Goal: Task Accomplishment & Management: Manage account settings

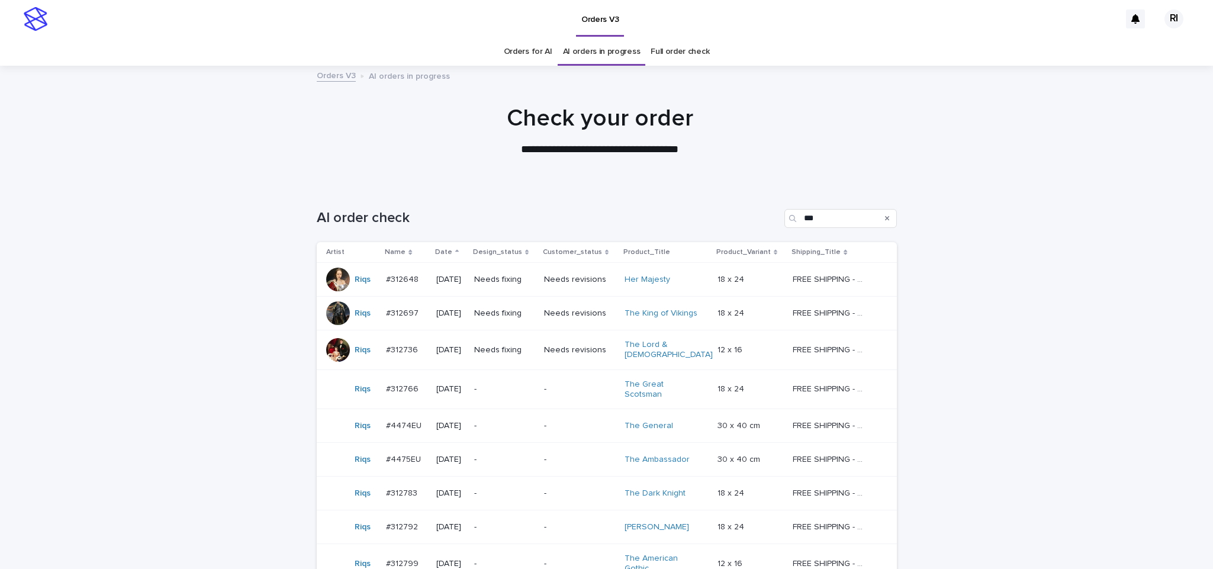
scroll to position [114, 0]
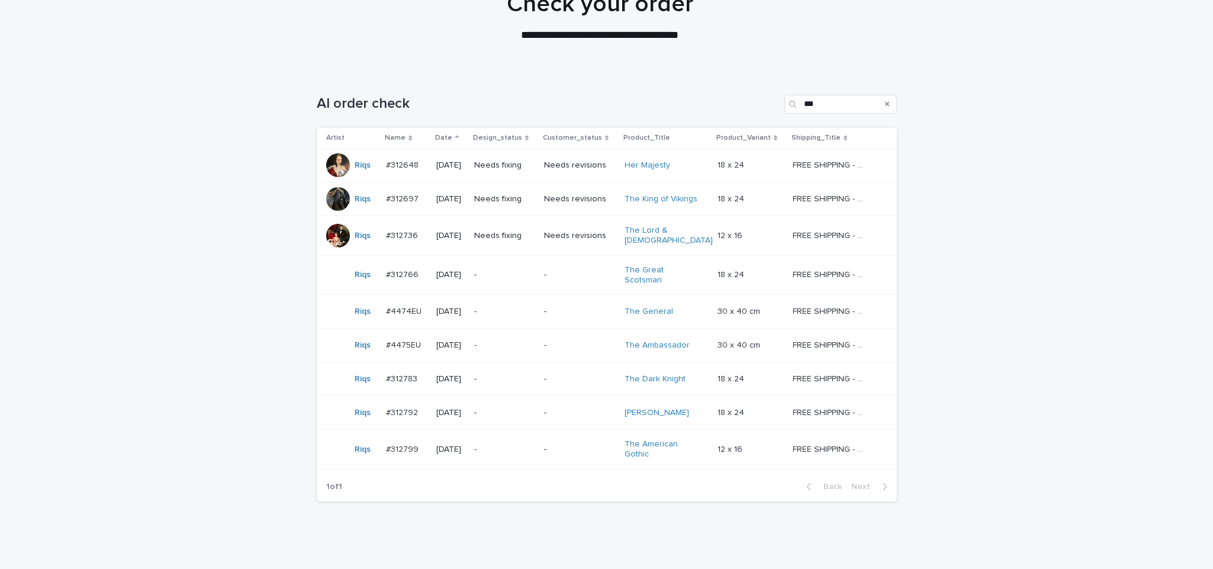
click at [119, 292] on div "Loading... Saving… Loading... Saving… AI order check *** Artist Name Date Desig…" at bounding box center [606, 320] width 1213 height 499
click at [160, 359] on div "Loading... Saving… Loading... Saving… AI order check *** Artist Name Date Desig…" at bounding box center [606, 320] width 1213 height 499
click at [533, 176] on td "Needs fixing" at bounding box center [504, 166] width 70 height 34
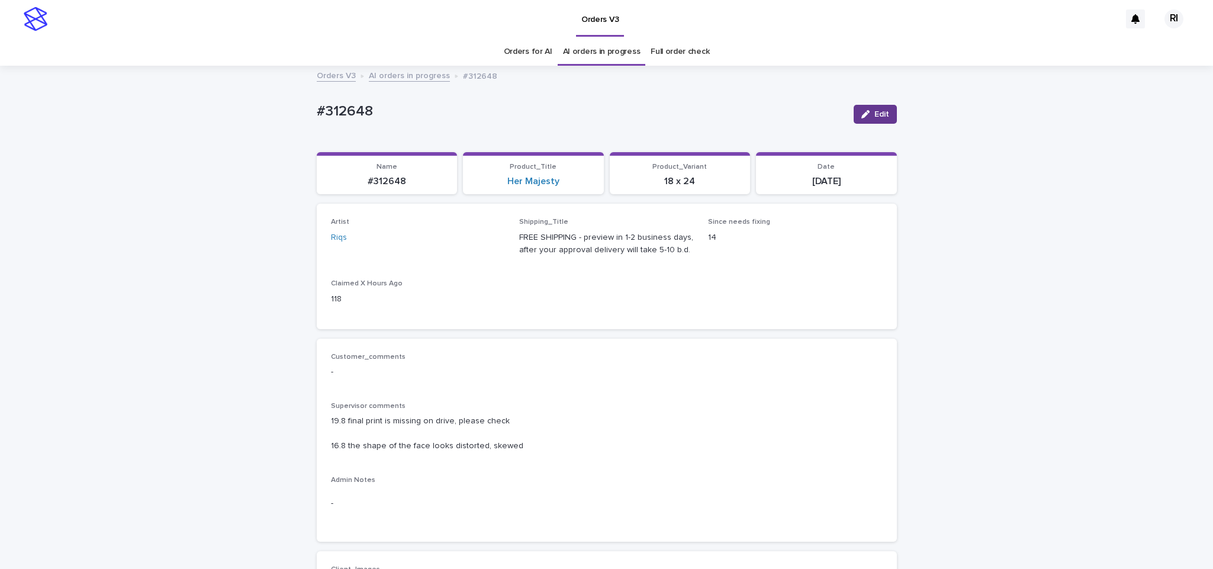
click at [862, 116] on icon "button" at bounding box center [865, 114] width 8 height 8
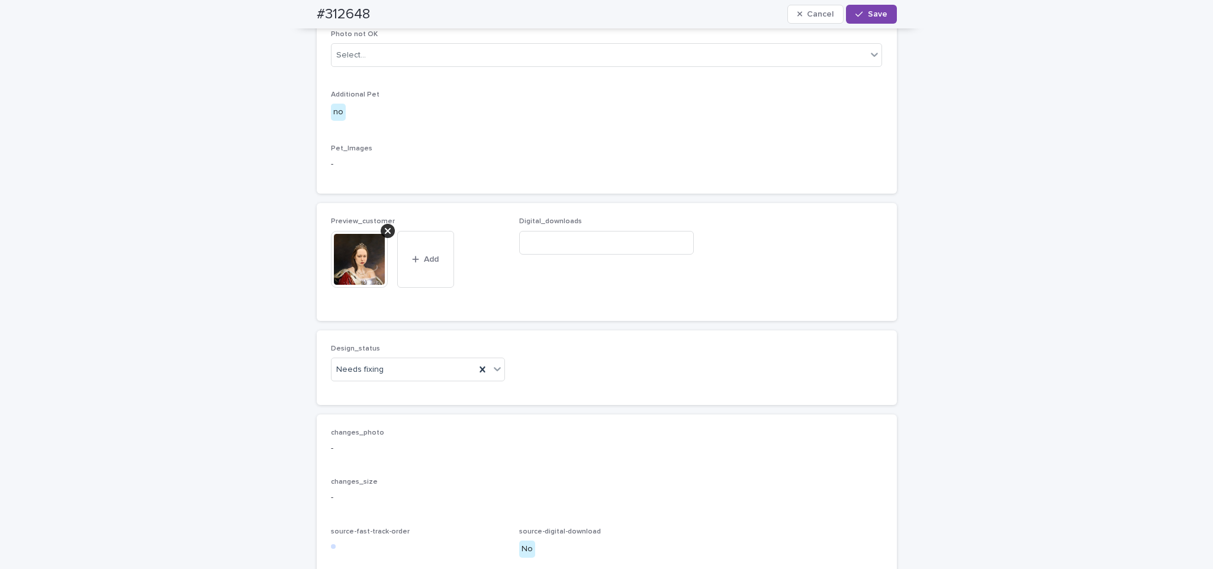
scroll to position [662, 0]
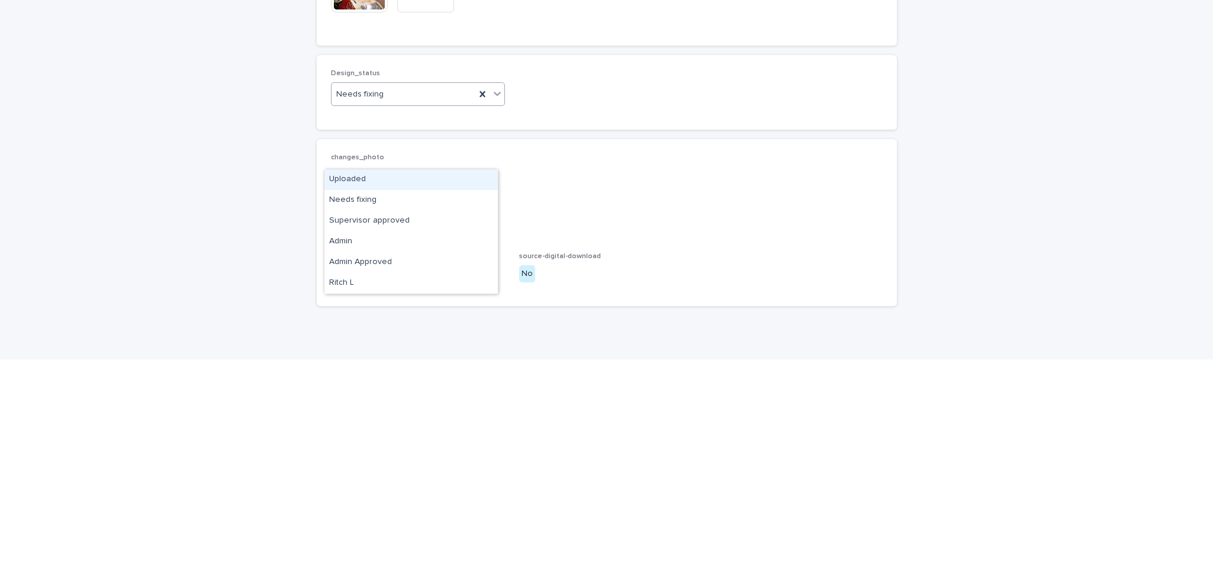
click at [456, 382] on div "Uploaded" at bounding box center [410, 389] width 173 height 21
click at [603, 339] on div "Design_status option Uploaded, selected. 0 results available. Select is focused…" at bounding box center [607, 302] width 580 height 75
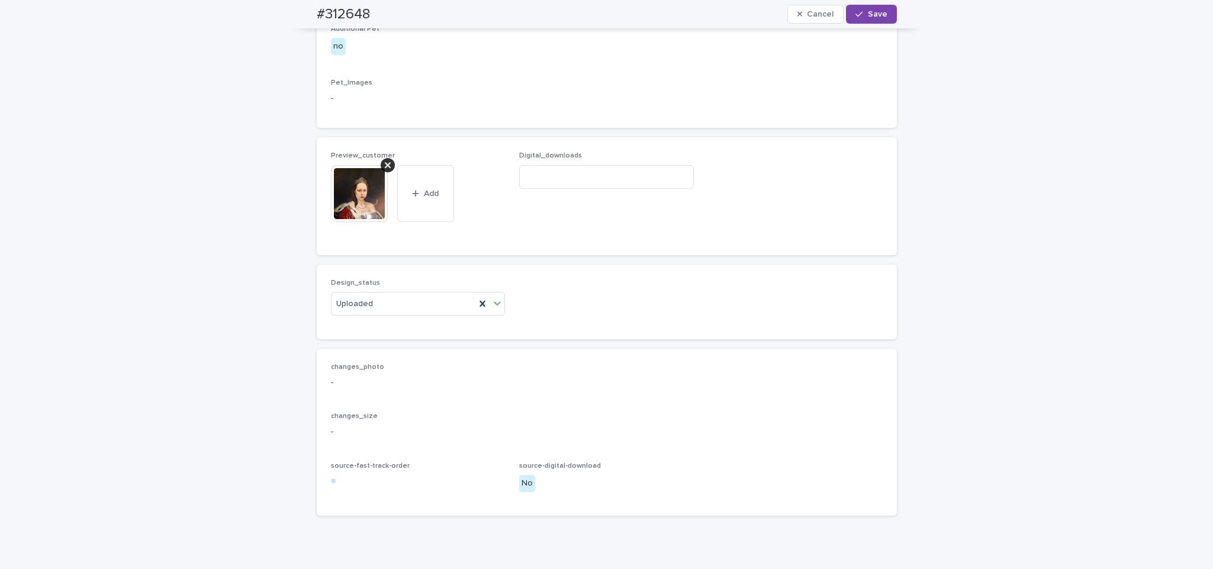
click at [868, 13] on span "Save" at bounding box center [878, 14] width 20 height 8
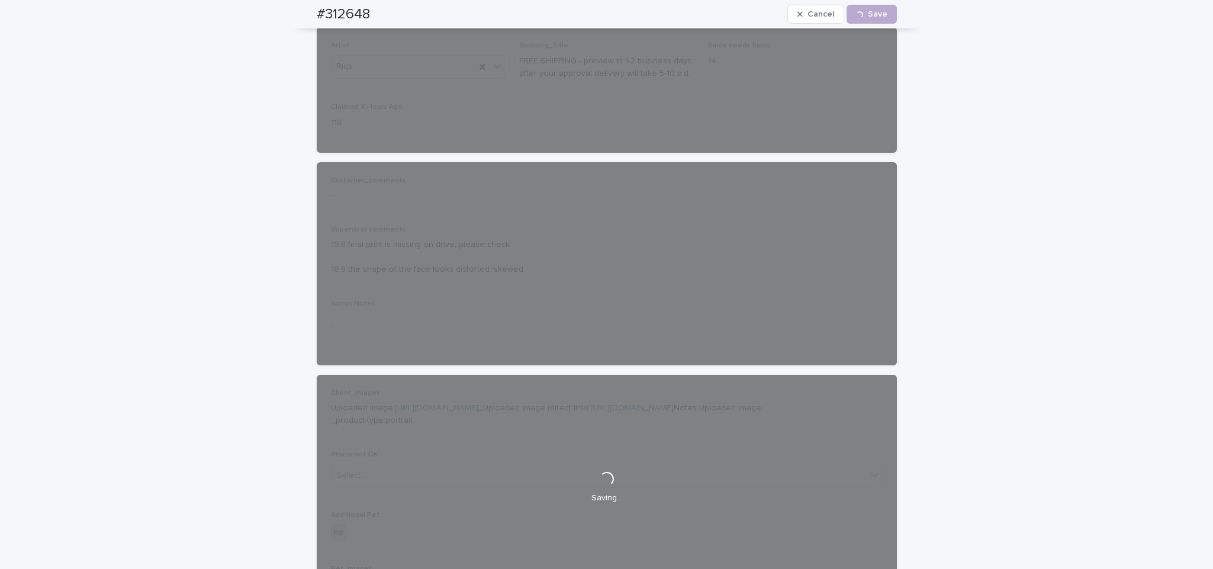
scroll to position [0, 0]
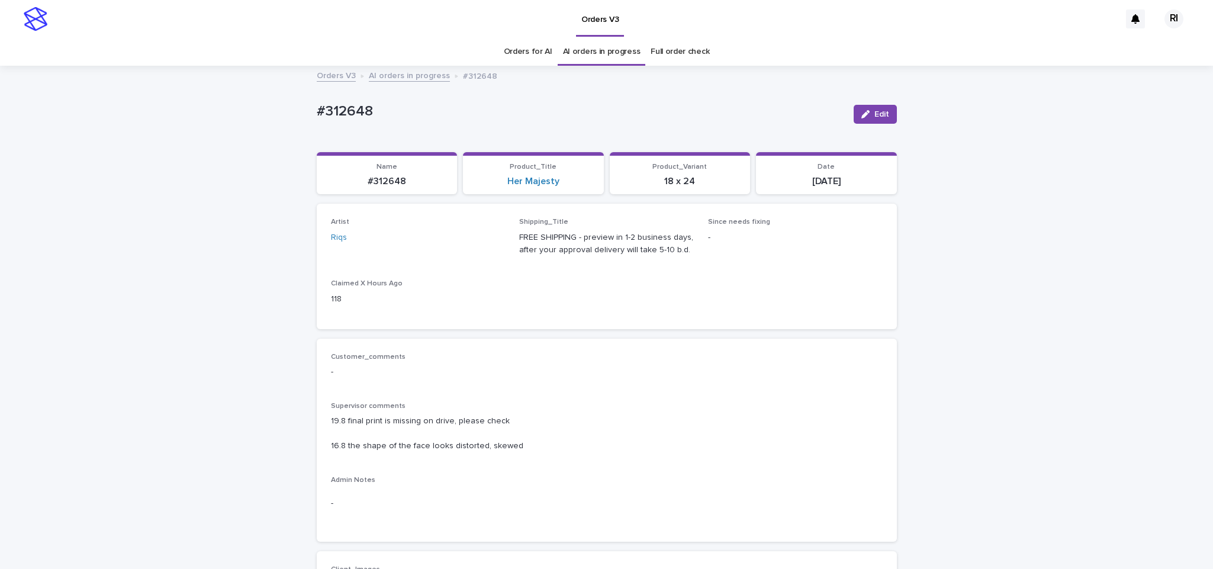
click at [401, 68] on link "AI orders in progress" at bounding box center [409, 75] width 81 height 14
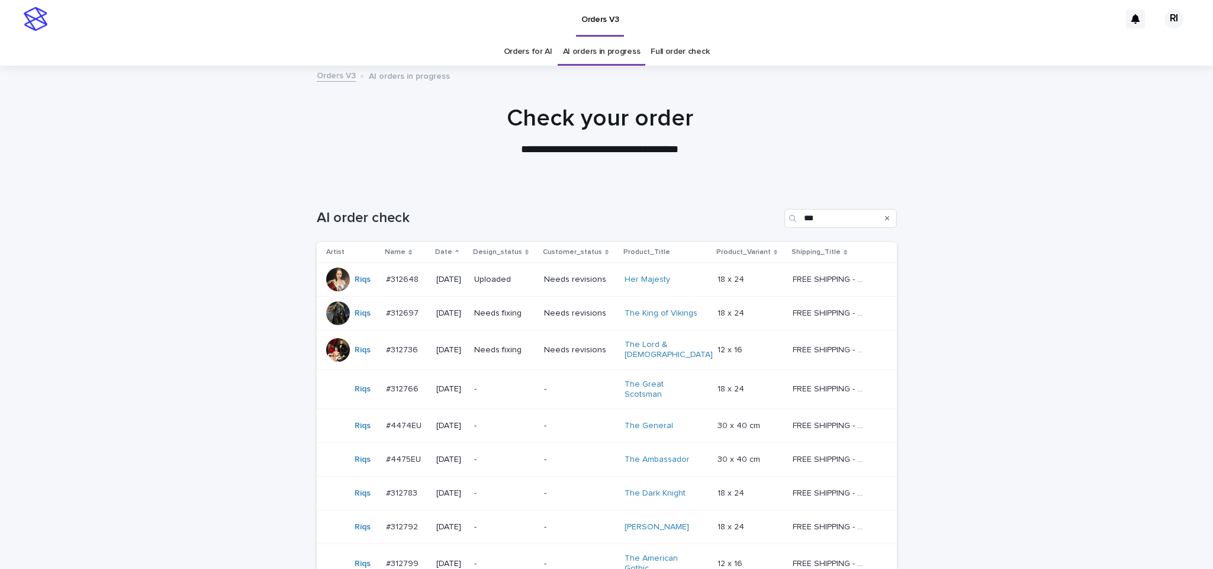
scroll to position [38, 0]
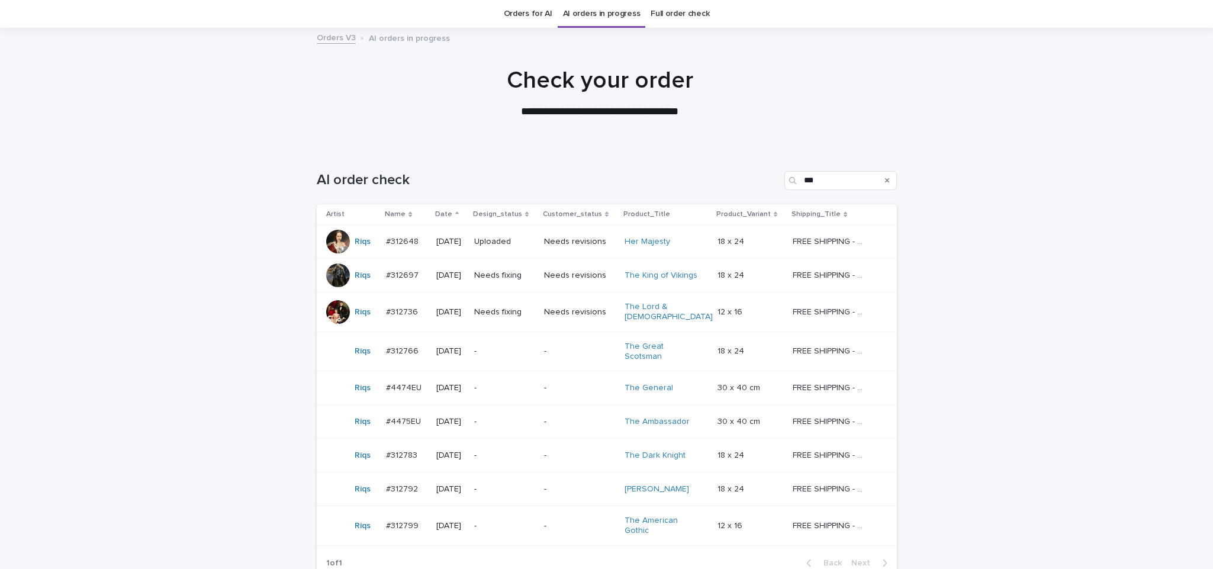
click at [534, 283] on div "Needs fixing" at bounding box center [504, 276] width 60 height 20
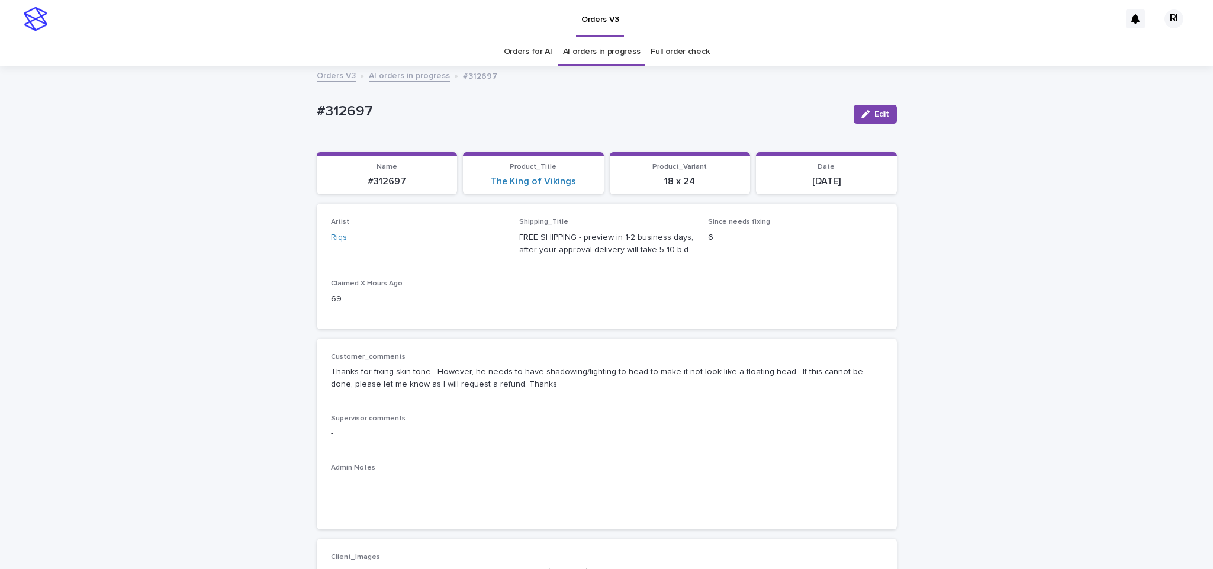
click at [874, 114] on span "Edit" at bounding box center [881, 114] width 15 height 8
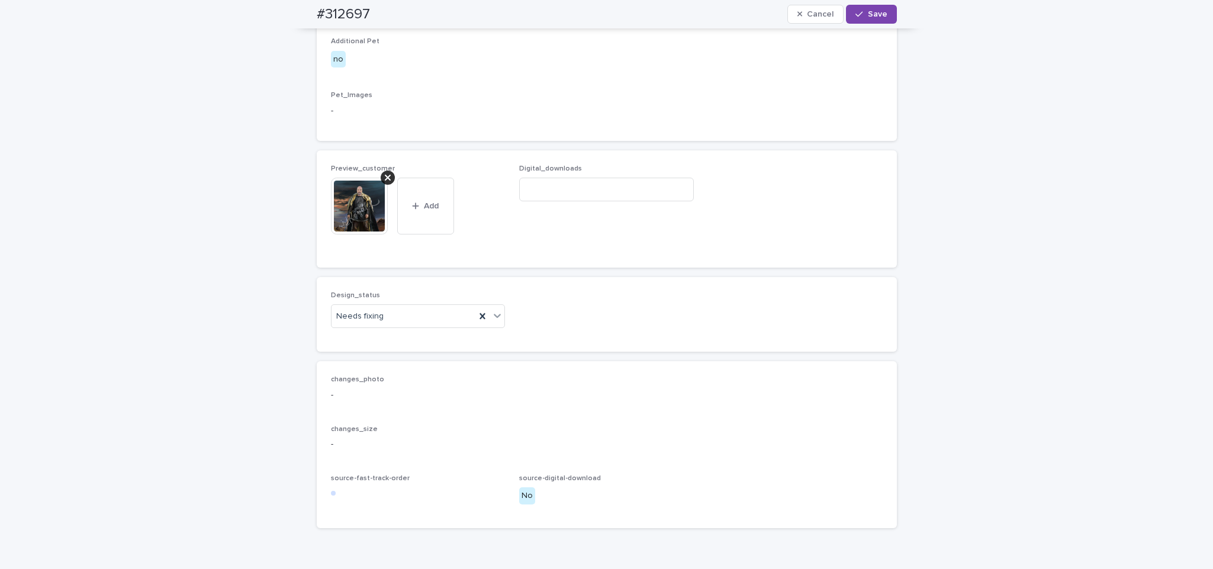
scroll to position [773, 0]
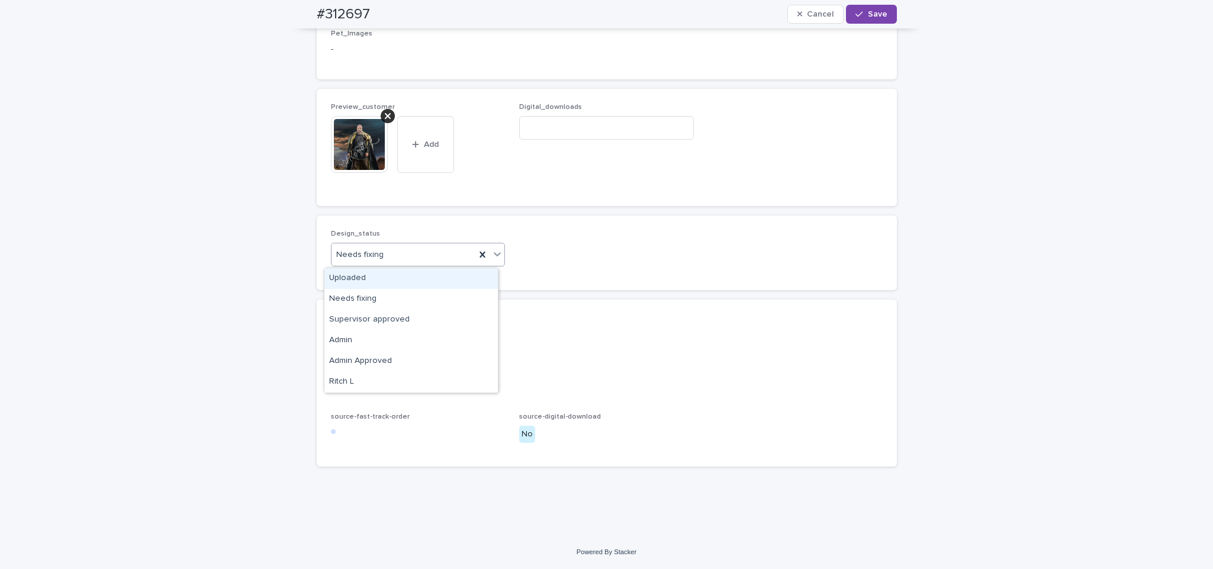
click at [441, 274] on div "Uploaded" at bounding box center [410, 278] width 173 height 21
click at [387, 114] on div at bounding box center [388, 116] width 14 height 14
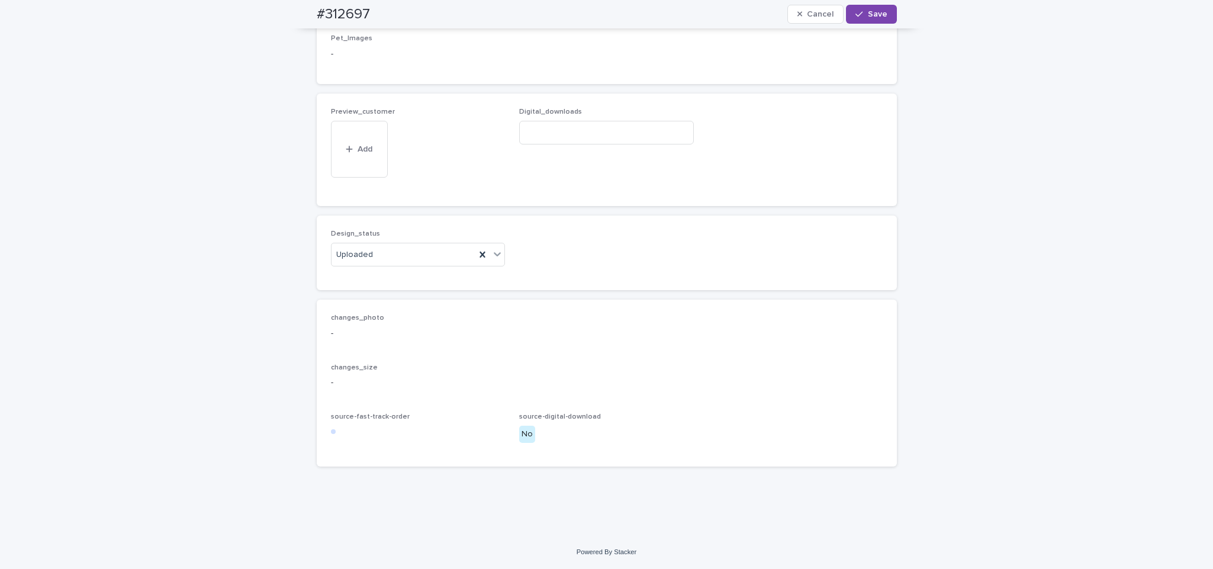
scroll to position [730, 0]
click at [366, 176] on button "Add" at bounding box center [359, 168] width 57 height 19
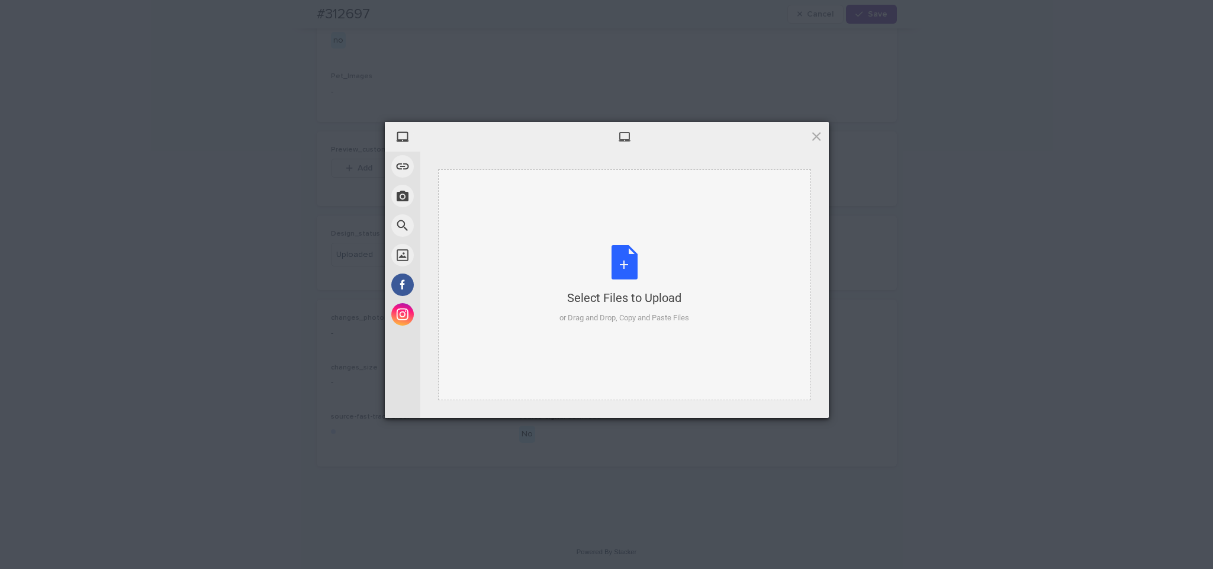
click at [614, 270] on div "Select Files to Upload or Drag and Drop, Copy and Paste Files" at bounding box center [624, 284] width 130 height 79
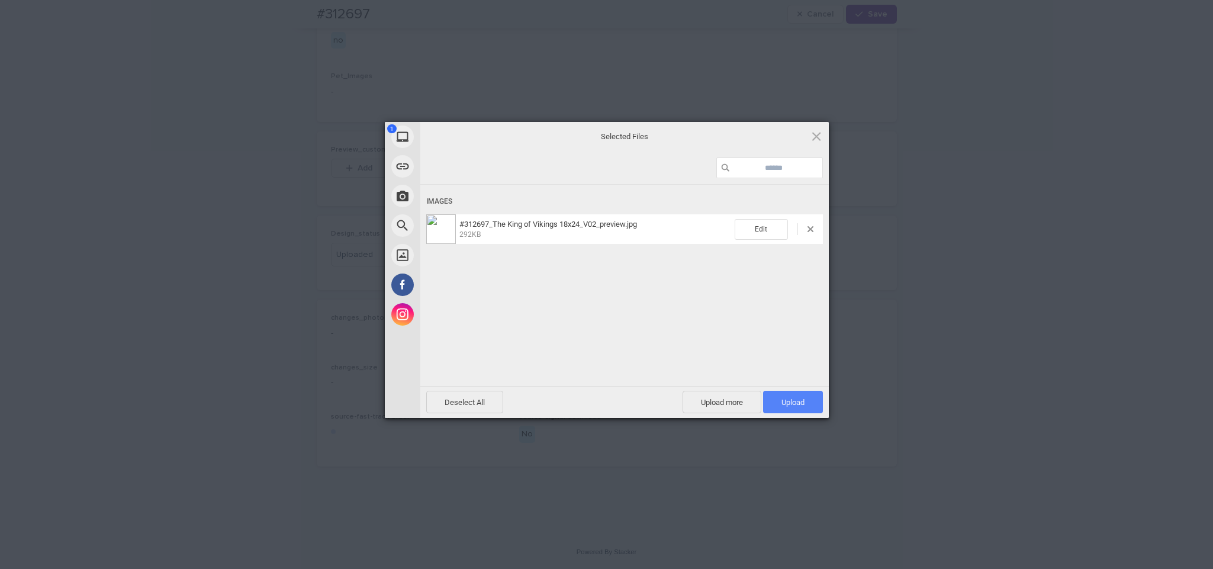
click at [771, 402] on span "Upload 1" at bounding box center [793, 402] width 60 height 22
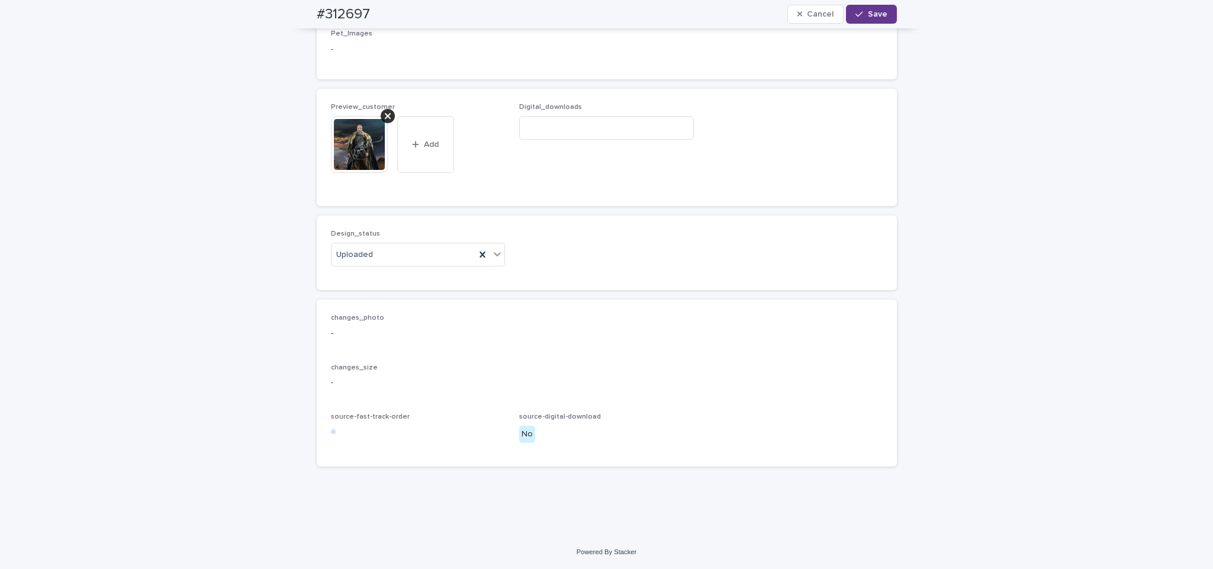
click at [874, 20] on button "Save" at bounding box center [871, 14] width 50 height 19
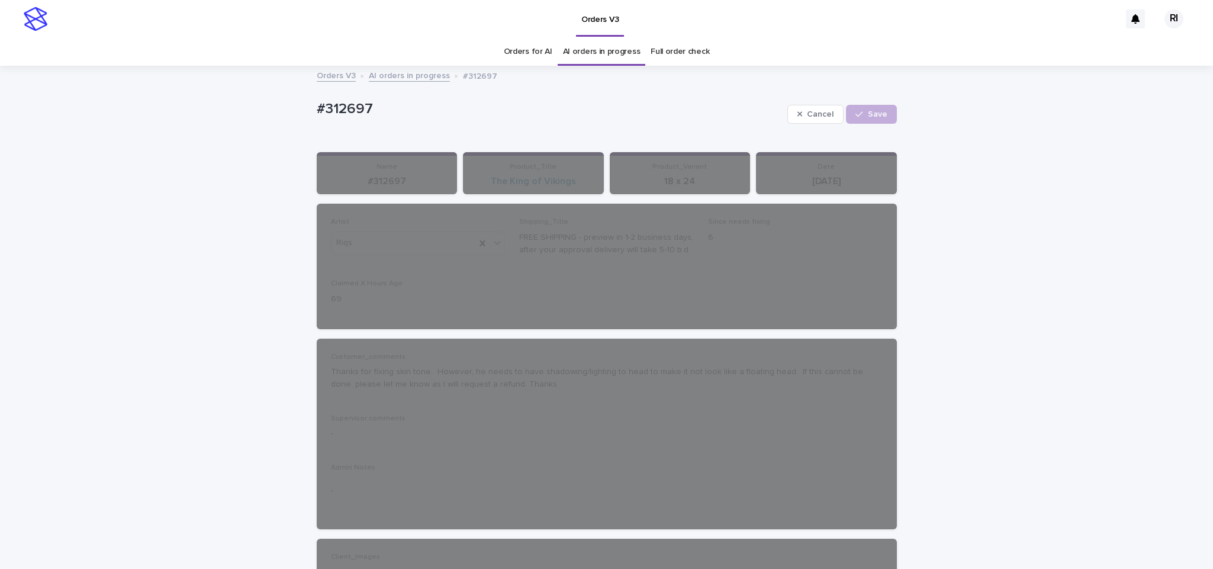
scroll to position [6, 0]
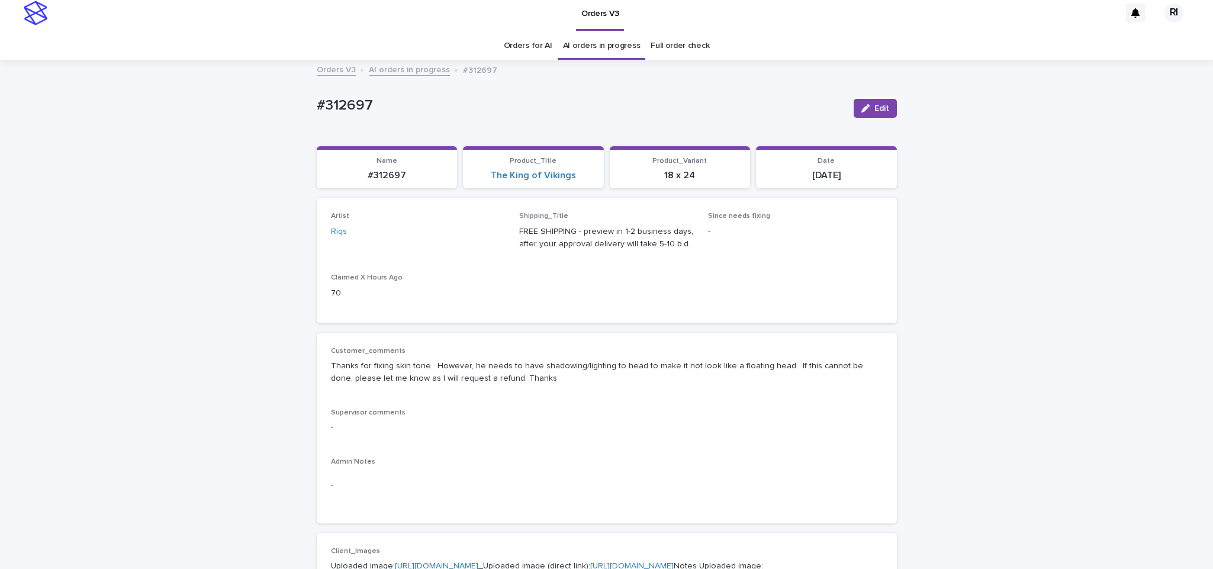
click at [382, 65] on link "AI orders in progress" at bounding box center [409, 69] width 81 height 14
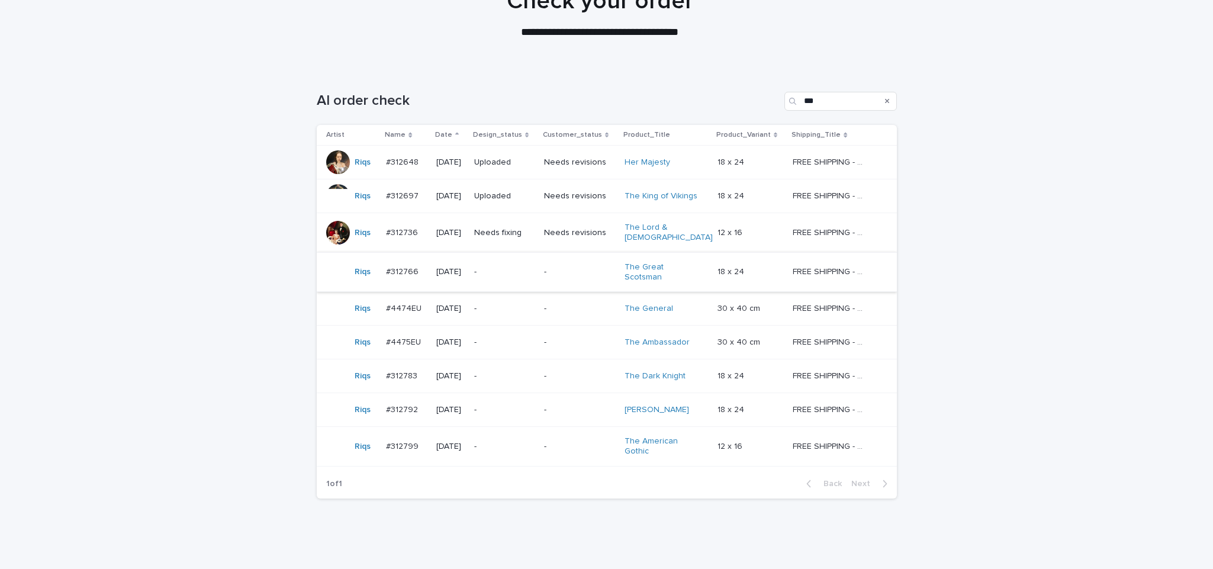
scroll to position [128, 0]
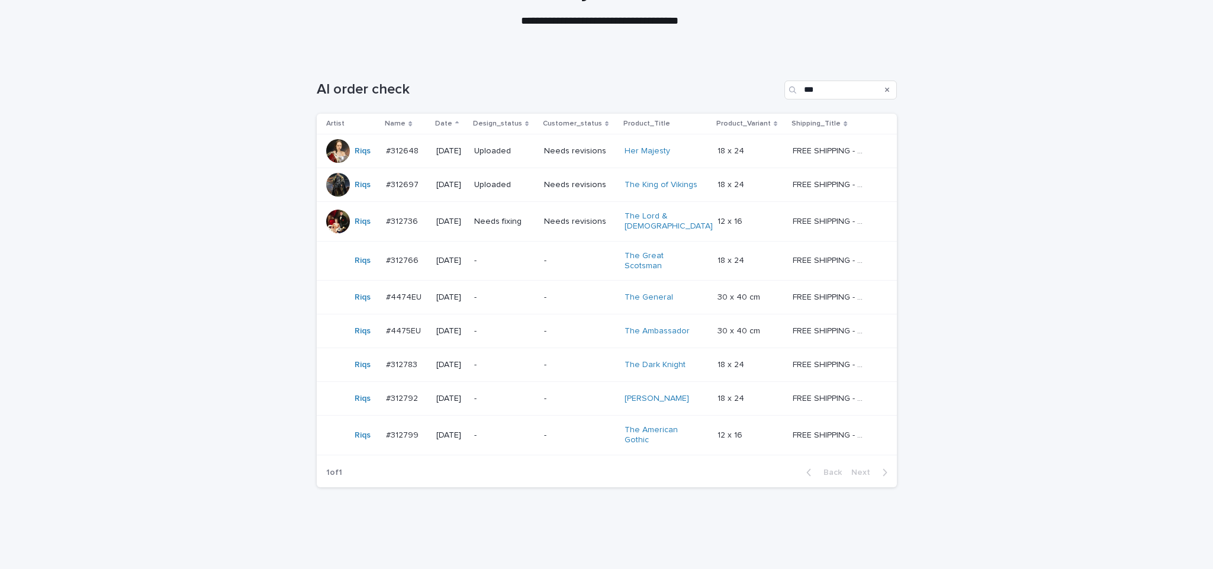
click at [545, 228] on td "Needs revisions" at bounding box center [579, 222] width 81 height 40
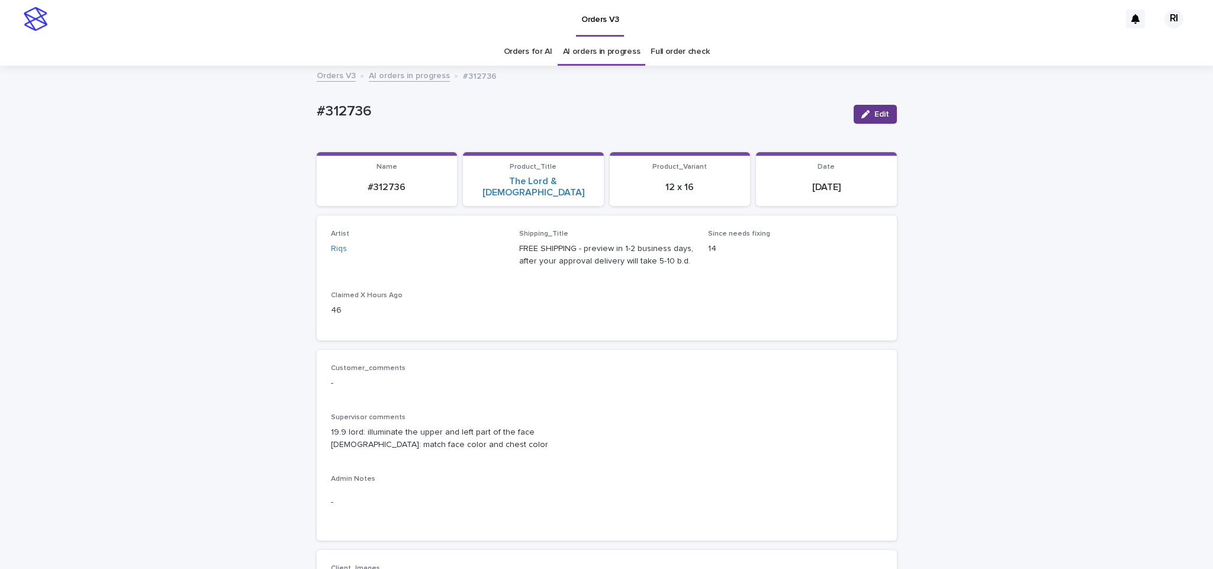
click at [876, 109] on button "Edit" at bounding box center [875, 114] width 43 height 19
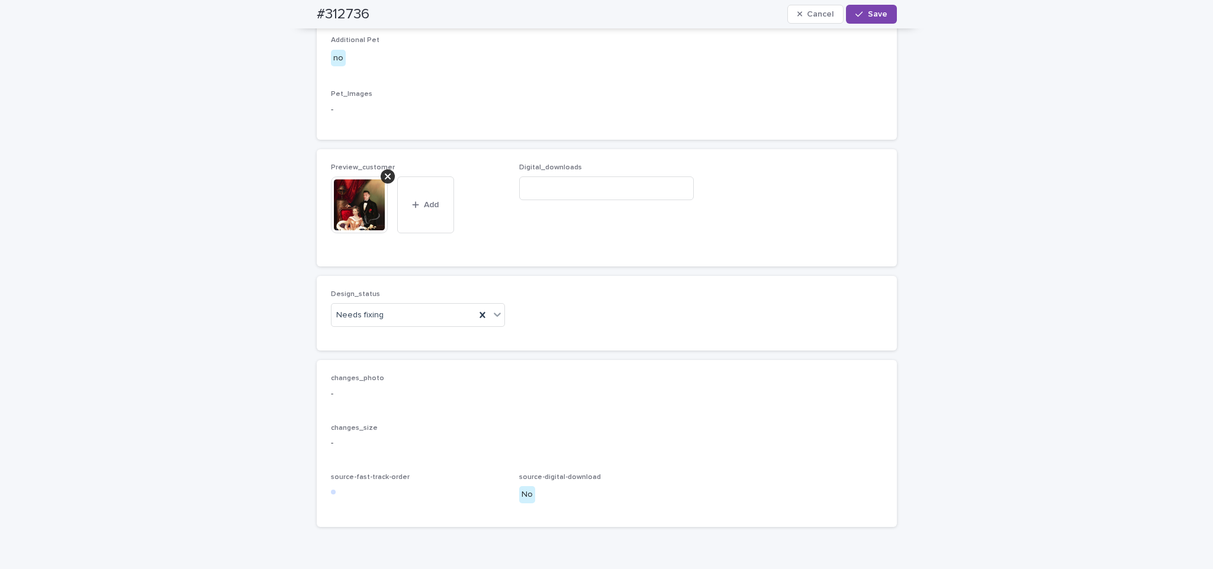
scroll to position [847, 0]
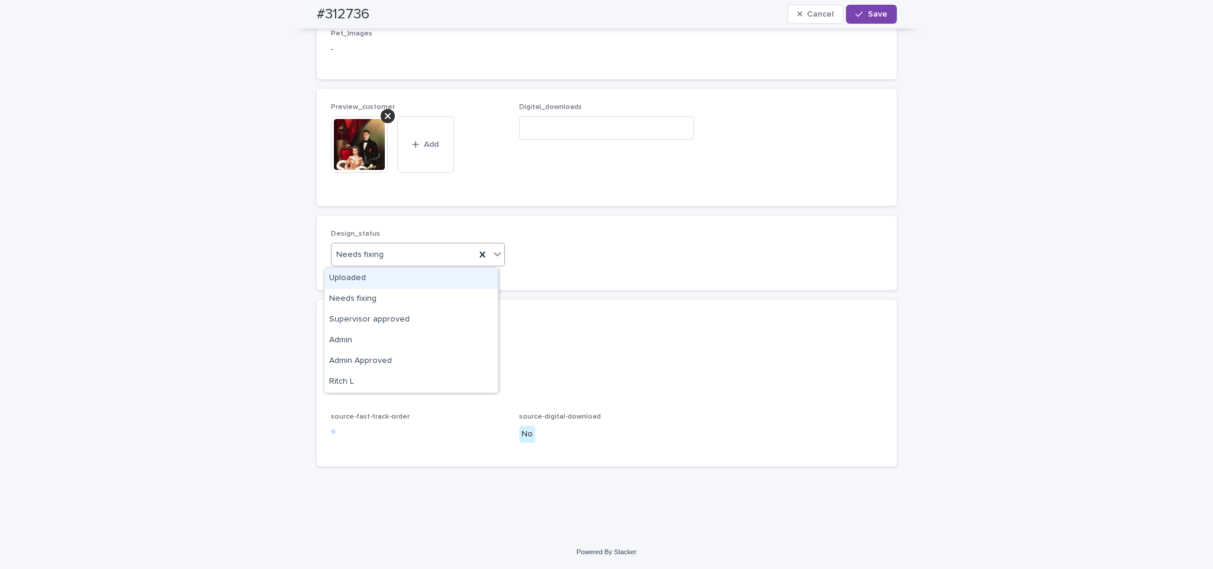
click at [408, 270] on div "Uploaded" at bounding box center [410, 278] width 173 height 21
click at [386, 121] on div at bounding box center [388, 116] width 14 height 14
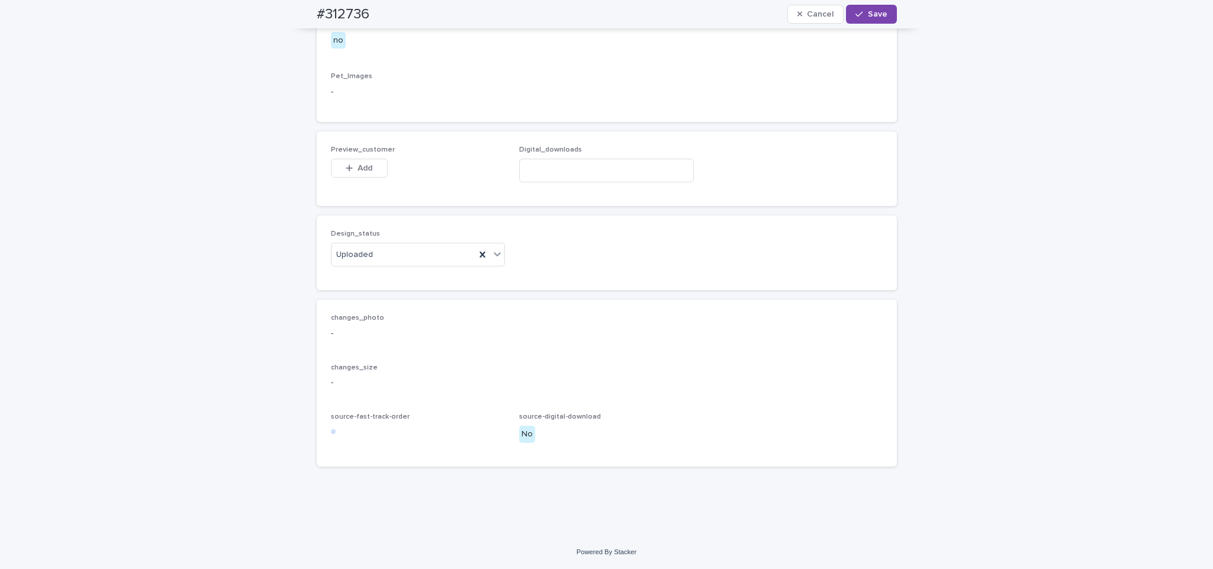
scroll to position [804, 0]
click at [363, 170] on span "Add" at bounding box center [365, 168] width 15 height 8
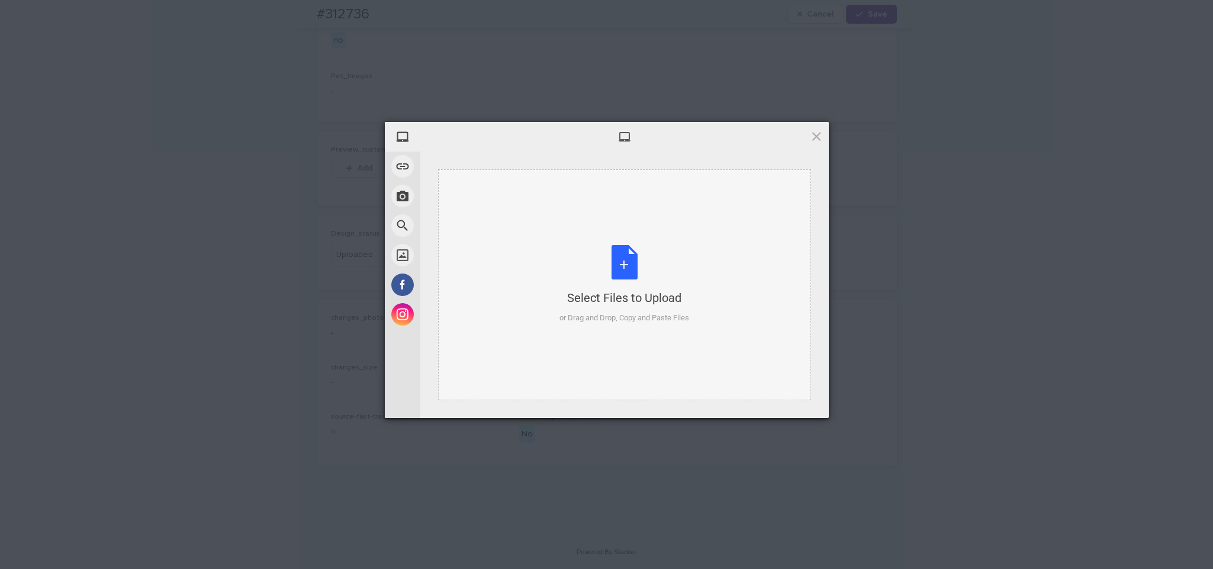
click at [529, 230] on div "Select Files to Upload or Drag and Drop, Copy and Paste Files" at bounding box center [624, 284] width 373 height 231
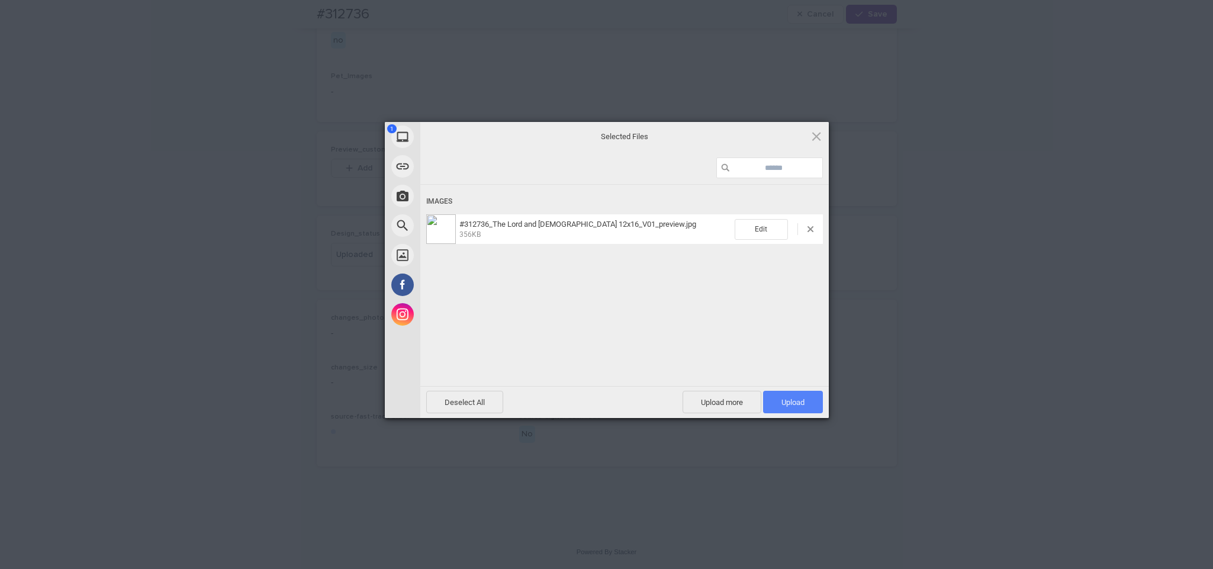
click at [781, 395] on span "Upload 1" at bounding box center [793, 402] width 60 height 22
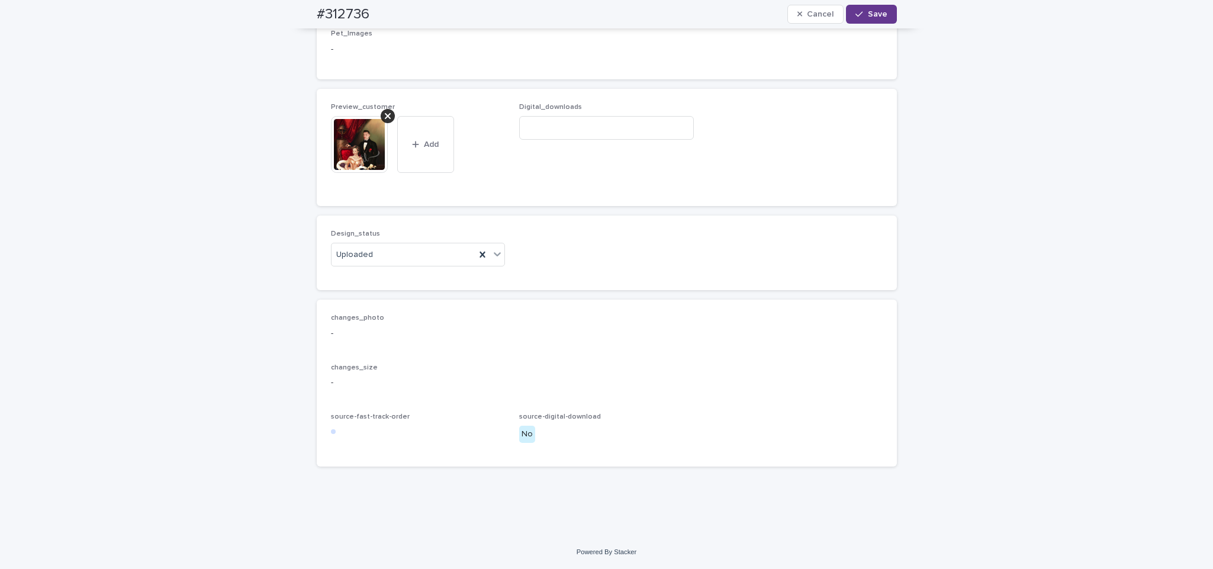
click at [868, 17] on span "Save" at bounding box center [878, 14] width 20 height 8
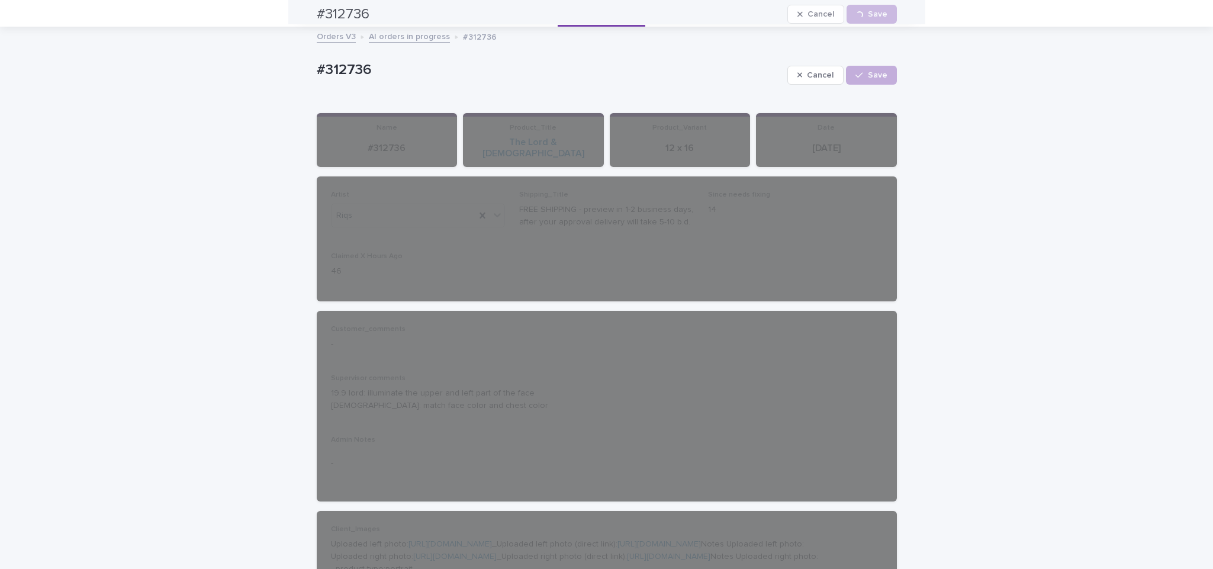
scroll to position [6, 0]
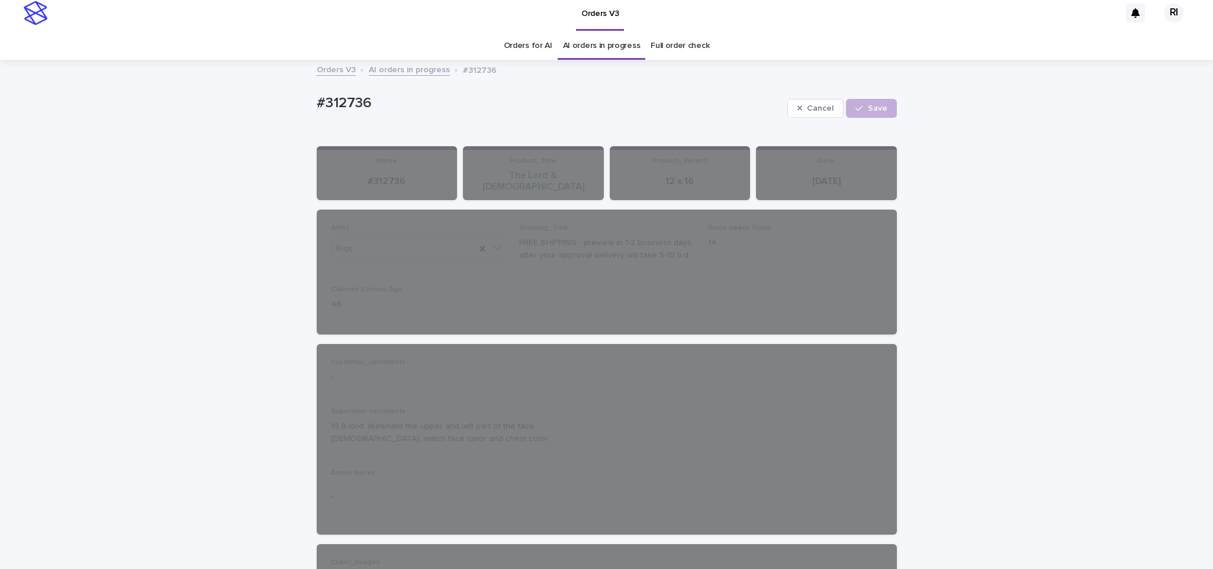
click at [409, 64] on link "AI orders in progress" at bounding box center [409, 69] width 81 height 14
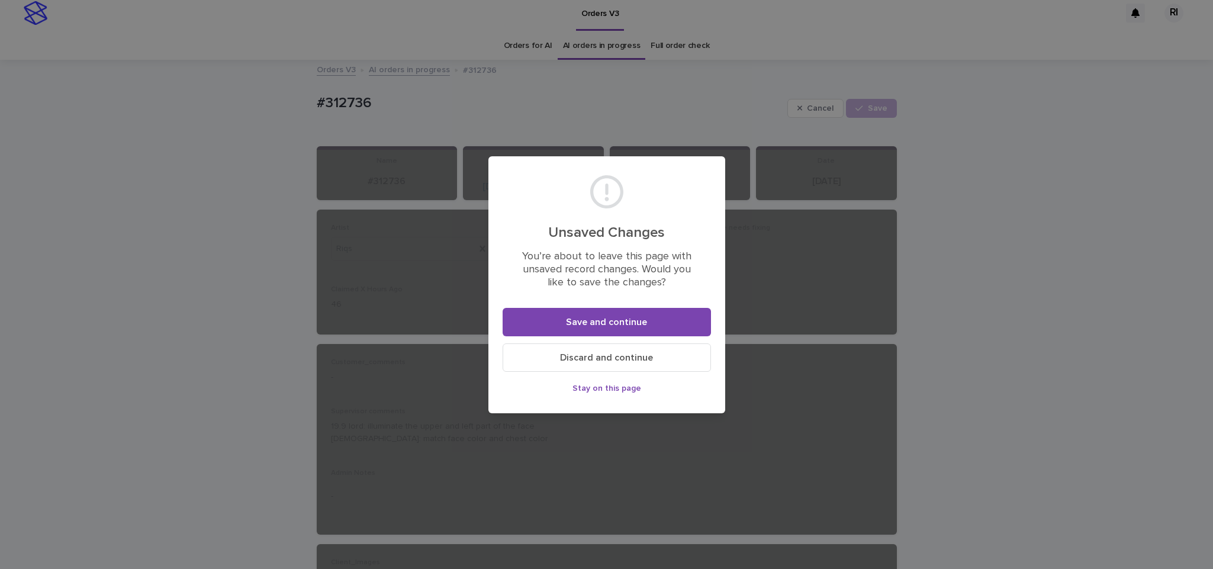
click at [542, 314] on button "Save and continue" at bounding box center [607, 322] width 208 height 28
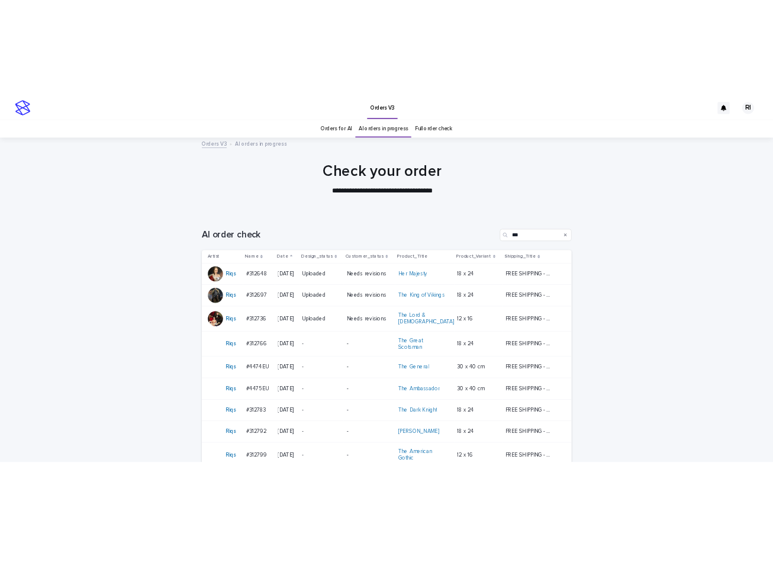
scroll to position [38, 0]
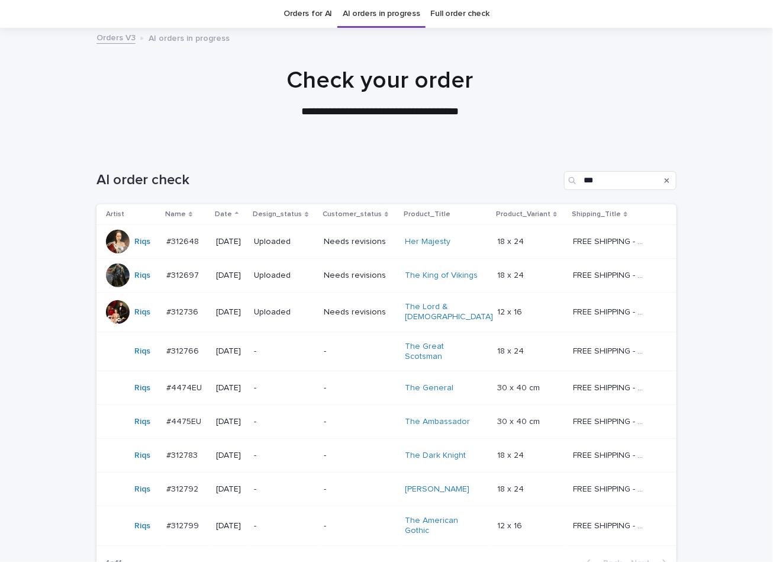
click at [224, 128] on div at bounding box center [380, 87] width 760 height 118
click at [355, 349] on div "-" at bounding box center [360, 352] width 72 height 20
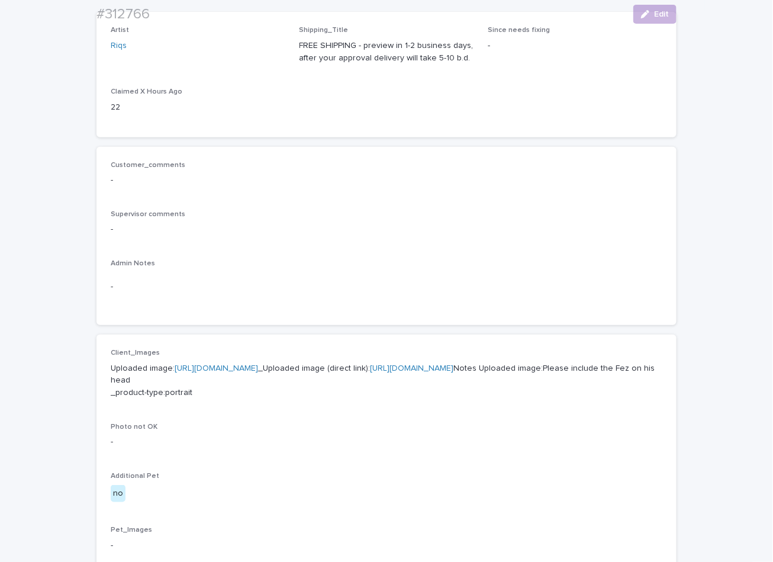
scroll to position [191, 0]
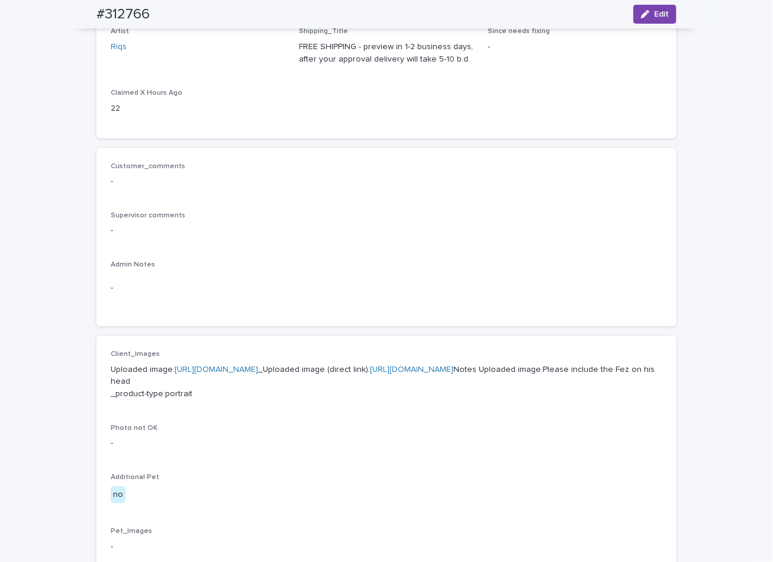
click at [218, 269] on div "Admin Notes -" at bounding box center [387, 285] width 552 height 51
click at [643, 12] on div "button" at bounding box center [647, 14] width 13 height 8
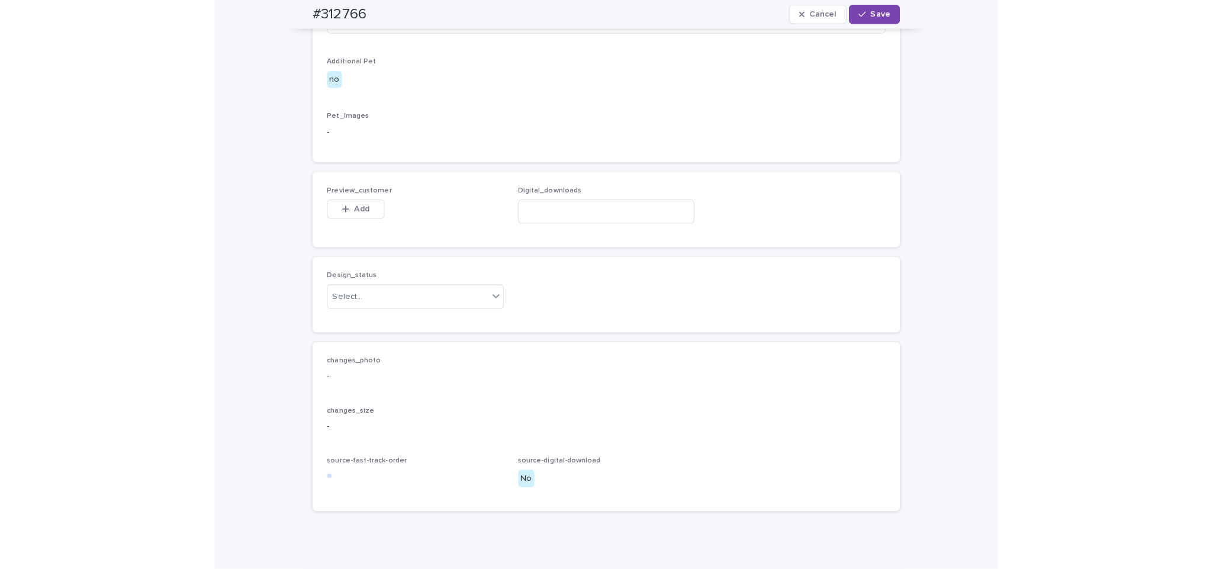
scroll to position [713, 0]
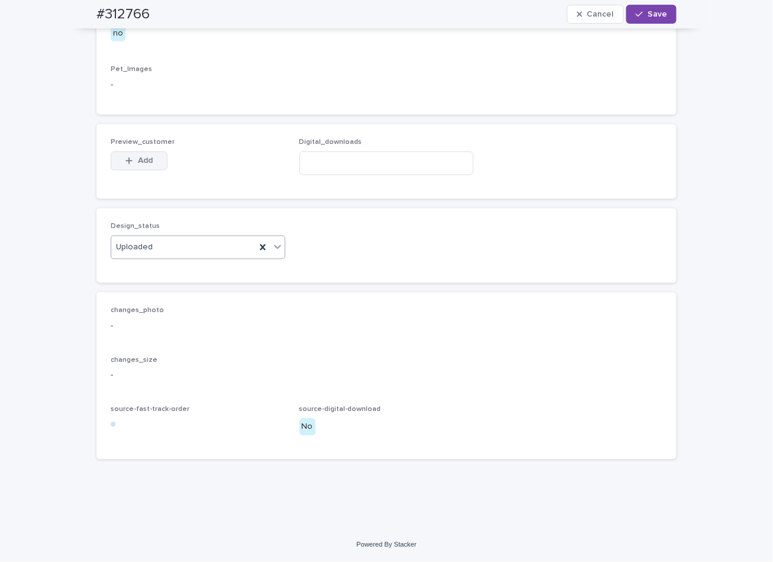
click at [133, 166] on button "Add" at bounding box center [139, 161] width 57 height 19
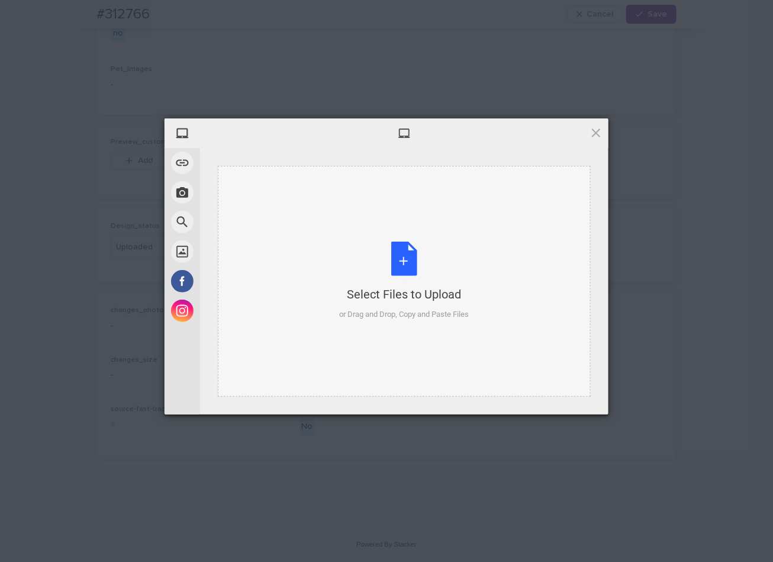
click at [458, 217] on div "Select Files to Upload or Drag and Drop, Copy and Paste Files" at bounding box center [404, 281] width 373 height 231
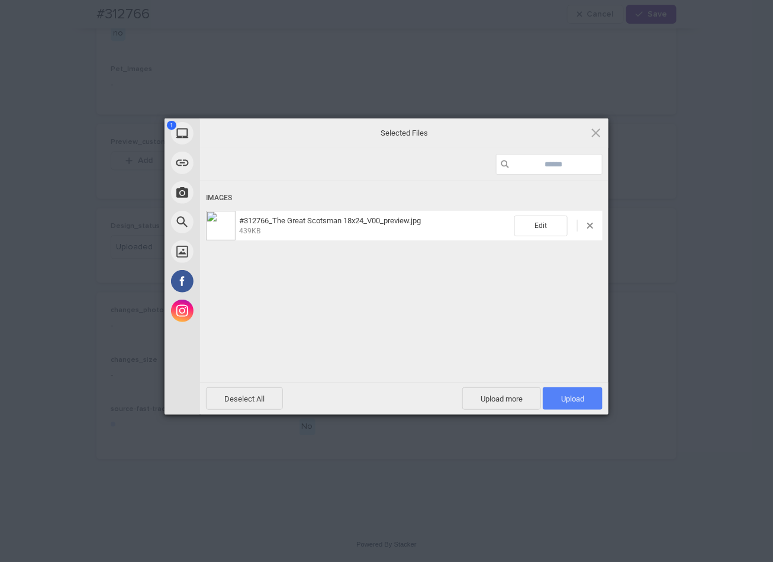
click at [582, 405] on span "Upload 1" at bounding box center [573, 398] width 60 height 22
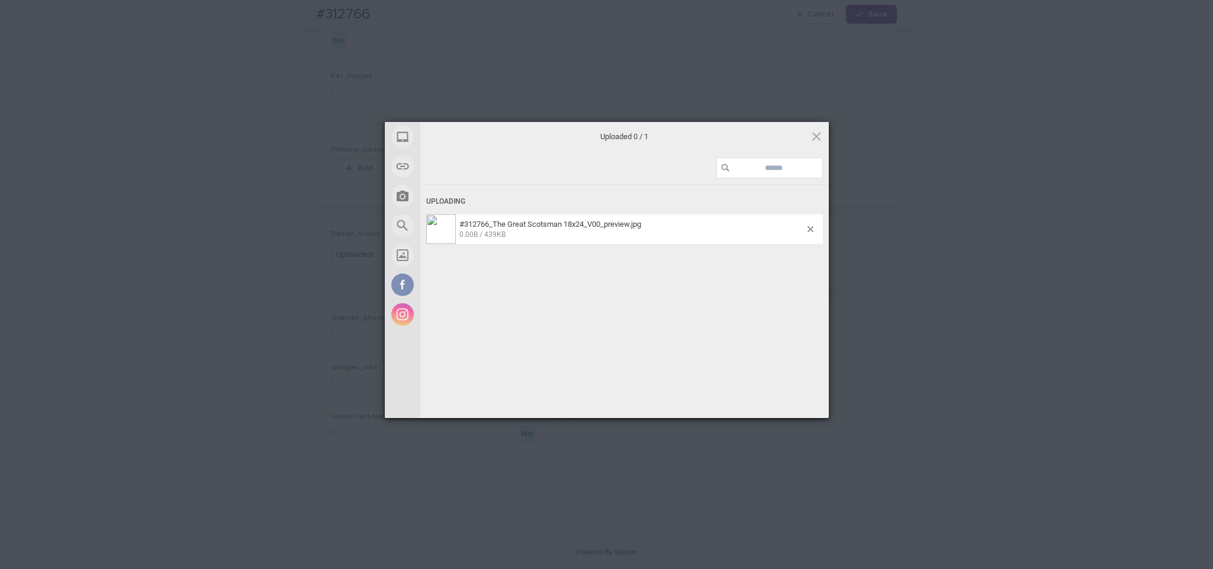
scroll to position [706, 0]
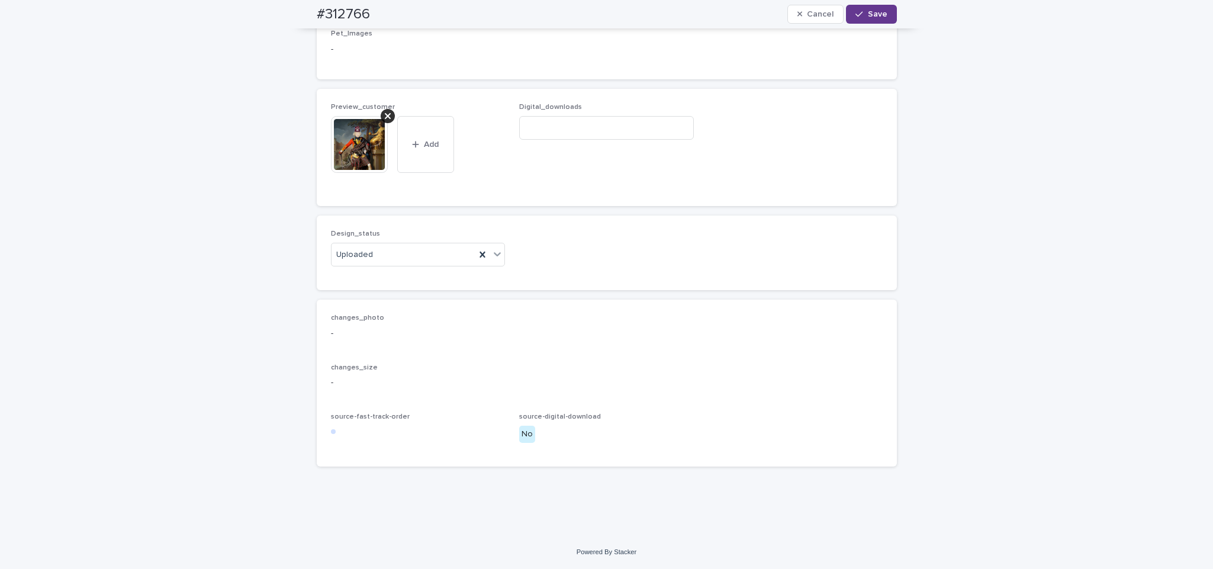
click at [875, 20] on button "Save" at bounding box center [871, 14] width 50 height 19
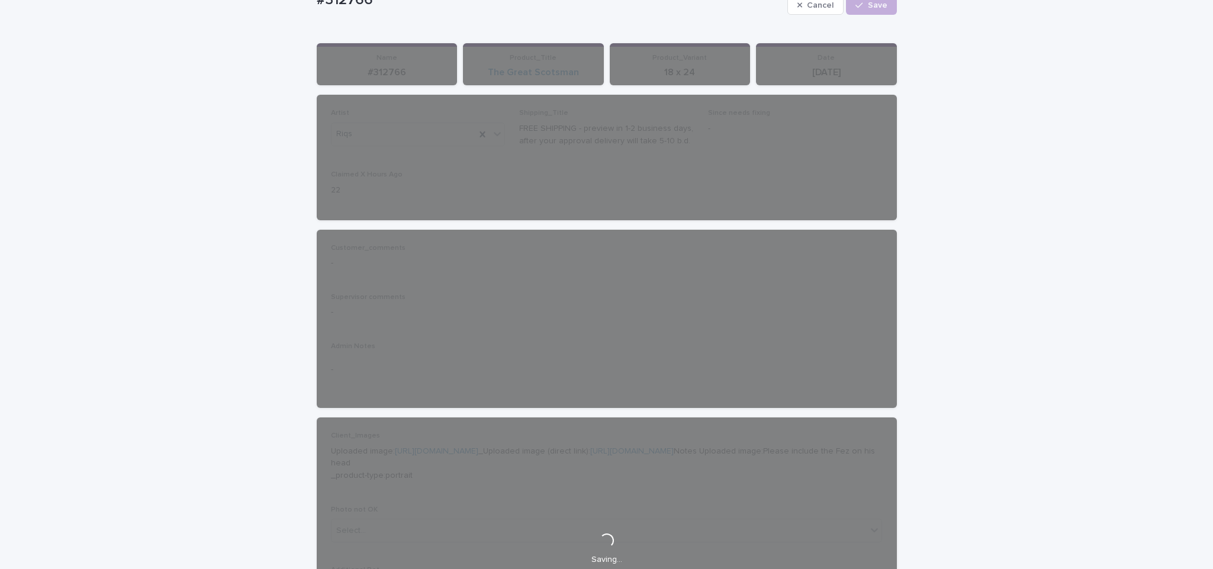
scroll to position [4, 0]
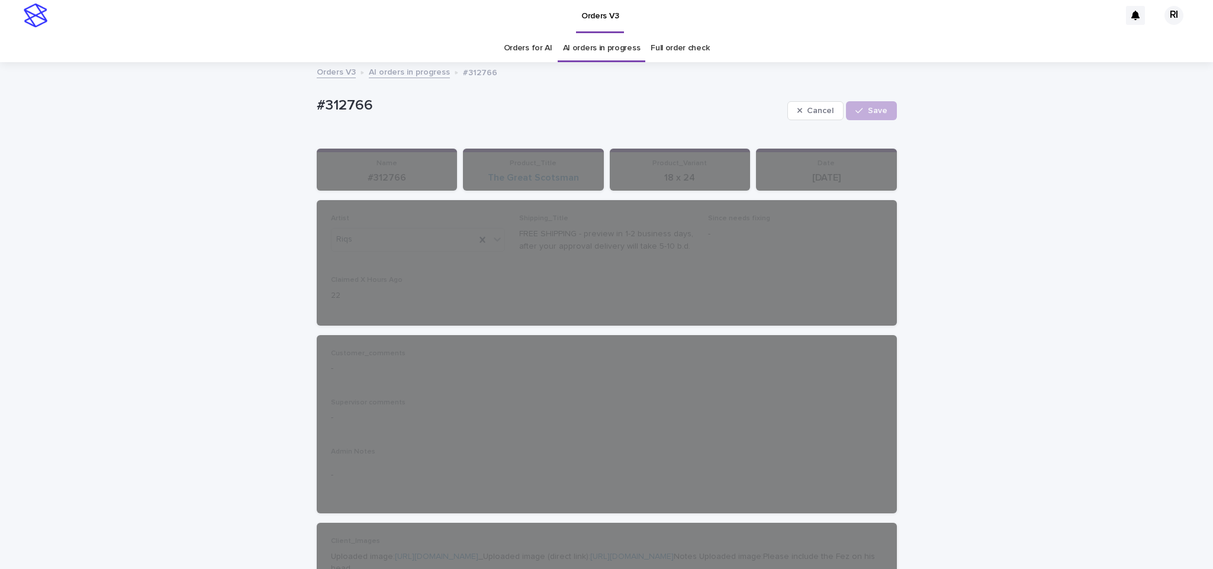
click at [401, 72] on link "AI orders in progress" at bounding box center [409, 72] width 81 height 14
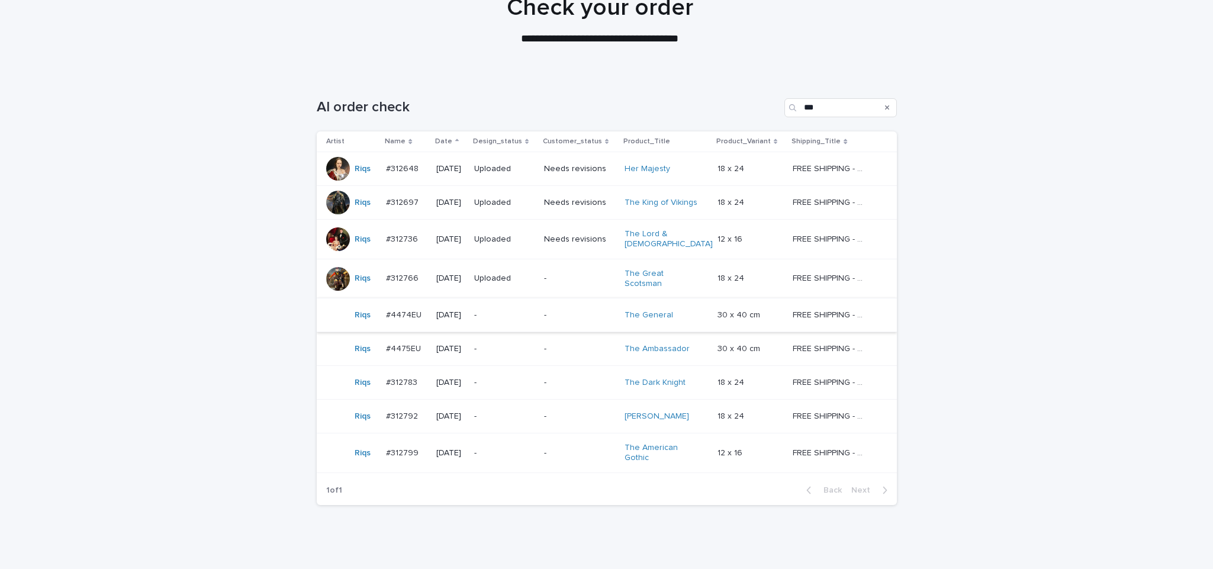
scroll to position [112, 0]
click at [572, 309] on p "-" at bounding box center [580, 314] width 72 height 10
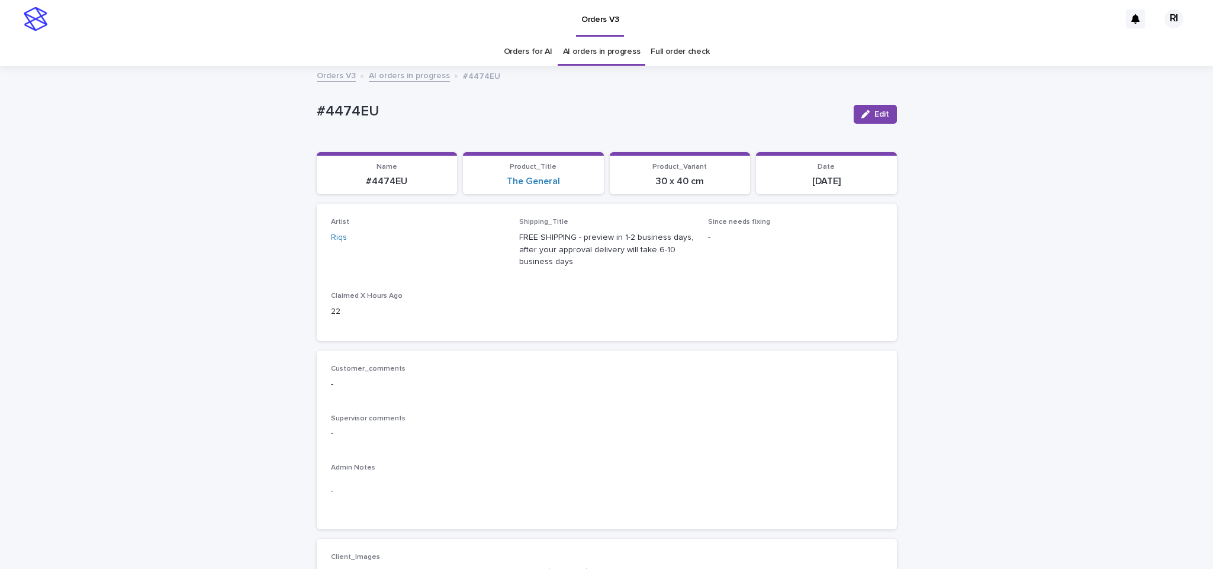
click at [861, 114] on icon "button" at bounding box center [865, 114] width 8 height 8
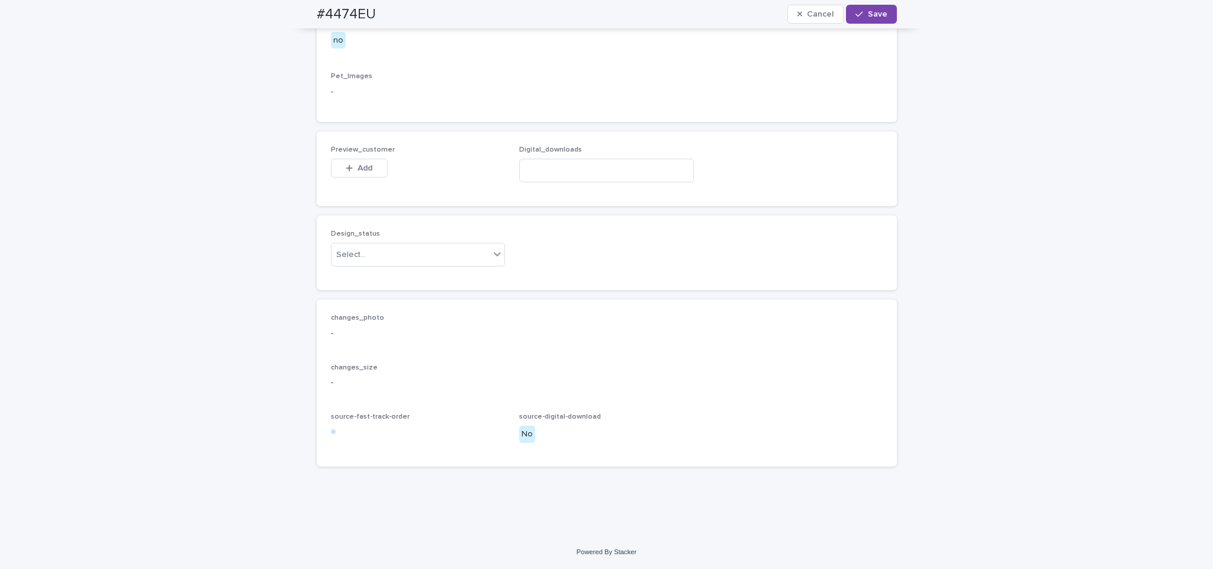
scroll to position [718, 0]
click at [412, 272] on div "Uploaded" at bounding box center [410, 278] width 173 height 21
click at [368, 168] on button "Add" at bounding box center [359, 168] width 57 height 19
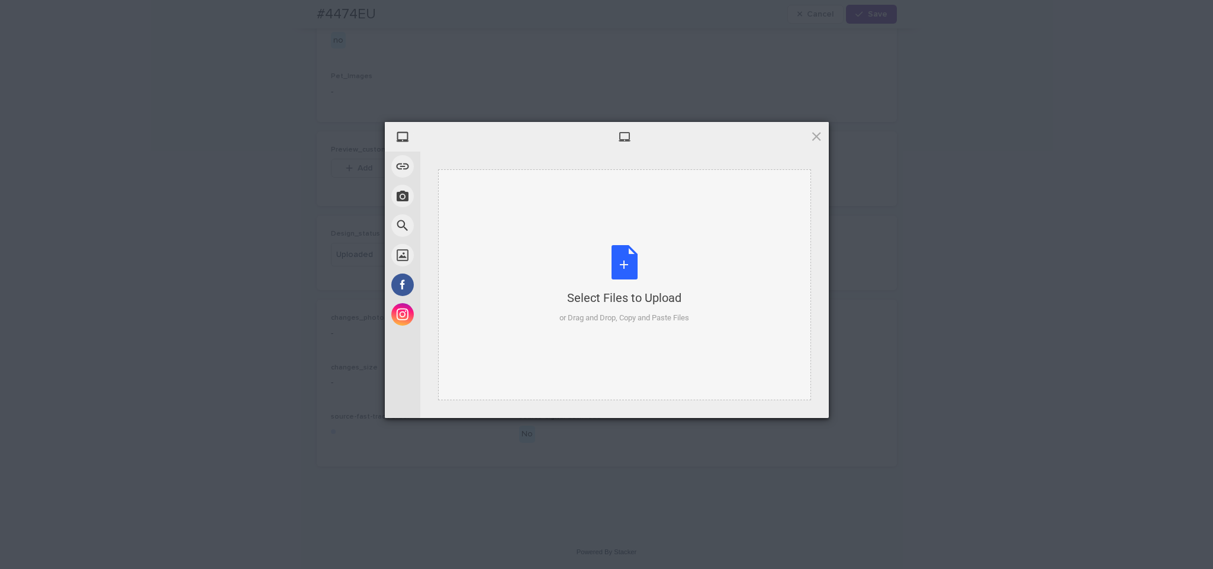
click at [669, 217] on div "Select Files to Upload or Drag and Drop, Copy and Paste Files" at bounding box center [624, 284] width 373 height 231
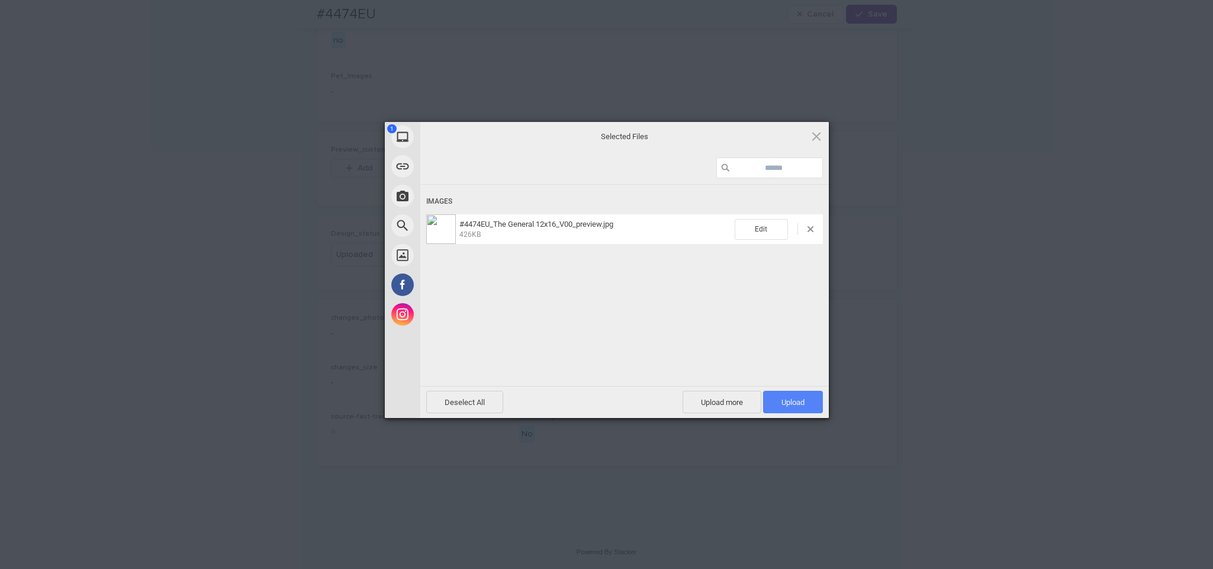
click at [783, 398] on span "Upload 1" at bounding box center [792, 402] width 23 height 9
click at [886, 344] on div "My Device Link (URL) Take Photo Web Search Unsplash Facebook Instagram Uploaded…" at bounding box center [606, 284] width 1213 height 569
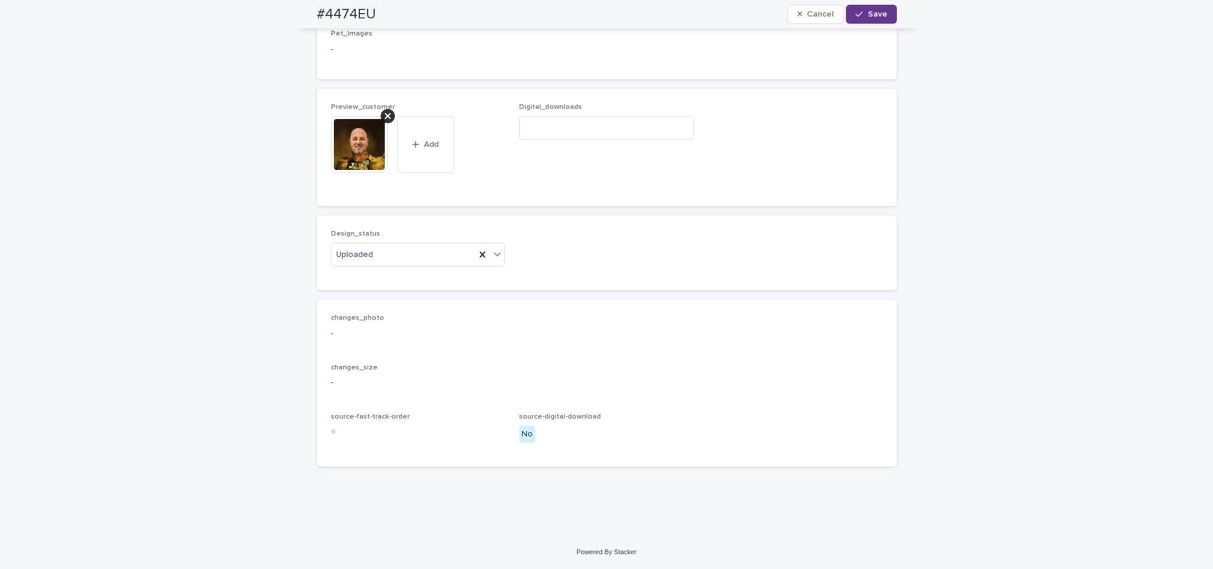
click at [870, 9] on button "Save" at bounding box center [871, 14] width 50 height 19
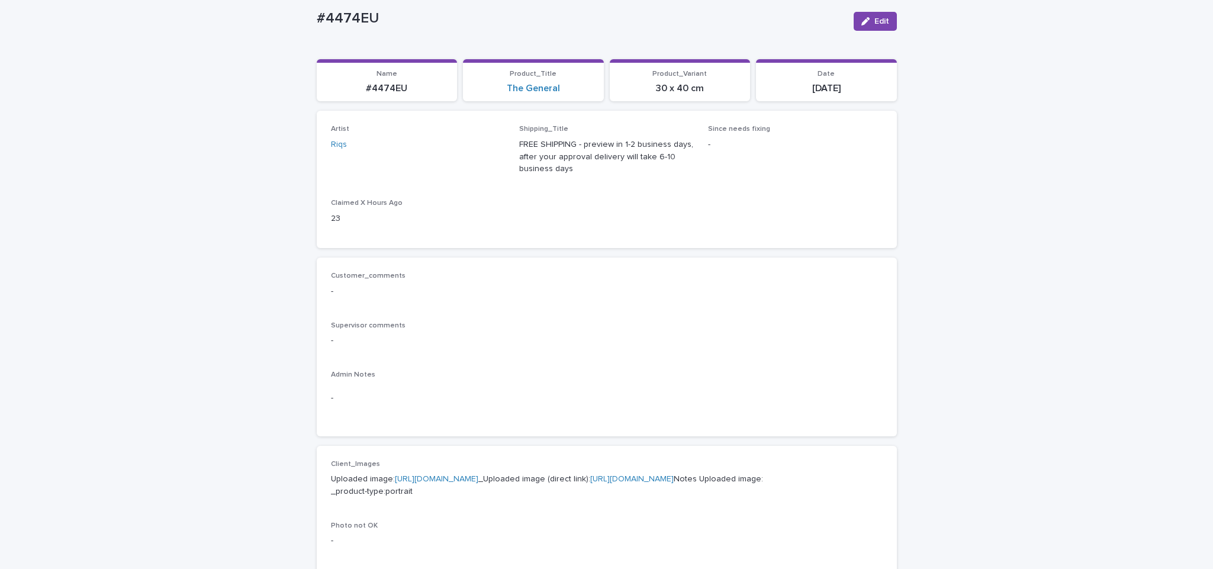
scroll to position [2, 0]
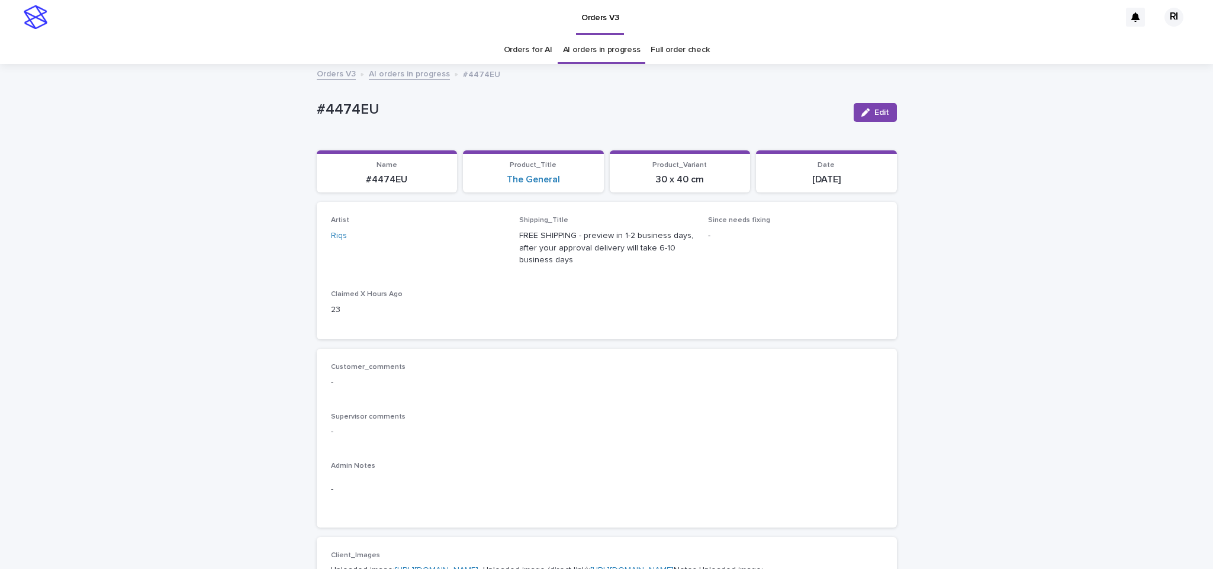
click at [416, 55] on div "Orders for AI AI orders in progress Full order check" at bounding box center [606, 50] width 1213 height 28
click at [417, 70] on link "AI orders in progress" at bounding box center [409, 73] width 81 height 14
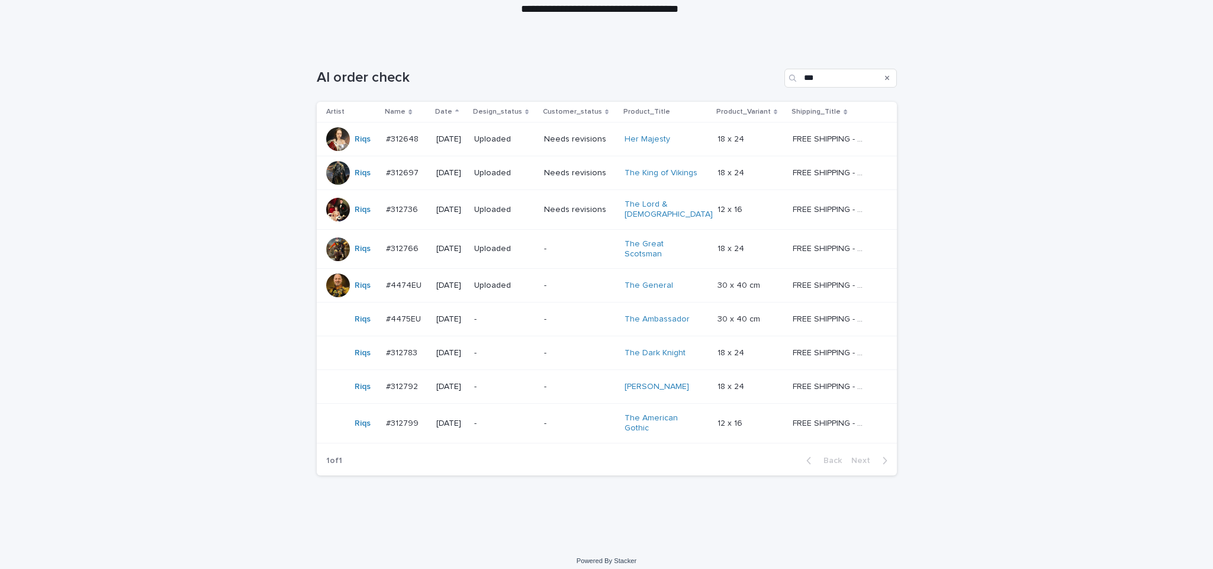
scroll to position [139, 0]
click at [521, 315] on p "-" at bounding box center [504, 320] width 60 height 10
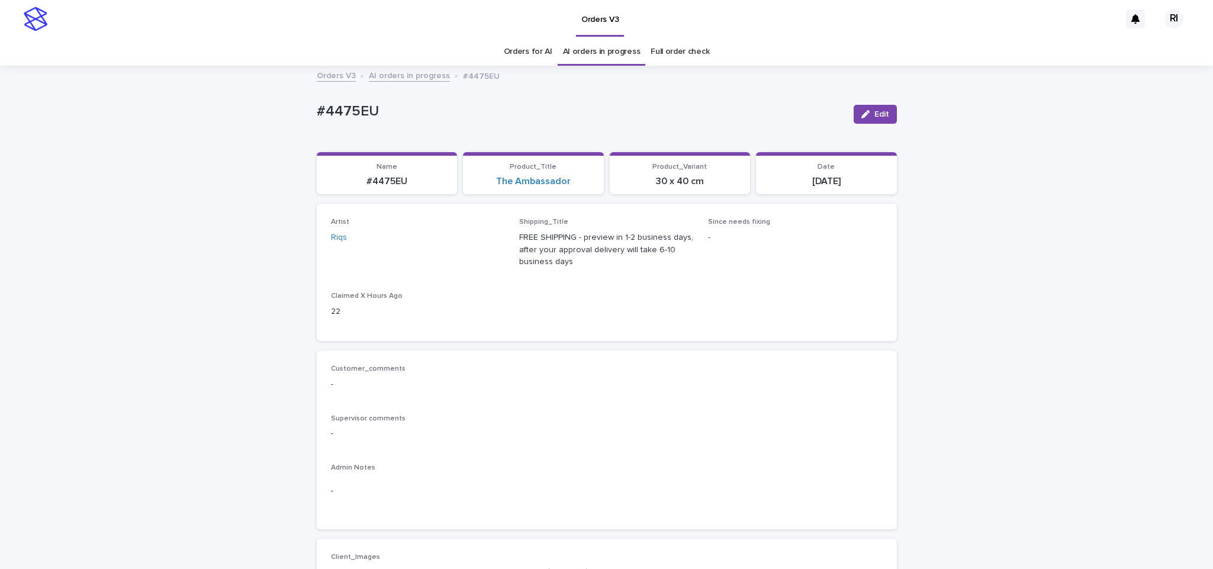
click at [875, 112] on span "Edit" at bounding box center [881, 114] width 15 height 8
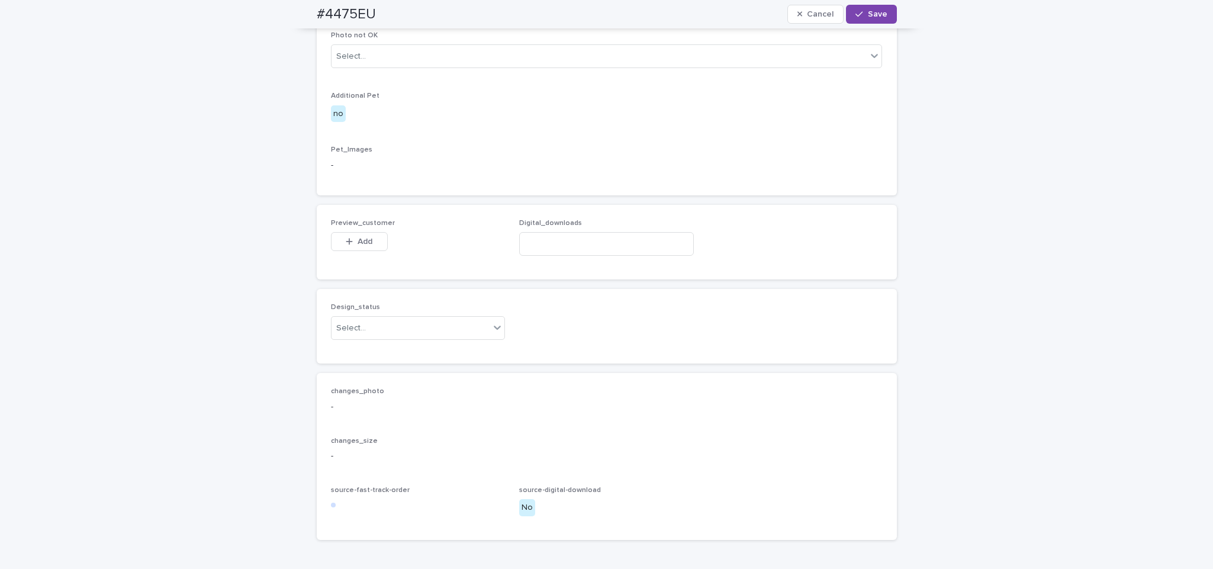
scroll to position [718, 0]
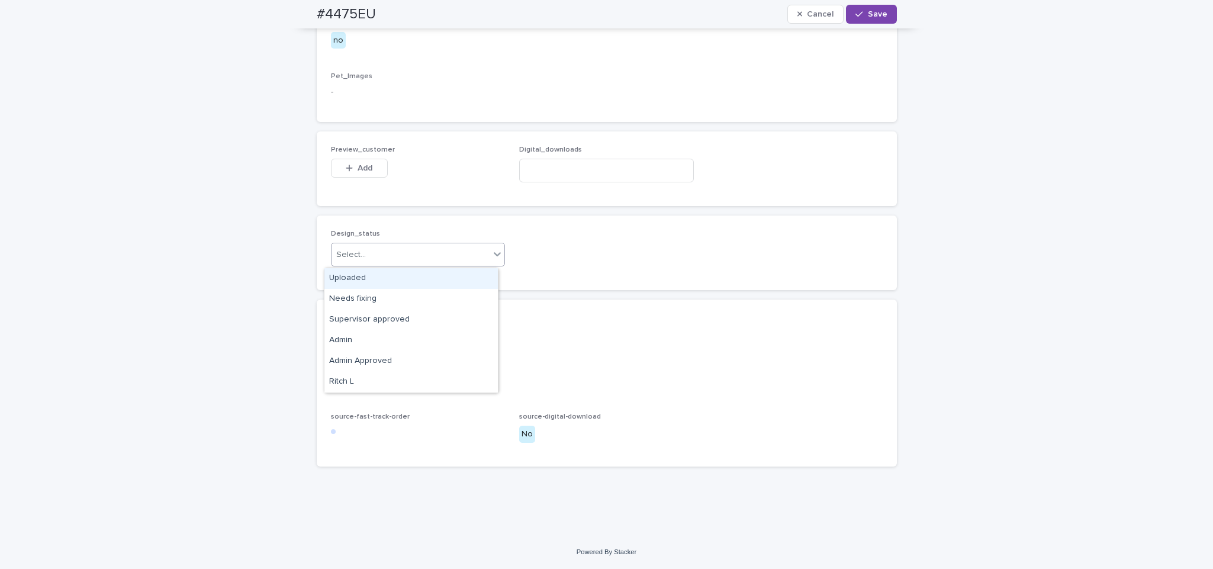
click at [437, 281] on div "Uploaded" at bounding box center [410, 278] width 173 height 21
click at [437, 281] on div "Design_status option Uploaded focused, 1 of 6. 6 results available. Use Up and …" at bounding box center [607, 252] width 580 height 75
click at [331, 163] on button "Add" at bounding box center [359, 168] width 57 height 19
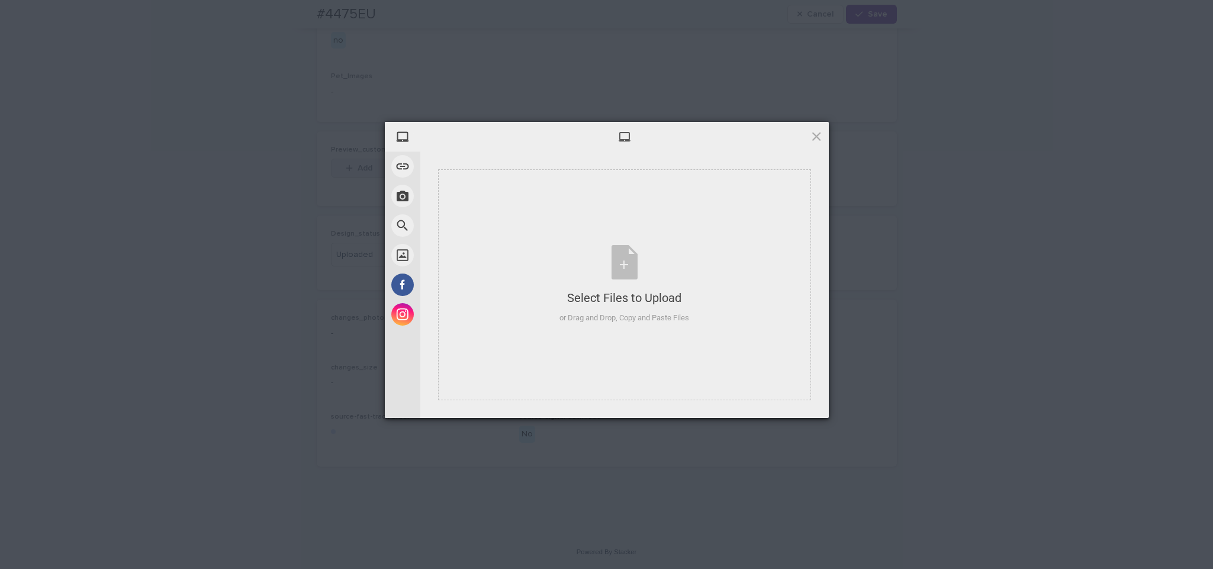
click at [331, 159] on button "Add" at bounding box center [359, 168] width 57 height 19
click at [629, 267] on div "Select Files to Upload or Drag and Drop, Copy and Paste Files" at bounding box center [624, 284] width 130 height 79
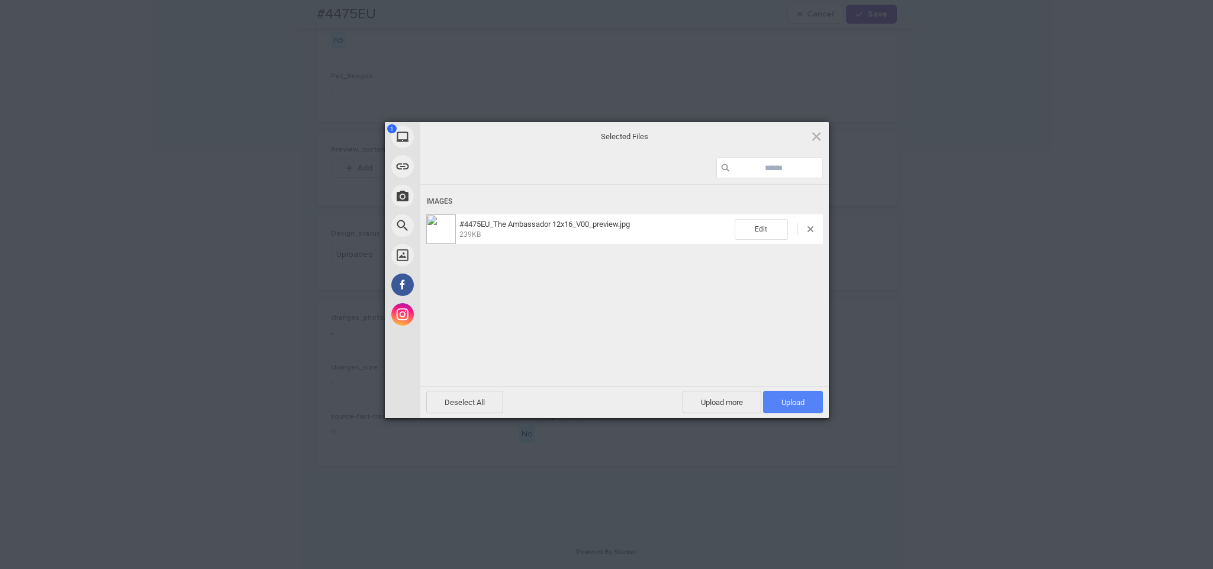
click at [784, 401] on span "Upload 1" at bounding box center [792, 402] width 23 height 9
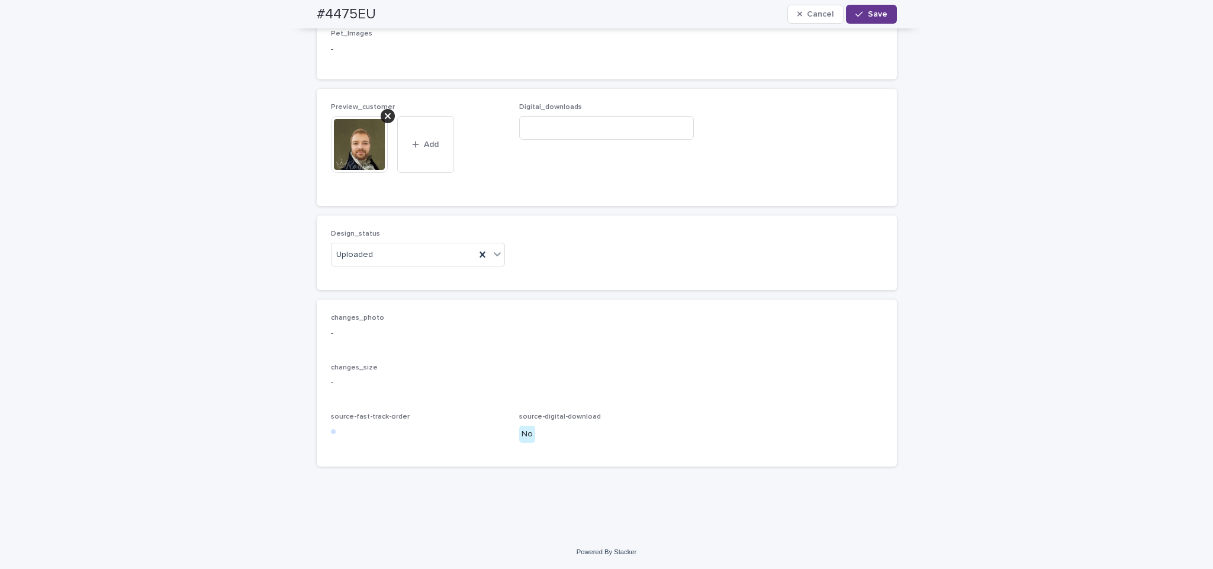
click at [870, 24] on div "#4475EU Cancel Save" at bounding box center [607, 14] width 580 height 28
click at [868, 18] on span "Save" at bounding box center [878, 14] width 20 height 8
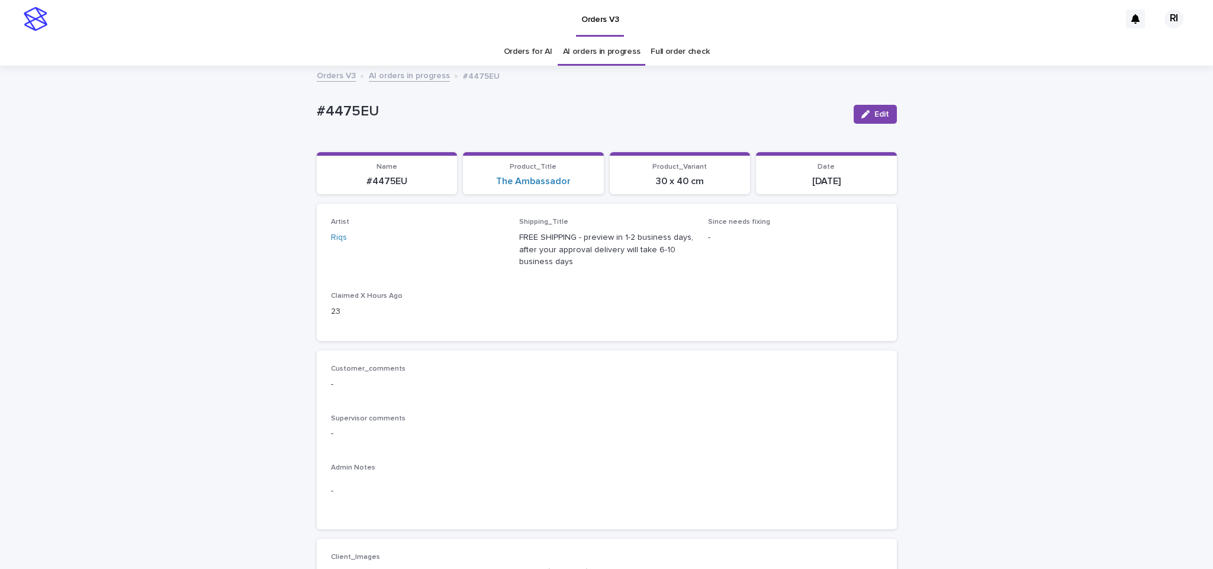
scroll to position [5, 0]
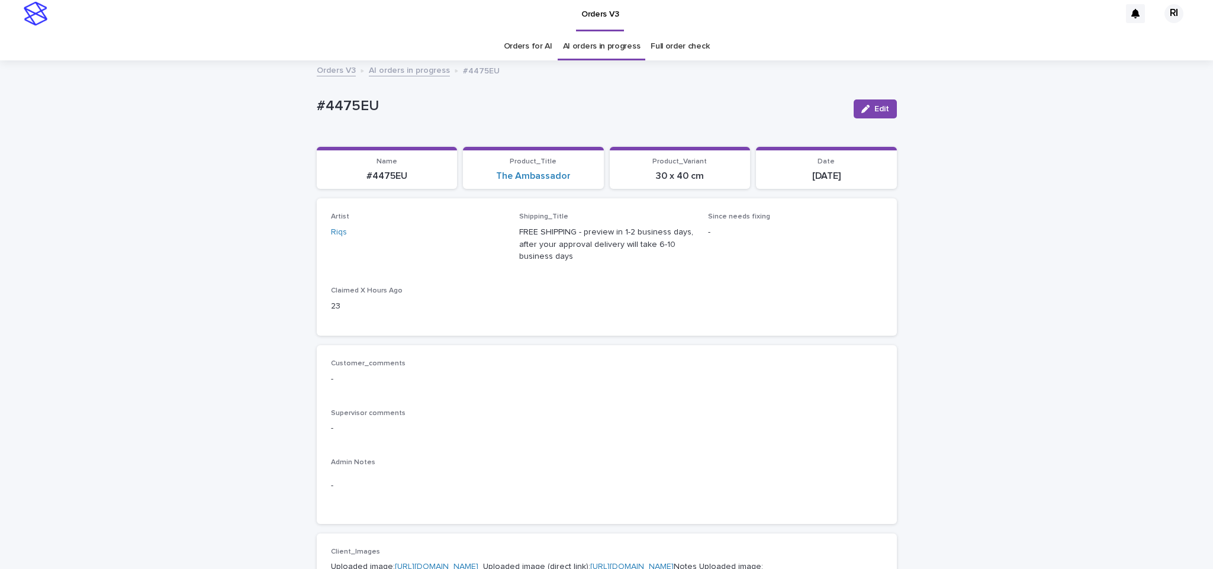
click at [388, 65] on link "AI orders in progress" at bounding box center [409, 70] width 81 height 14
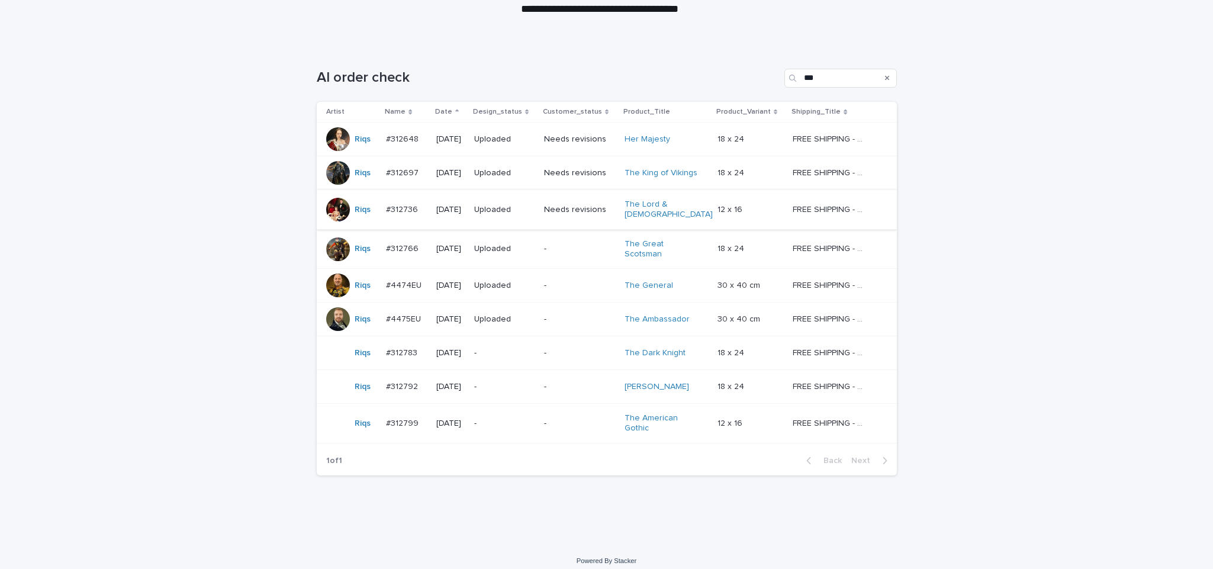
scroll to position [139, 0]
click at [539, 348] on td "-" at bounding box center [504, 355] width 70 height 34
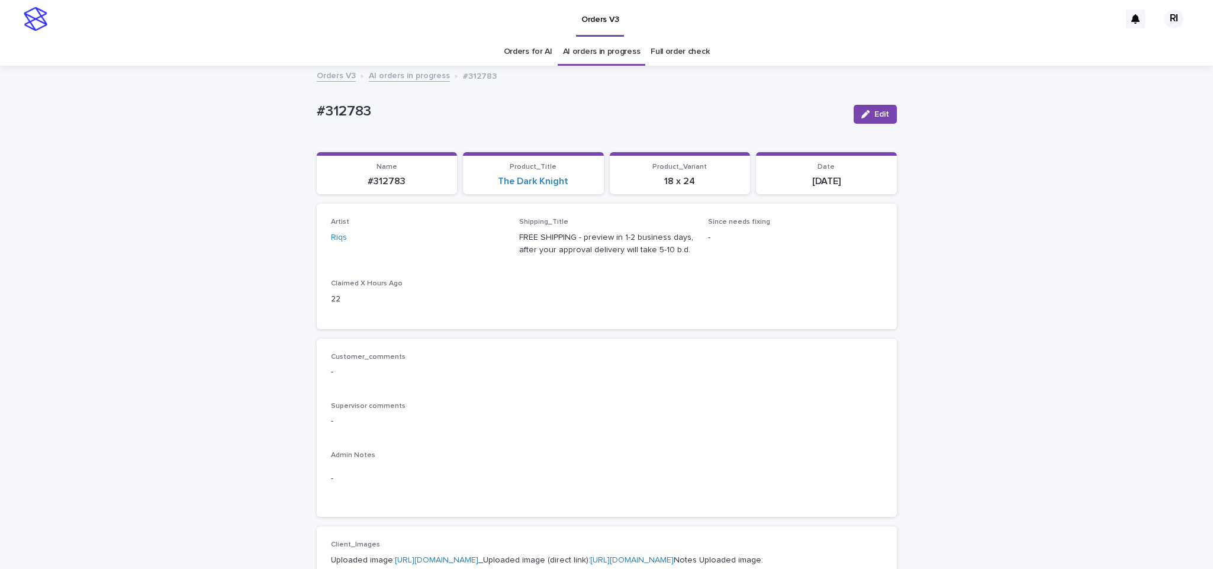
click at [865, 114] on div "button" at bounding box center [867, 114] width 13 height 8
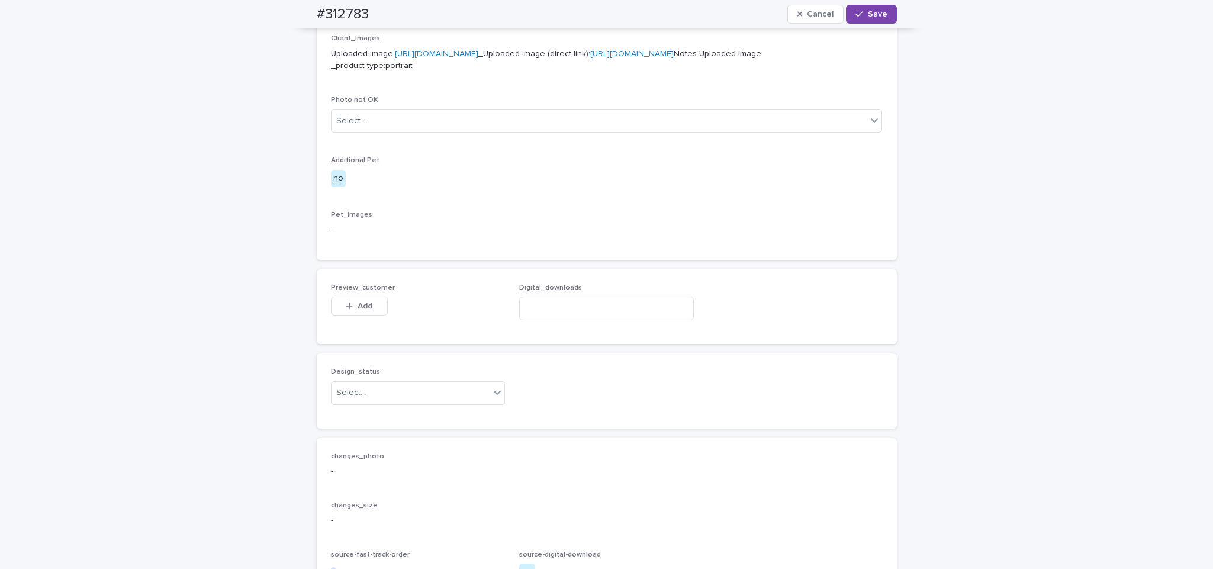
scroll to position [718, 0]
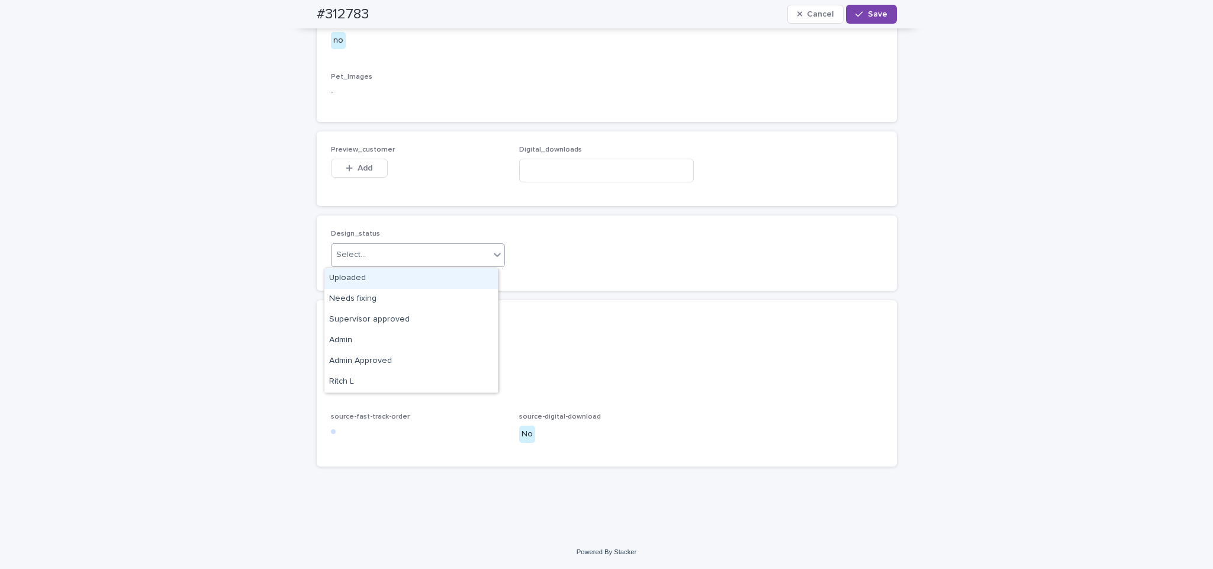
click at [464, 268] on div "Uploaded" at bounding box center [410, 278] width 173 height 21
click at [360, 171] on span "Add" at bounding box center [365, 168] width 15 height 8
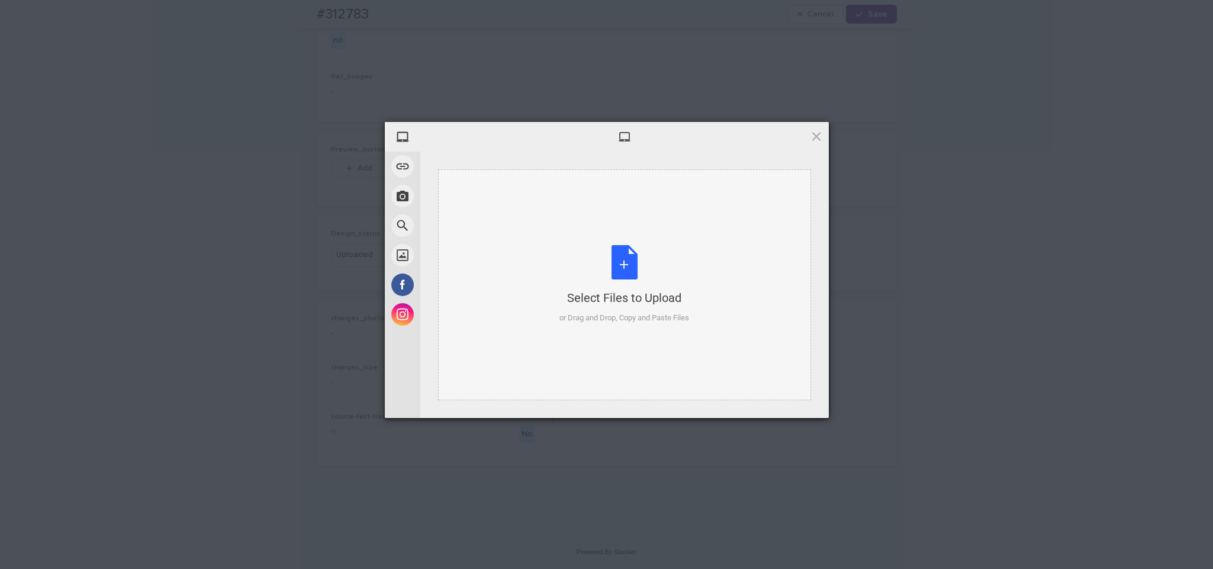
click at [607, 231] on div "Select Files to Upload or Drag and Drop, Copy and Paste Files" at bounding box center [624, 284] width 373 height 231
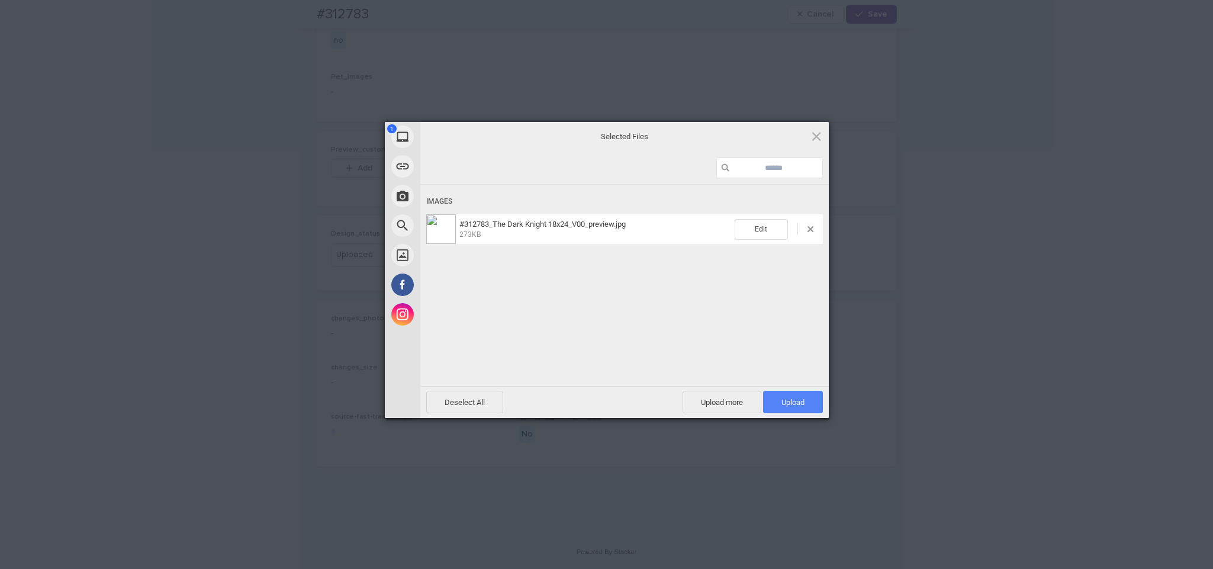
click at [810, 405] on span "Upload 1" at bounding box center [793, 402] width 60 height 22
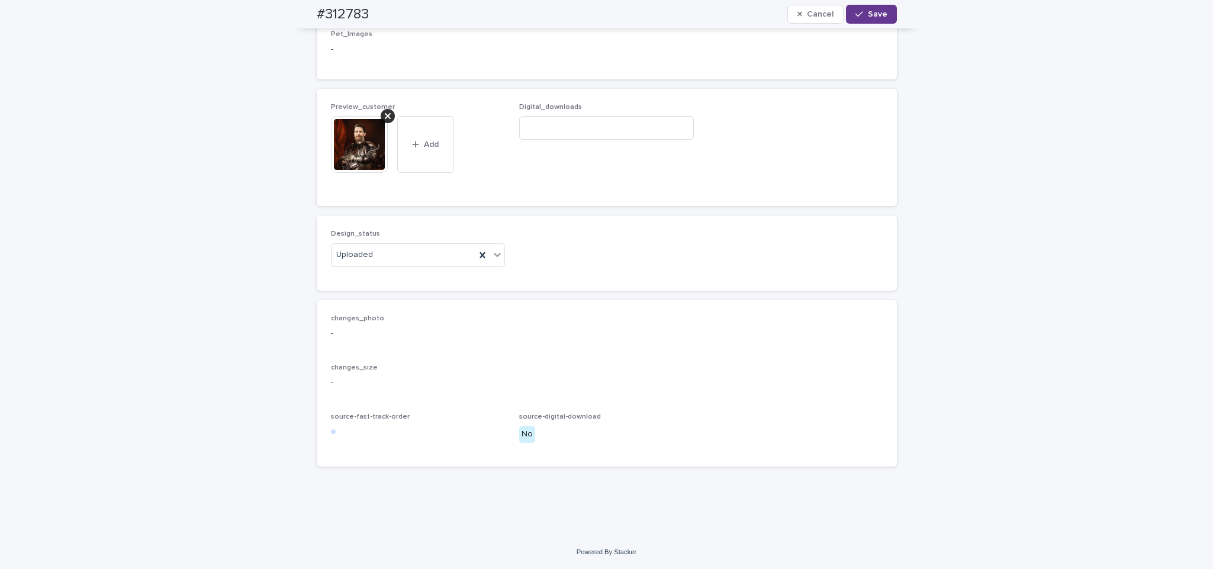
click at [868, 13] on span "Save" at bounding box center [878, 14] width 20 height 8
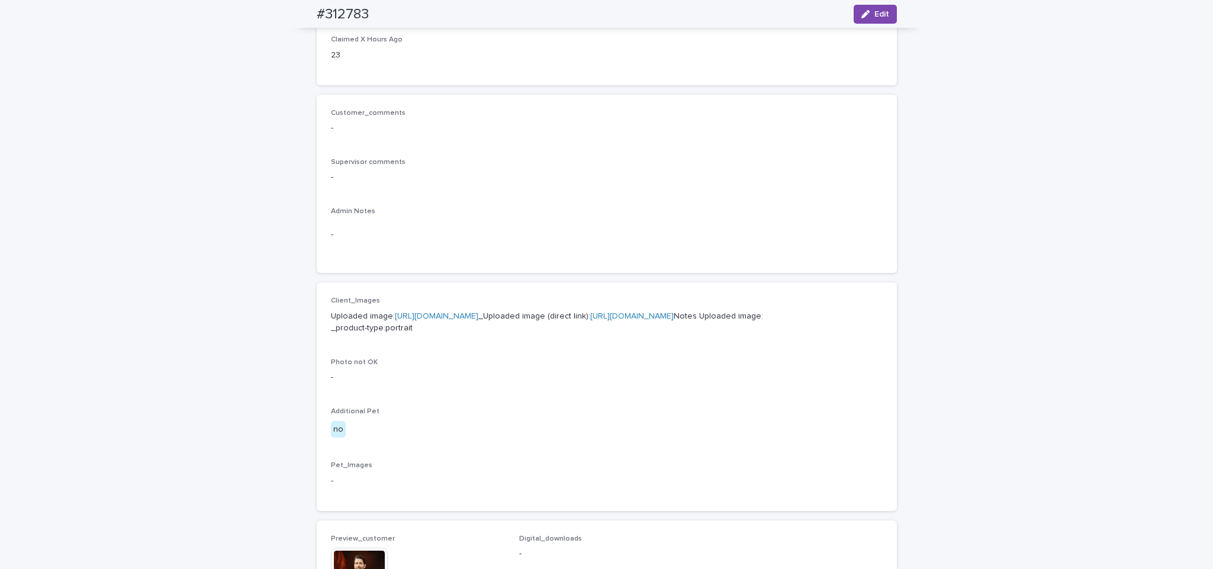
scroll to position [33, 0]
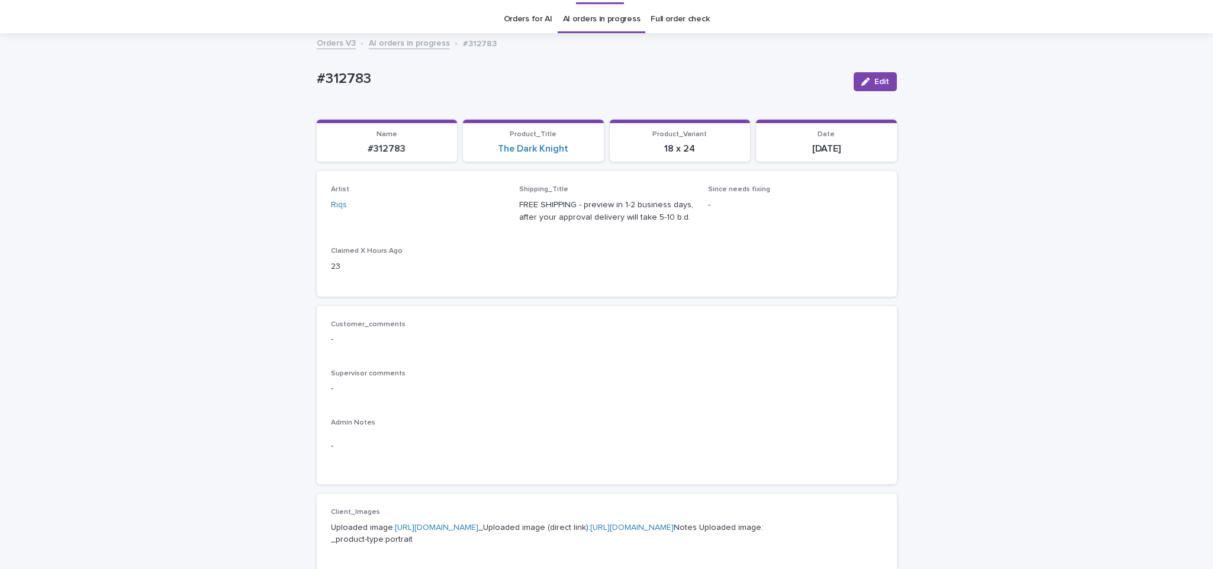
click at [412, 43] on link "AI orders in progress" at bounding box center [409, 43] width 81 height 14
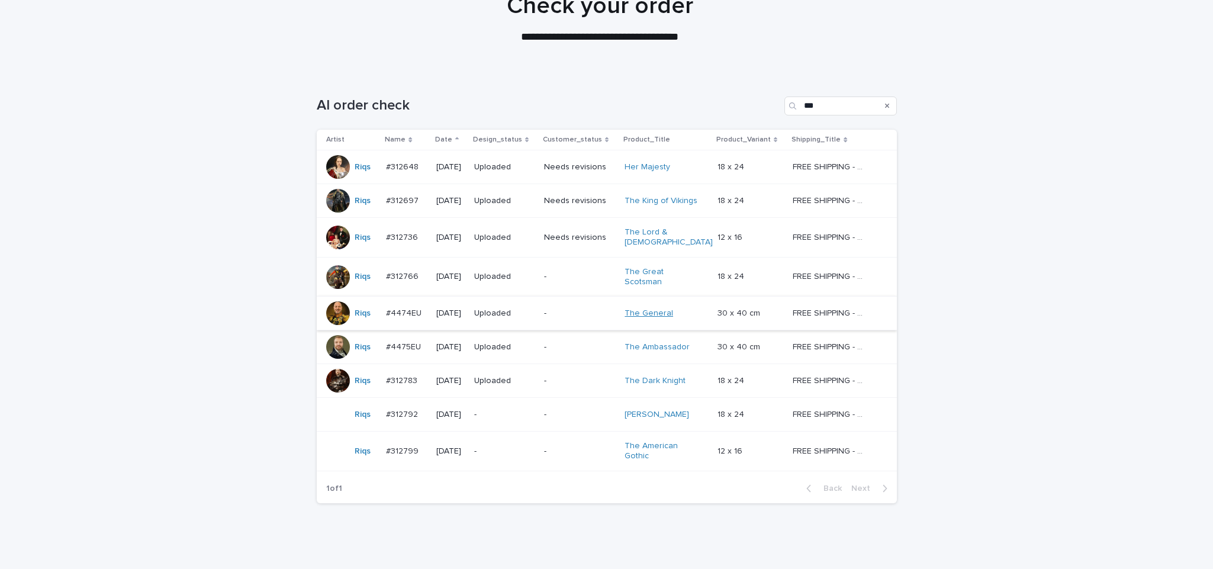
scroll to position [137, 0]
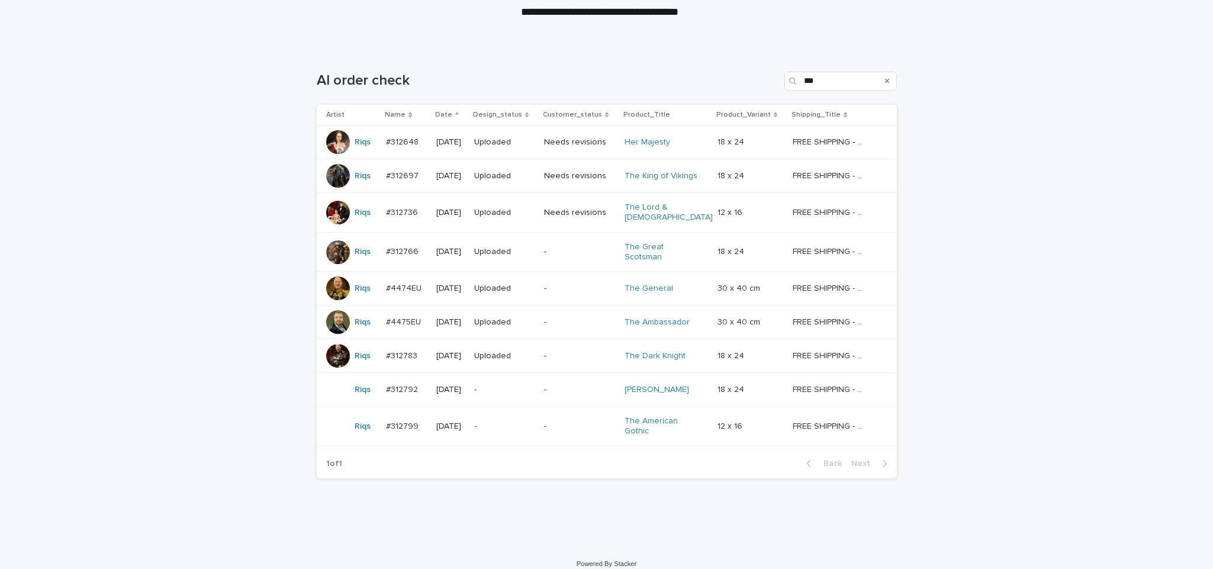
click at [526, 385] on p "-" at bounding box center [504, 390] width 60 height 10
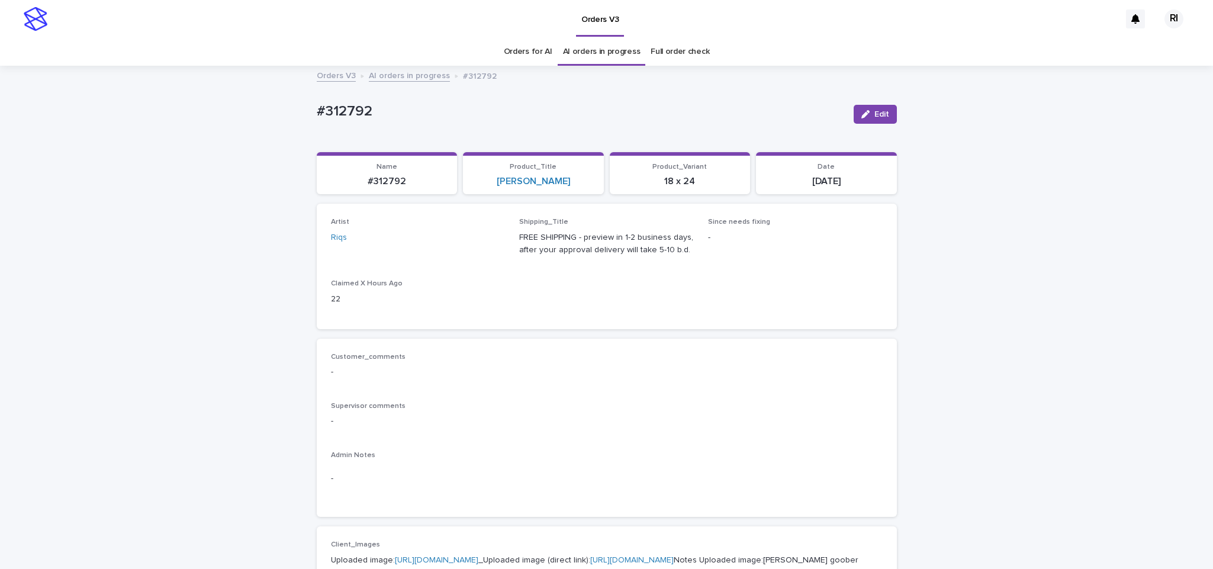
click at [395, 79] on link "AI orders in progress" at bounding box center [409, 75] width 81 height 14
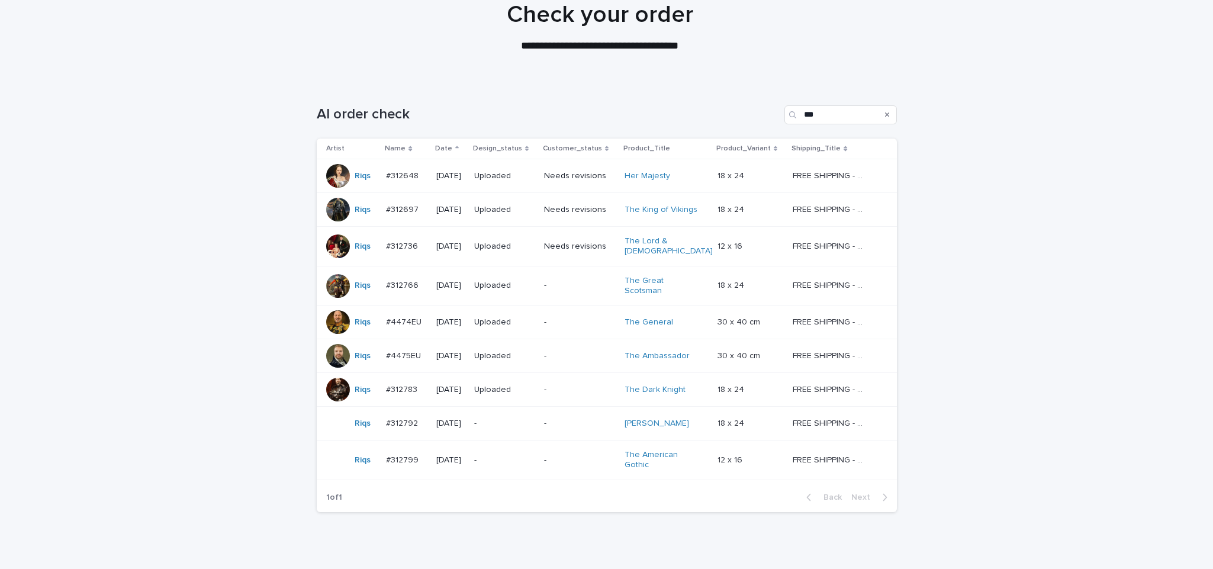
scroll to position [140, 0]
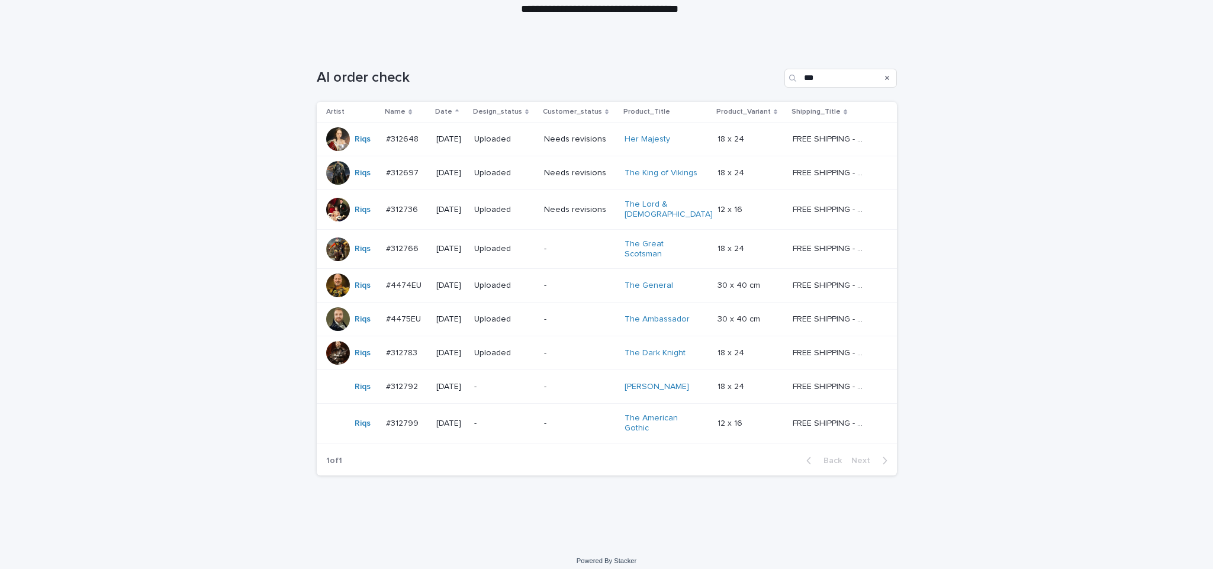
click at [572, 418] on p "-" at bounding box center [580, 423] width 72 height 10
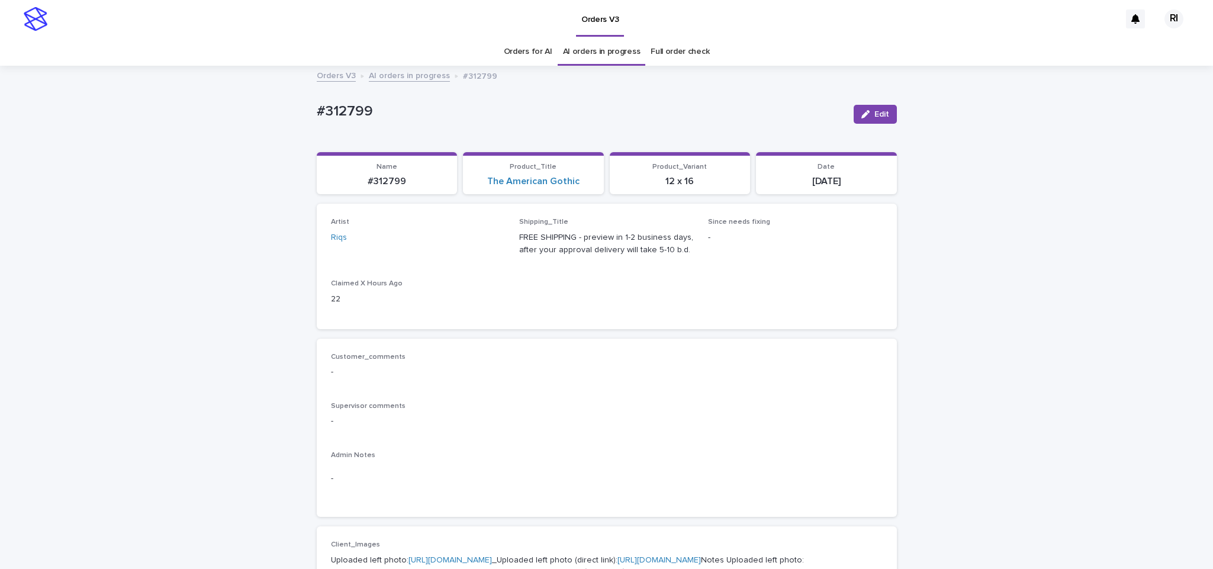
click at [418, 76] on link "AI orders in progress" at bounding box center [409, 75] width 81 height 14
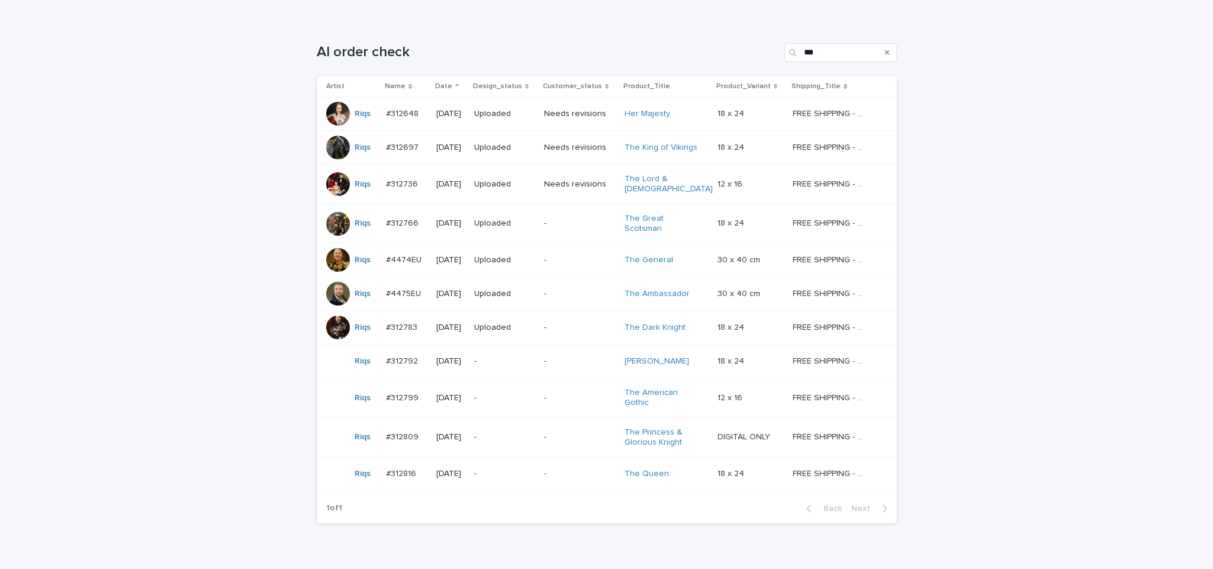
scroll to position [194, 0]
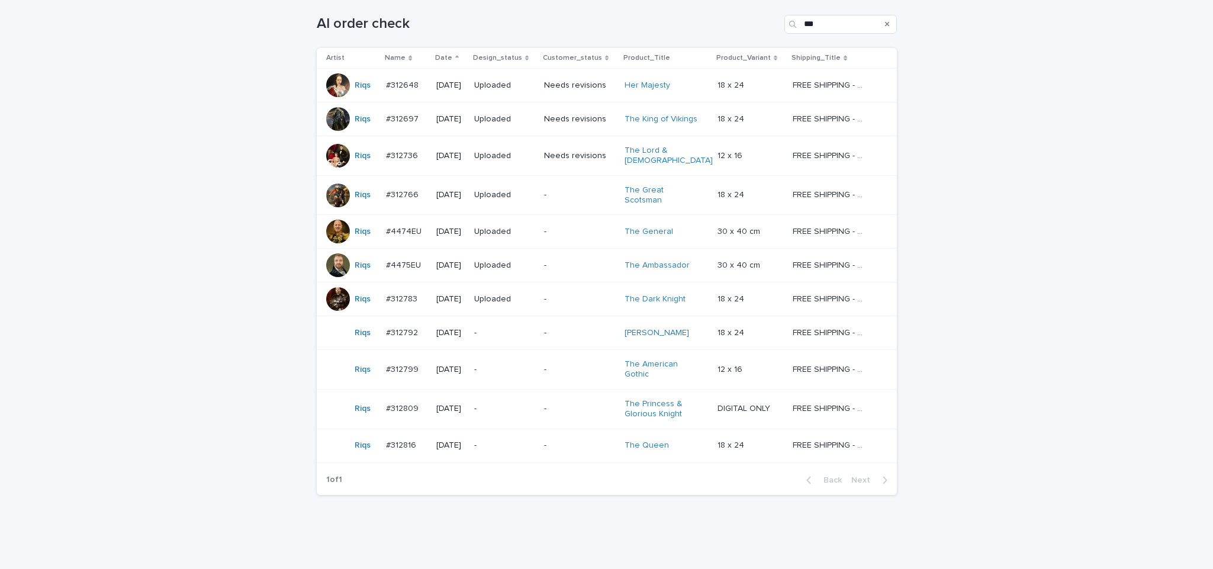
click at [539, 326] on td "-" at bounding box center [504, 333] width 70 height 34
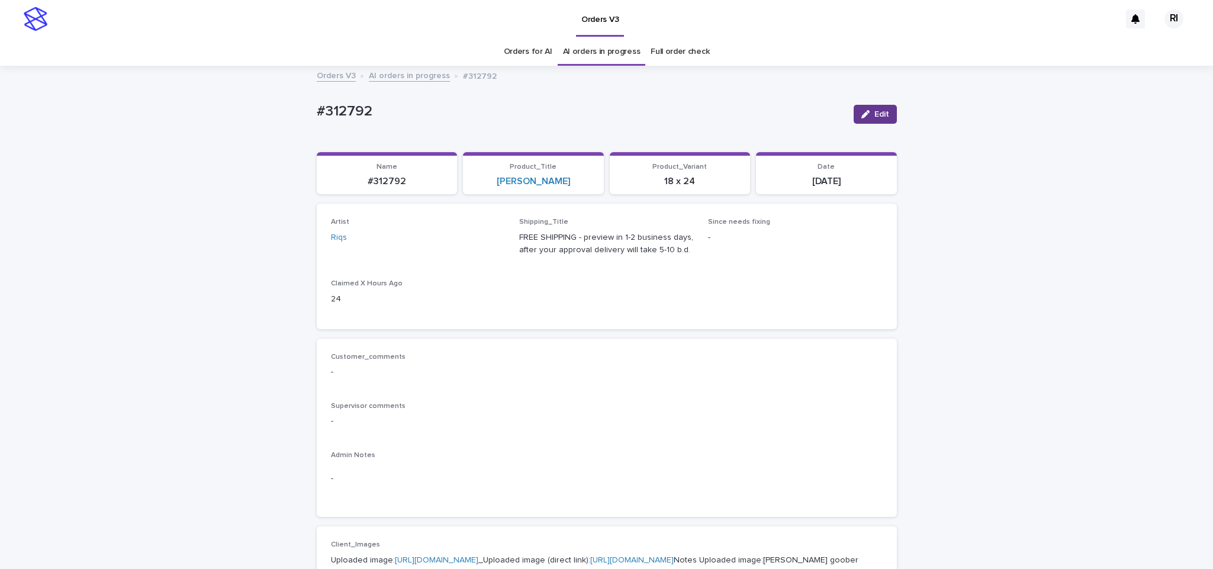
click at [854, 114] on button "Edit" at bounding box center [875, 114] width 43 height 19
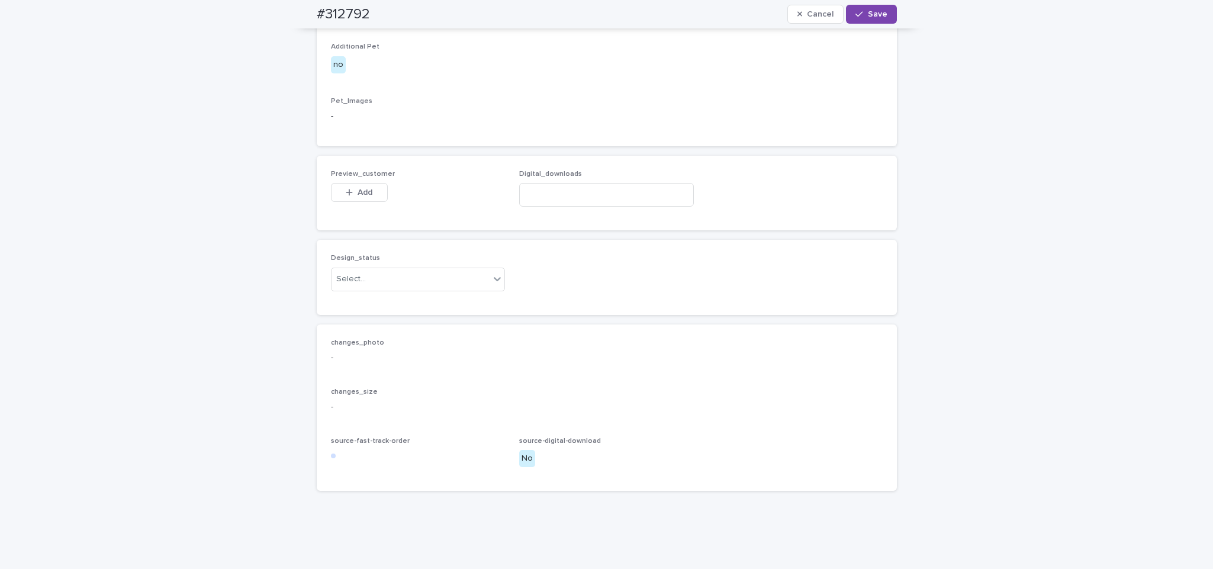
scroll to position [706, 0]
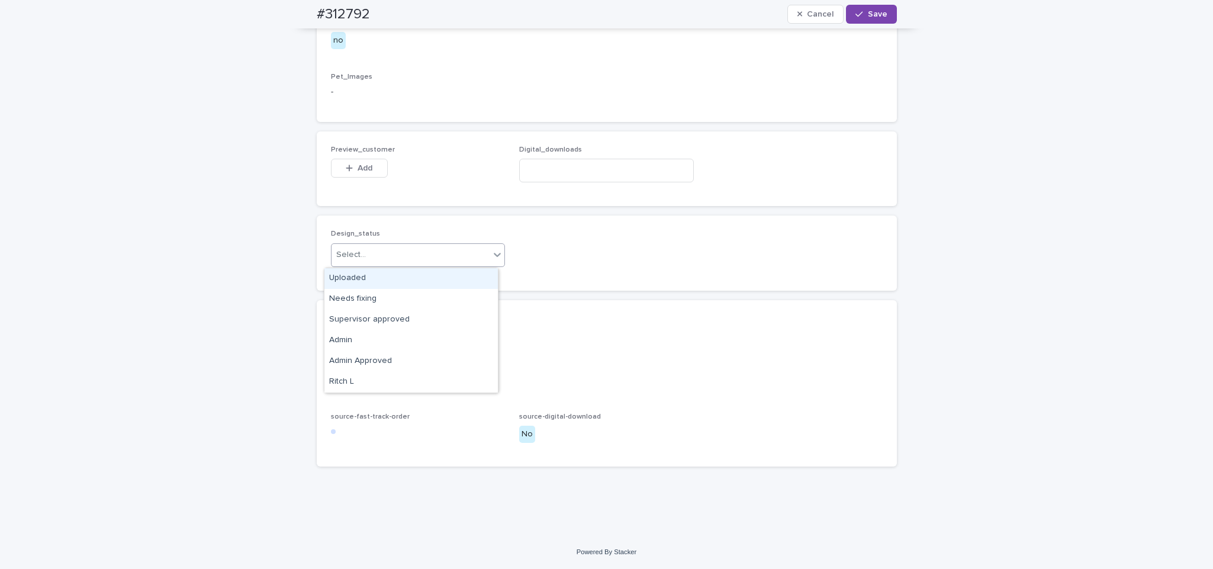
click at [424, 272] on div "Uploaded" at bounding box center [410, 278] width 173 height 21
click at [358, 178] on button "Add" at bounding box center [359, 168] width 57 height 19
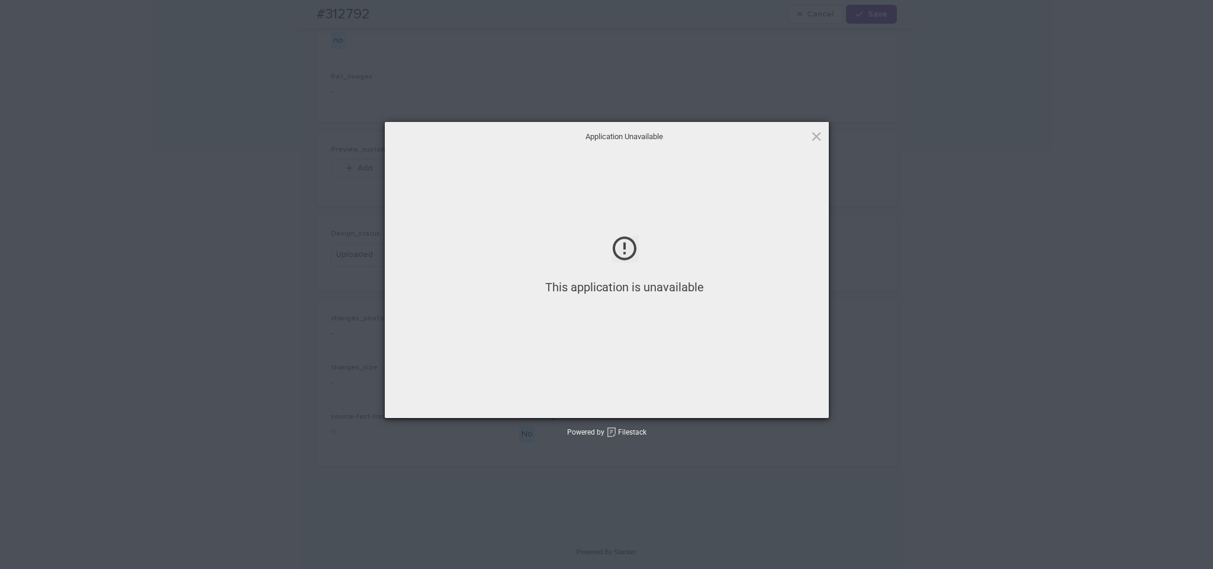
click at [535, 240] on div at bounding box center [624, 256] width 408 height 44
click at [262, 279] on div "Application Unavailable This application is unavailable Powered by Filestack" at bounding box center [606, 284] width 1213 height 569
click at [794, 146] on div "Application Unavailable" at bounding box center [624, 137] width 408 height 30
click at [810, 137] on span at bounding box center [816, 136] width 13 height 13
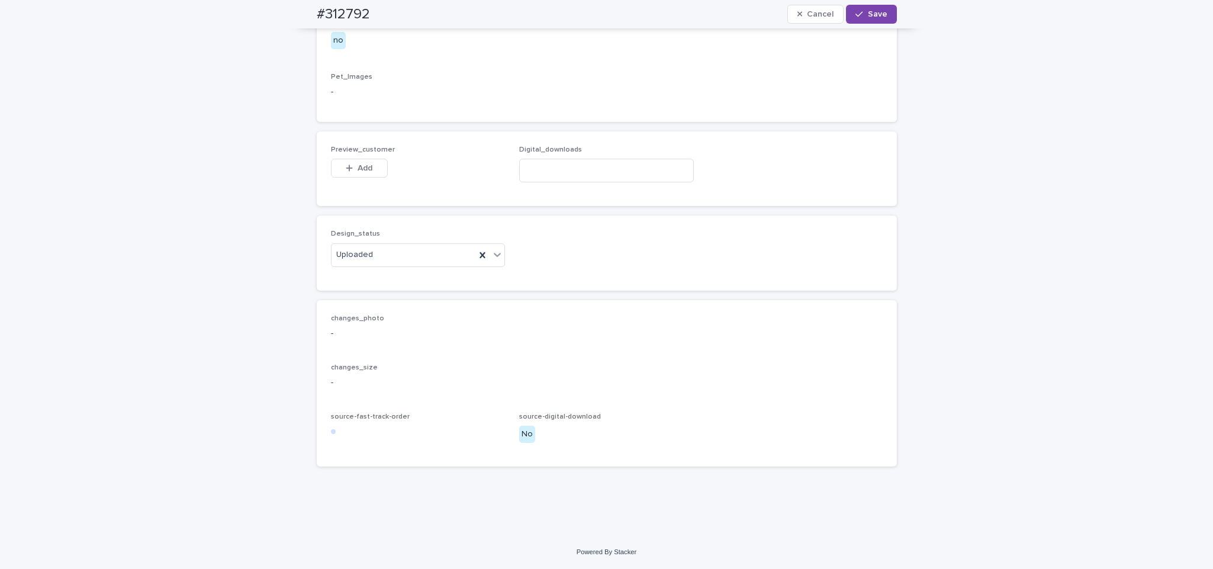
click at [814, 136] on div "Preview_customer This file cannot be opened Download File Add Digital_downloads" at bounding box center [607, 168] width 580 height 75
click at [358, 164] on span "Add" at bounding box center [365, 168] width 15 height 8
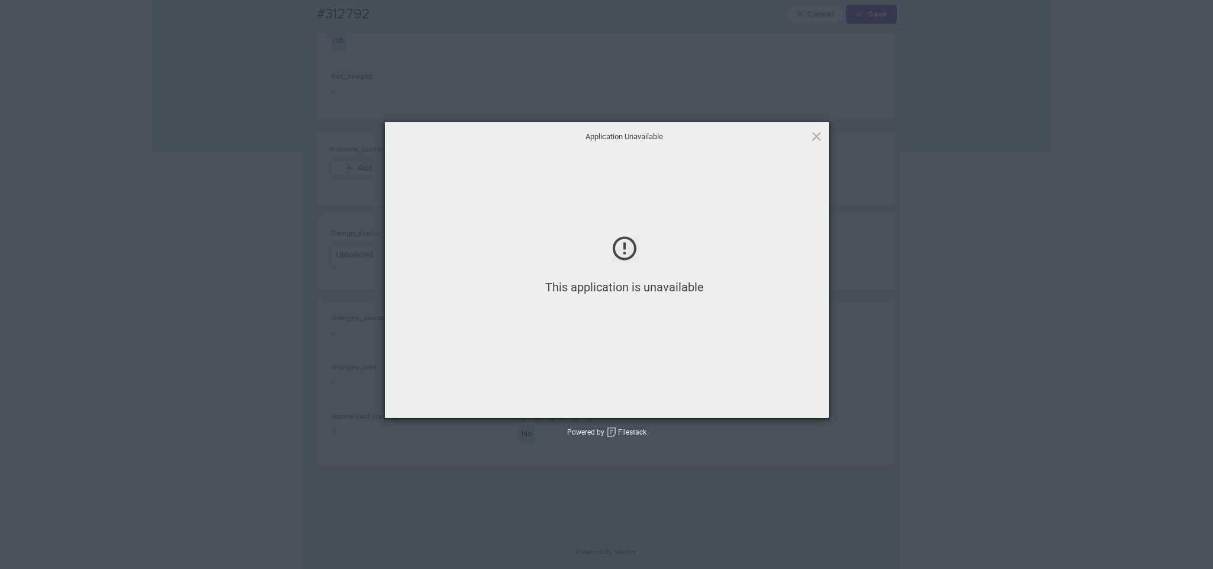
click at [745, 307] on div "This application is unavailable" at bounding box center [624, 285] width 408 height 266
click at [817, 130] on span at bounding box center [816, 136] width 13 height 13
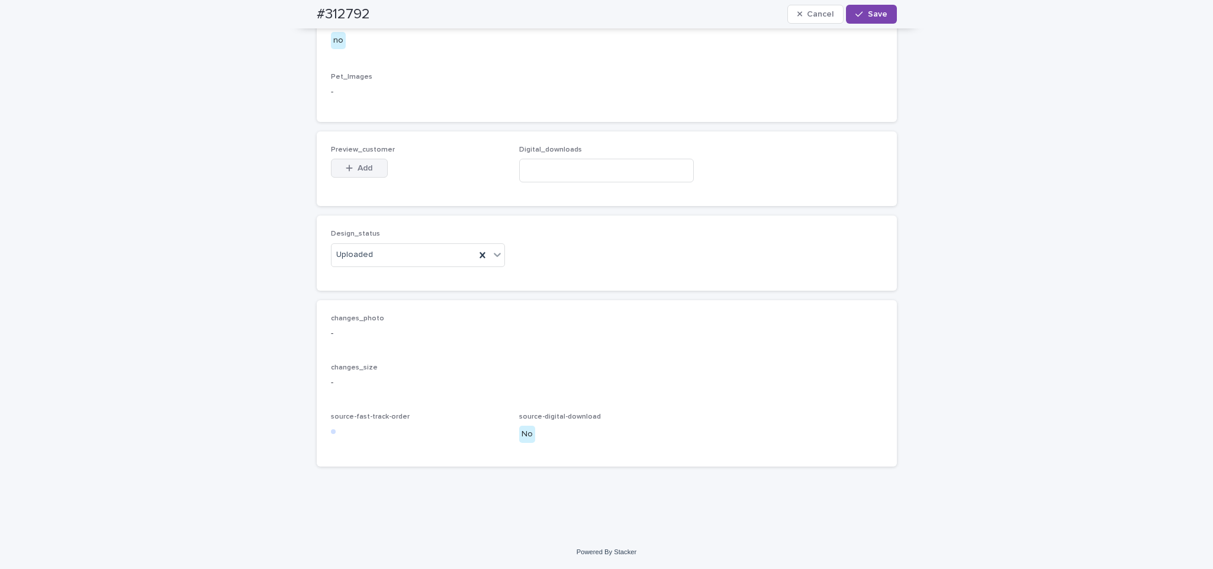
click at [358, 172] on span "Add" at bounding box center [365, 168] width 15 height 8
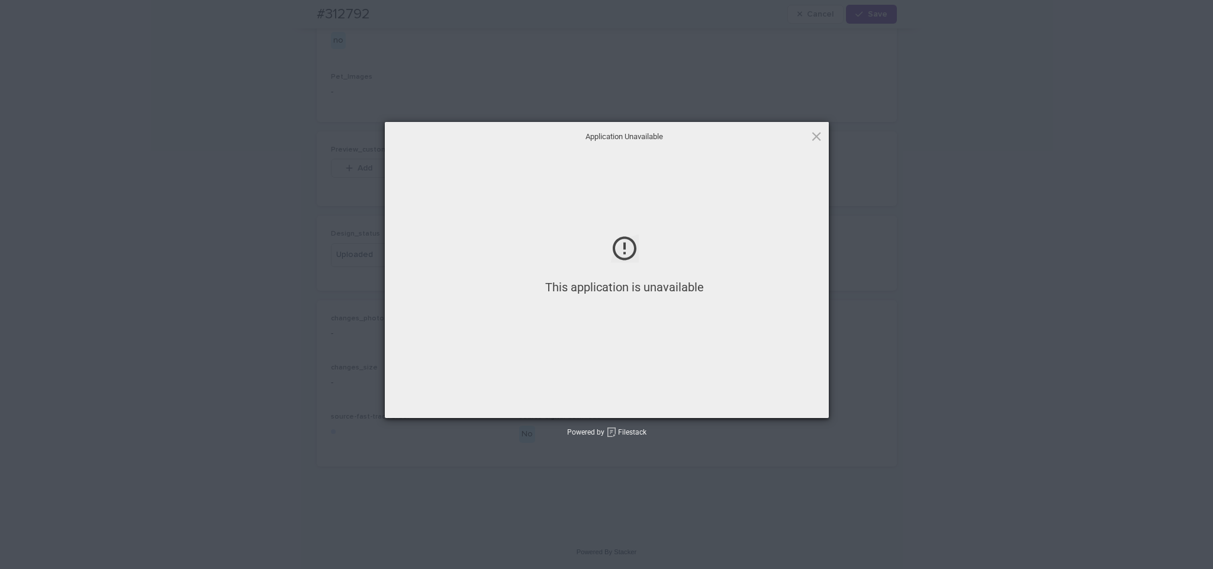
click at [286, 254] on div "Application Unavailable This application is unavailable Powered by Filestack" at bounding box center [606, 284] width 1213 height 569
click at [817, 139] on span at bounding box center [816, 136] width 13 height 13
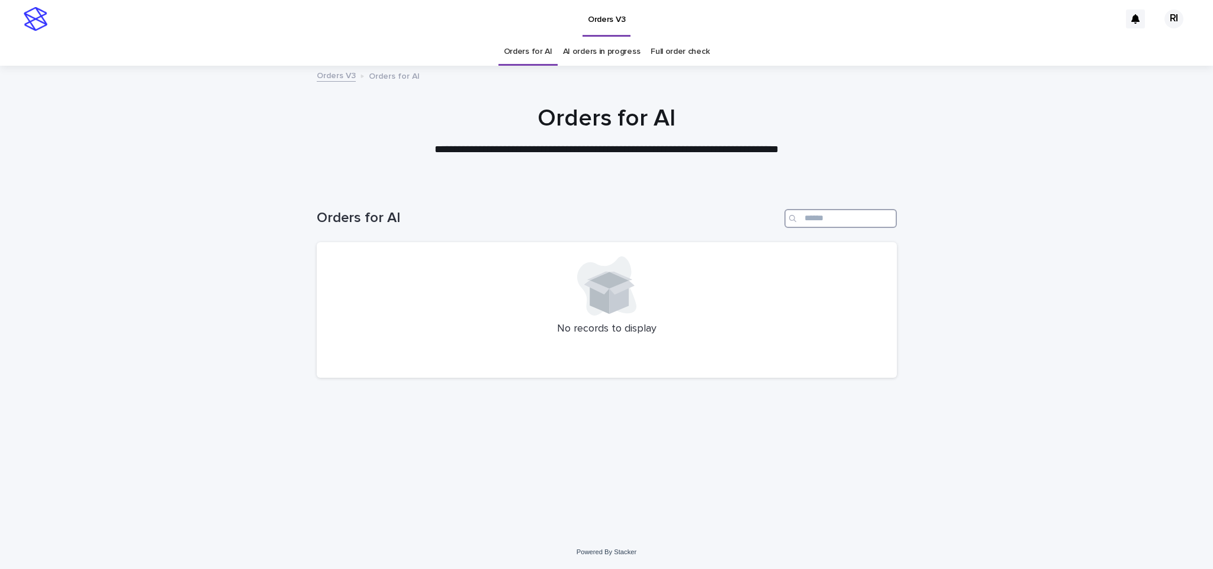
click at [854, 222] on input "Search" at bounding box center [840, 218] width 112 height 19
type input "*"
type input "****"
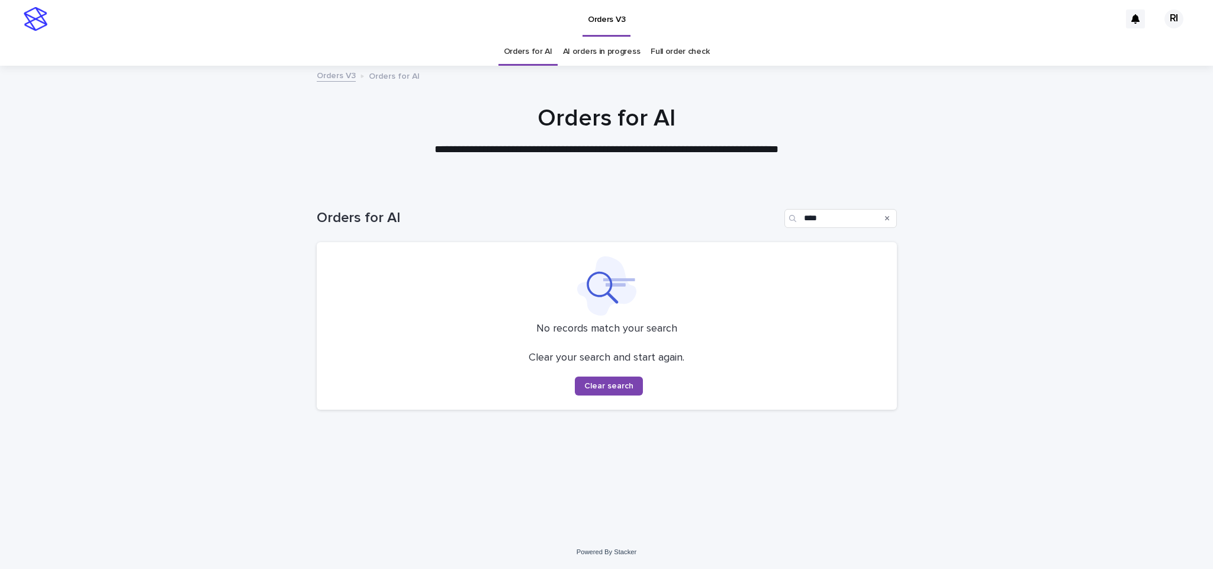
click at [524, 54] on link "Orders for AI" at bounding box center [528, 52] width 49 height 28
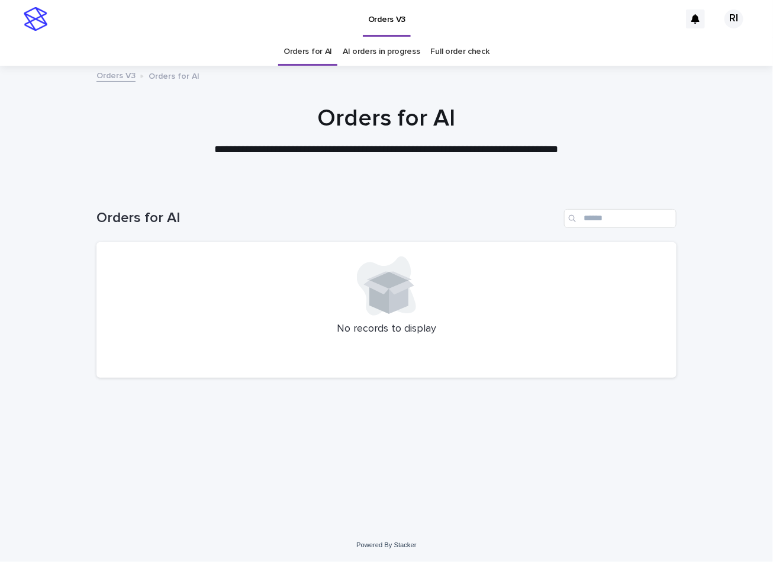
click at [414, 197] on div "Orders for AI" at bounding box center [386, 213] width 580 height 57
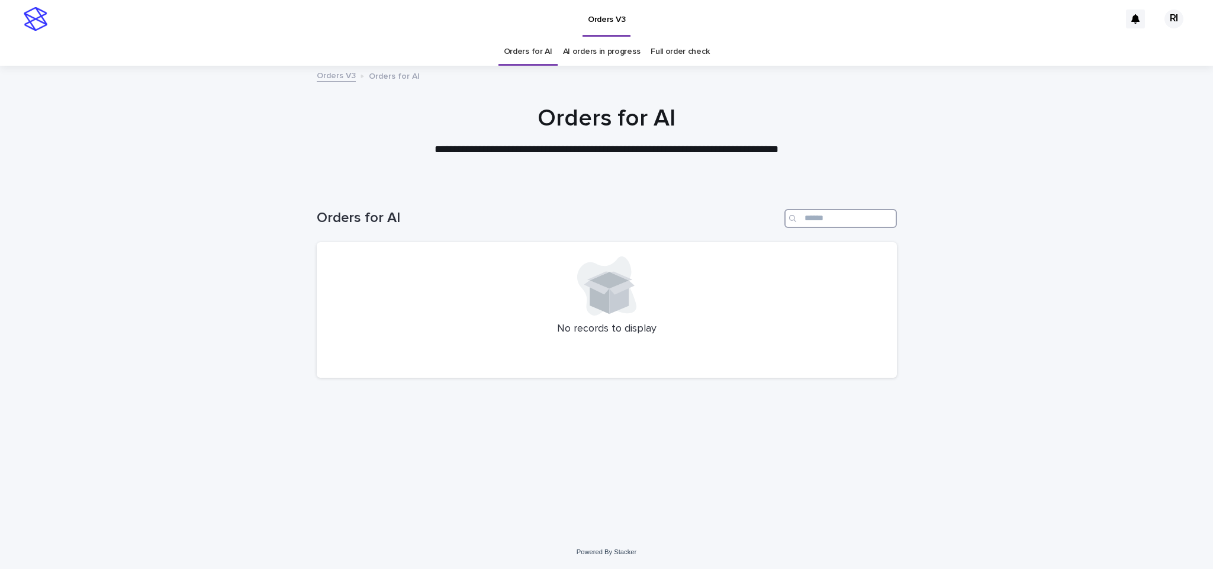
click at [843, 220] on input "Search" at bounding box center [840, 218] width 112 height 19
paste input "****"
type input "****"
click at [512, 48] on link "Orders for AI" at bounding box center [528, 52] width 49 height 28
click at [820, 224] on input "Search" at bounding box center [840, 218] width 112 height 19
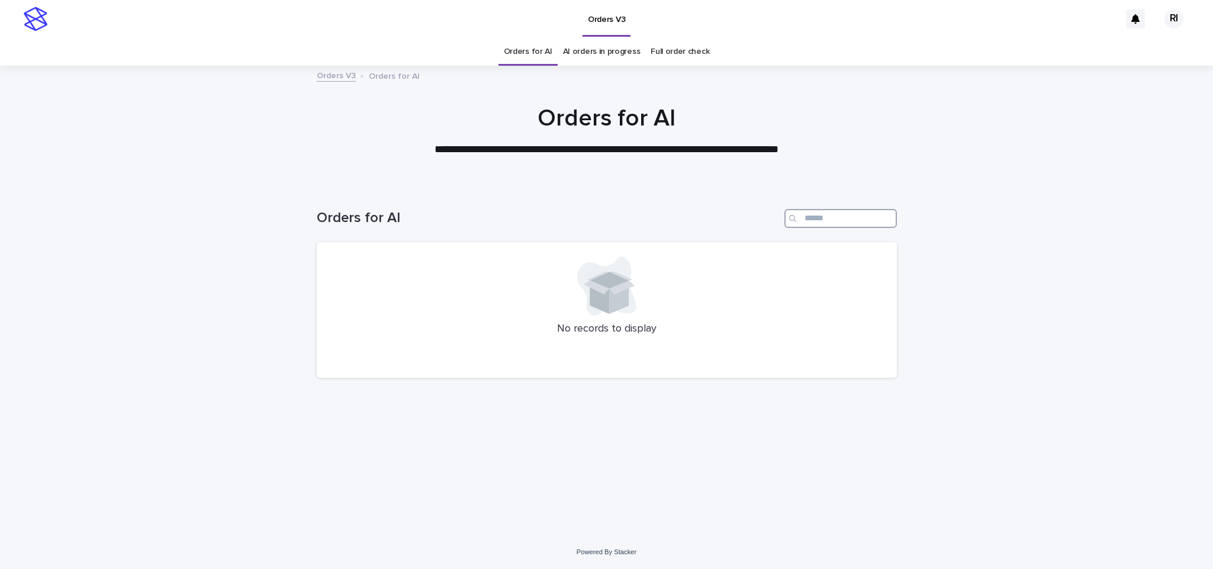
paste input "****"
type input "****"
click at [536, 56] on link "Orders for AI" at bounding box center [528, 52] width 49 height 28
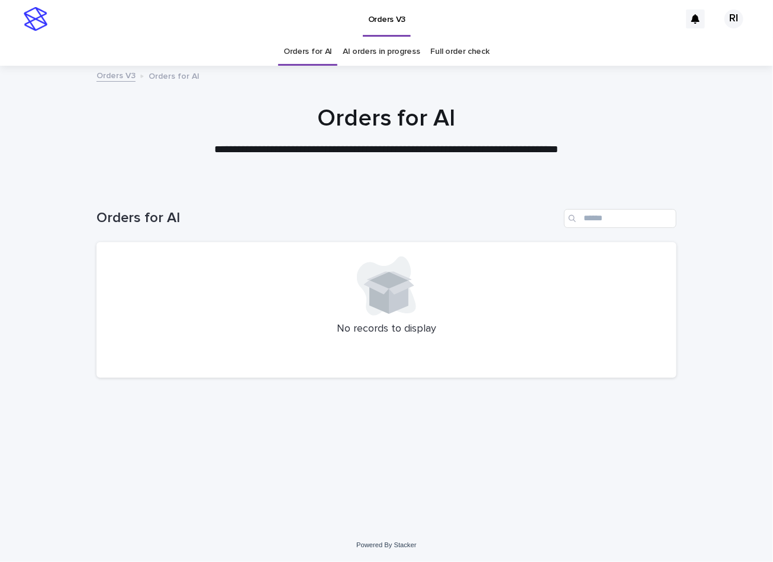
click at [409, 285] on icon at bounding box center [389, 283] width 50 height 23
click at [213, 252] on div "No records to display" at bounding box center [386, 310] width 580 height 136
click at [620, 223] on input "Search" at bounding box center [620, 218] width 112 height 19
paste input "****"
type input "****"
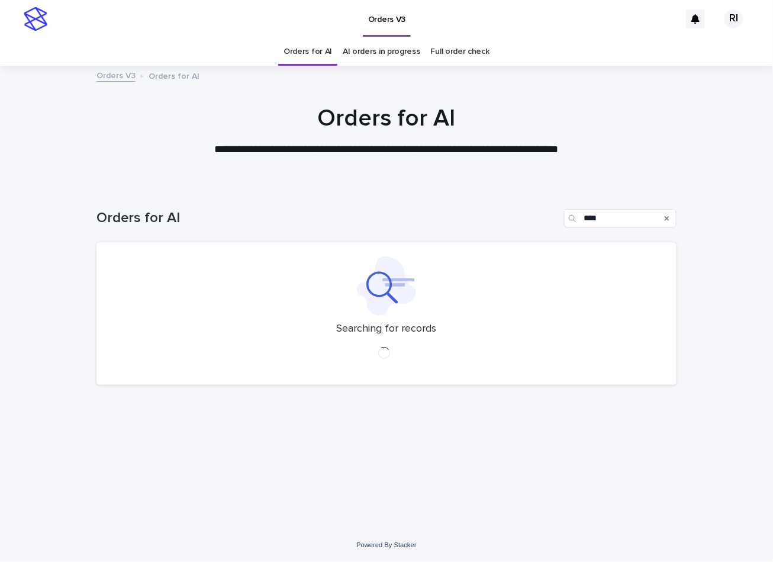
click at [304, 48] on link "Orders for AI" at bounding box center [308, 52] width 49 height 28
click at [265, 387] on div "Orders for AI No records to display" at bounding box center [386, 286] width 580 height 202
click at [171, 289] on div at bounding box center [387, 285] width 552 height 59
click at [638, 218] on input "Search" at bounding box center [620, 218] width 112 height 19
paste input "****"
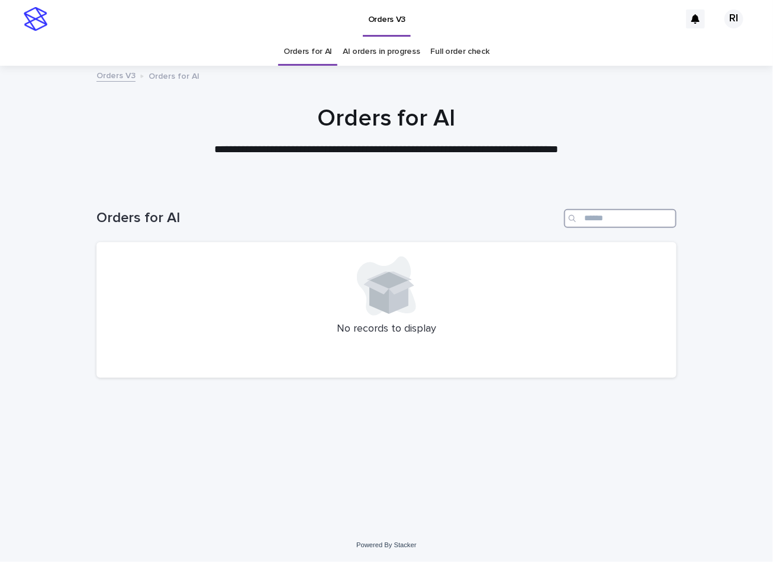
type input "****"
click at [313, 61] on link "Orders for AI" at bounding box center [308, 52] width 49 height 28
click at [331, 327] on p "No records to display" at bounding box center [387, 329] width 552 height 13
click at [417, 323] on p "No records to display" at bounding box center [387, 329] width 552 height 13
click at [610, 222] on input "Search" at bounding box center [620, 218] width 112 height 19
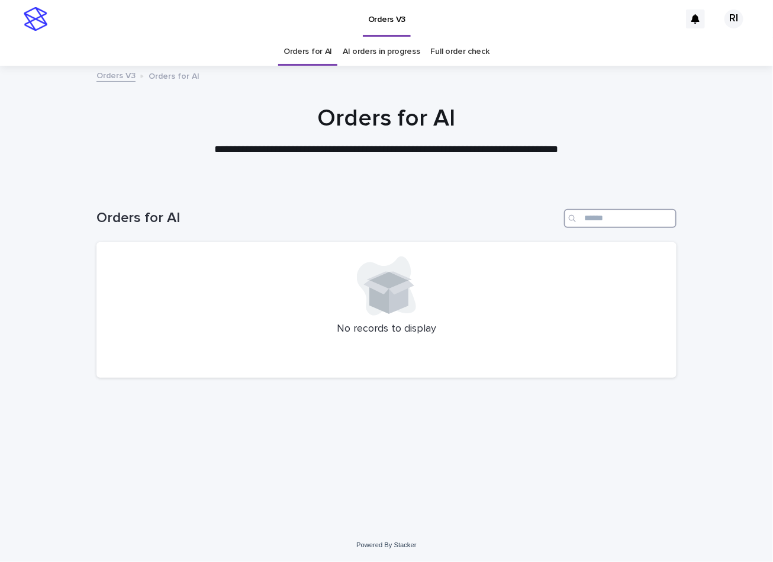
type input "*"
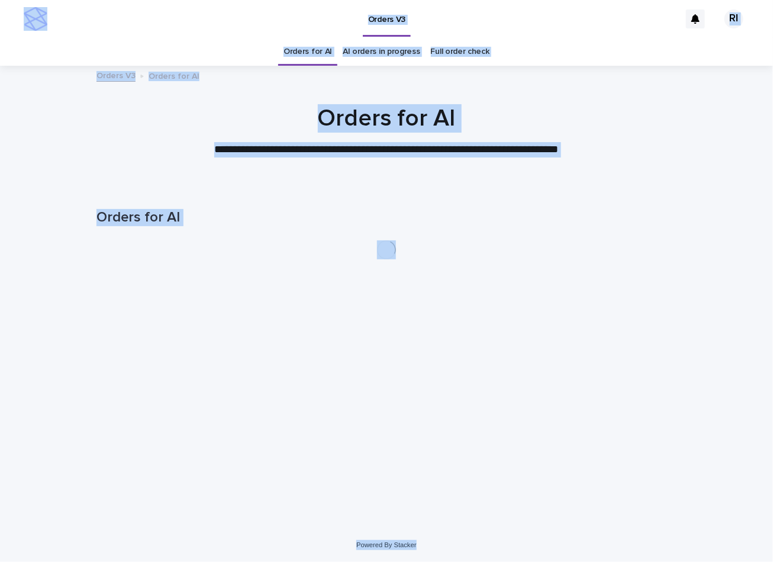
click at [582, 215] on h1 "Orders for AI" at bounding box center [386, 217] width 580 height 17
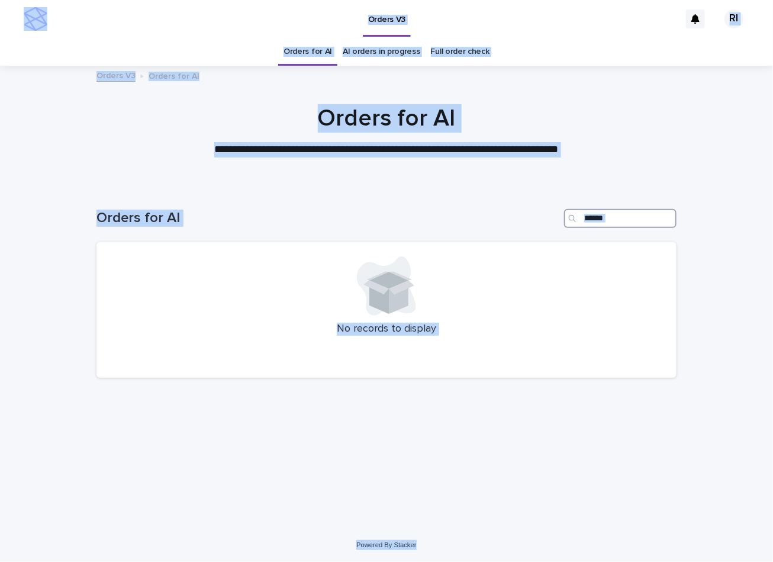
click at [634, 210] on input "Search" at bounding box center [620, 218] width 112 height 19
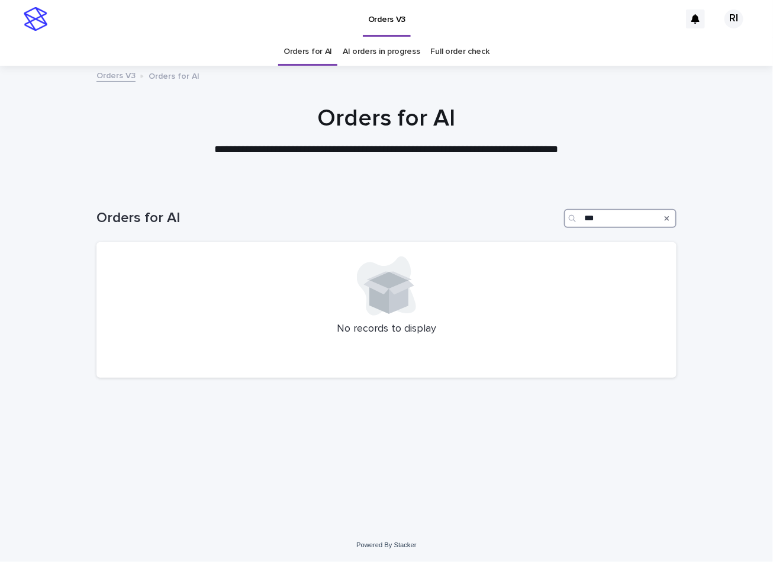
type input "****"
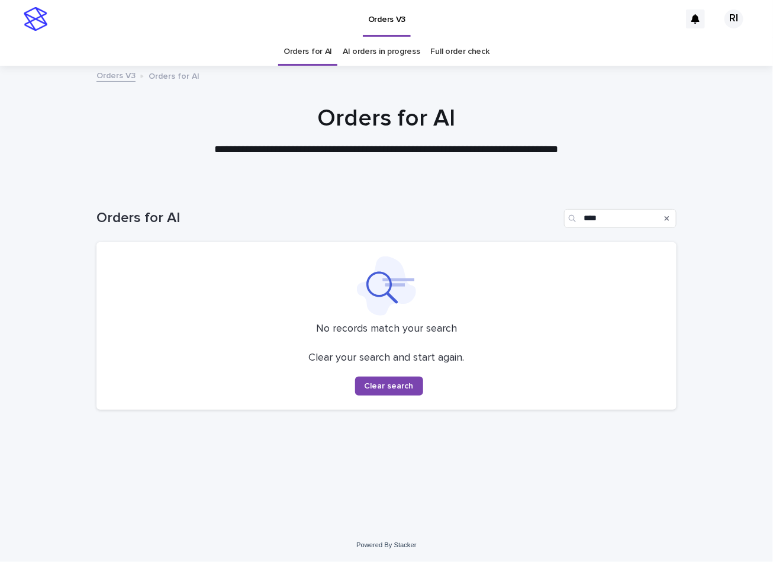
click at [311, 50] on link "Orders for AI" at bounding box center [308, 52] width 49 height 28
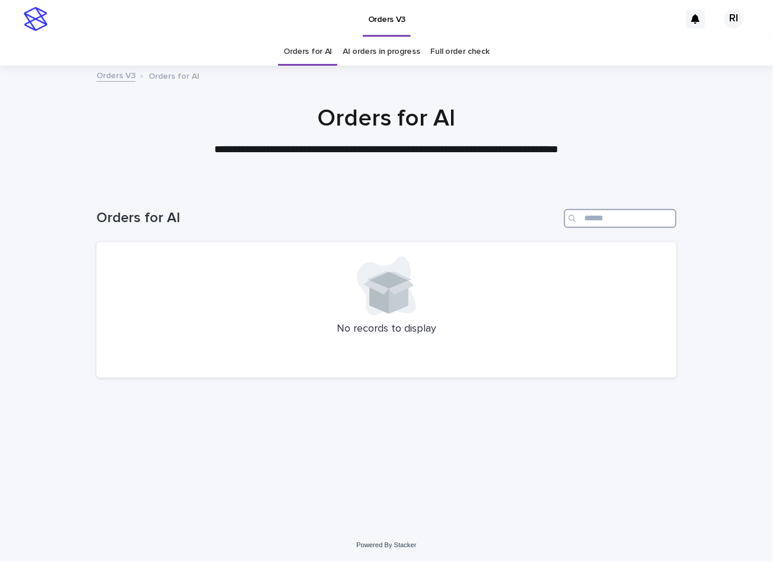
click at [646, 221] on input "Search" at bounding box center [620, 218] width 112 height 19
paste input "****"
type input "****"
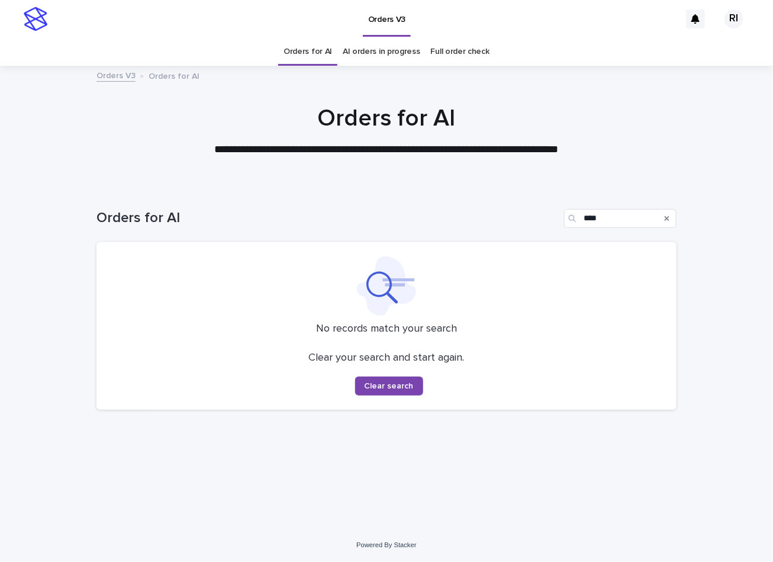
click at [313, 48] on link "Orders for AI" at bounding box center [308, 52] width 49 height 28
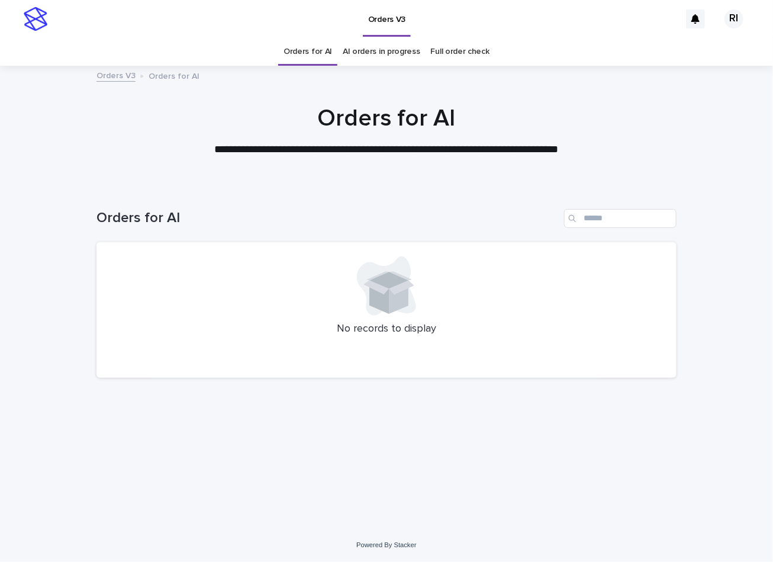
click at [251, 163] on div at bounding box center [386, 125] width 773 height 118
click at [650, 217] on input "Search" at bounding box center [620, 218] width 112 height 19
paste input "****"
type input "****"
click at [649, 222] on input "Search" at bounding box center [620, 218] width 112 height 19
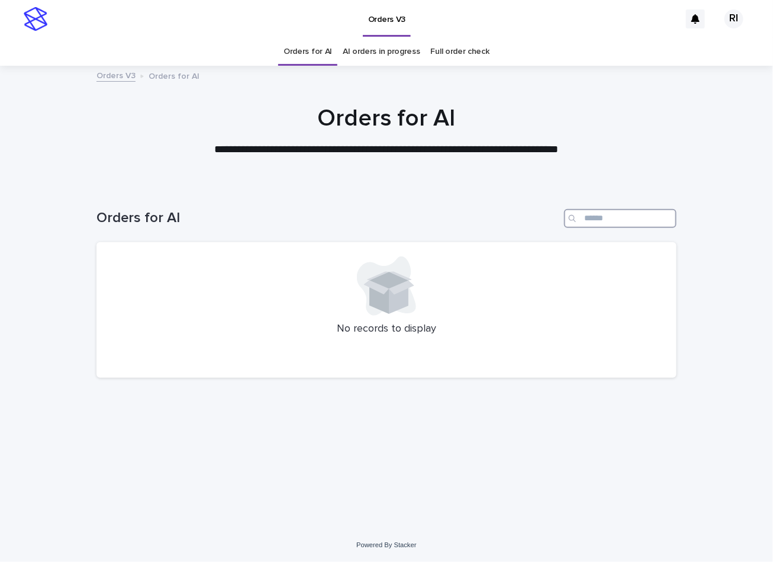
paste input "****"
type input "****"
click at [311, 52] on link "Orders for AI" at bounding box center [308, 52] width 49 height 28
click at [227, 236] on div "Orders for AI" at bounding box center [386, 213] width 580 height 57
click at [201, 260] on div at bounding box center [387, 285] width 552 height 59
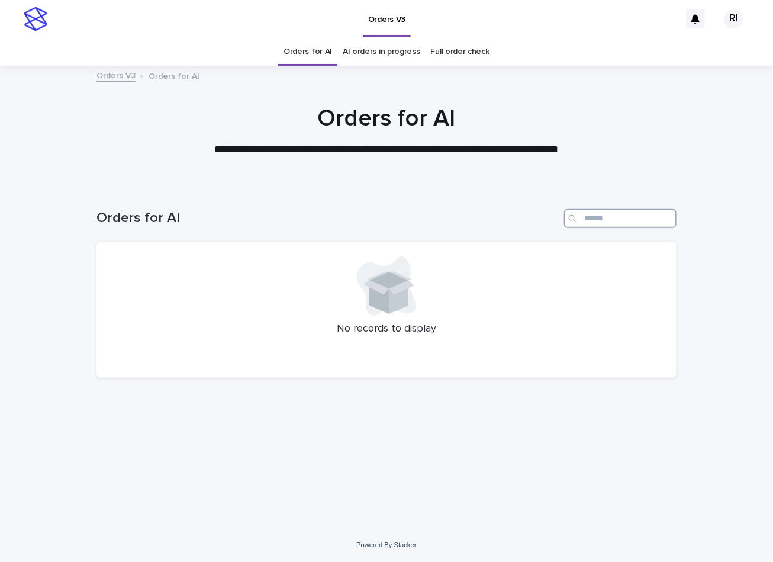
click at [625, 213] on input "Search" at bounding box center [620, 218] width 112 height 19
paste input "****"
type input "****"
click at [313, 50] on link "Orders for AI" at bounding box center [308, 52] width 49 height 28
click at [215, 201] on div "Orders for AI" at bounding box center [386, 213] width 580 height 57
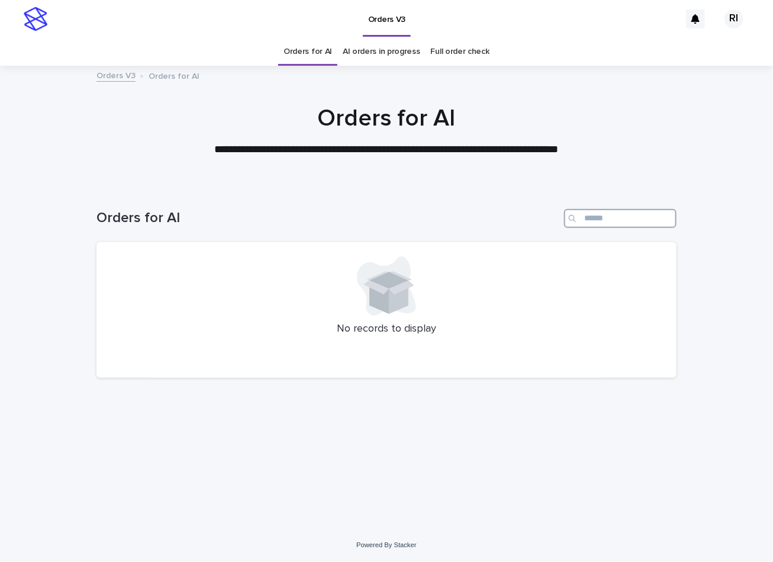
click at [632, 226] on input "Search" at bounding box center [620, 218] width 112 height 19
paste input "****"
type input "****"
click at [314, 50] on link "Orders for AI" at bounding box center [308, 52] width 49 height 28
click at [241, 254] on div "No records to display" at bounding box center [386, 310] width 580 height 136
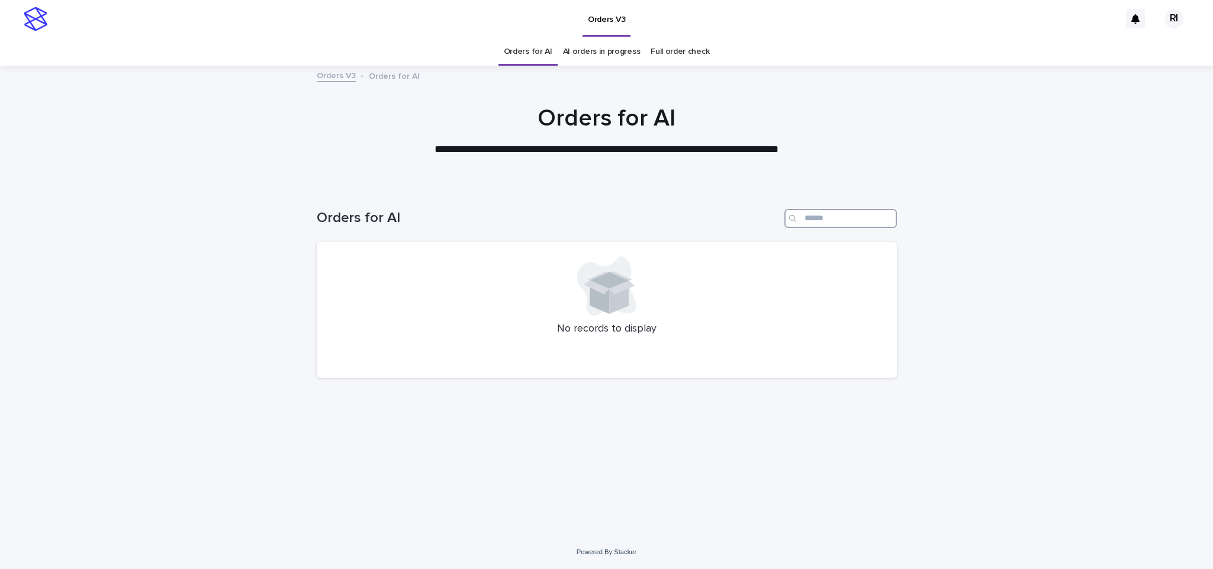
click at [828, 219] on input "Search" at bounding box center [840, 218] width 112 height 19
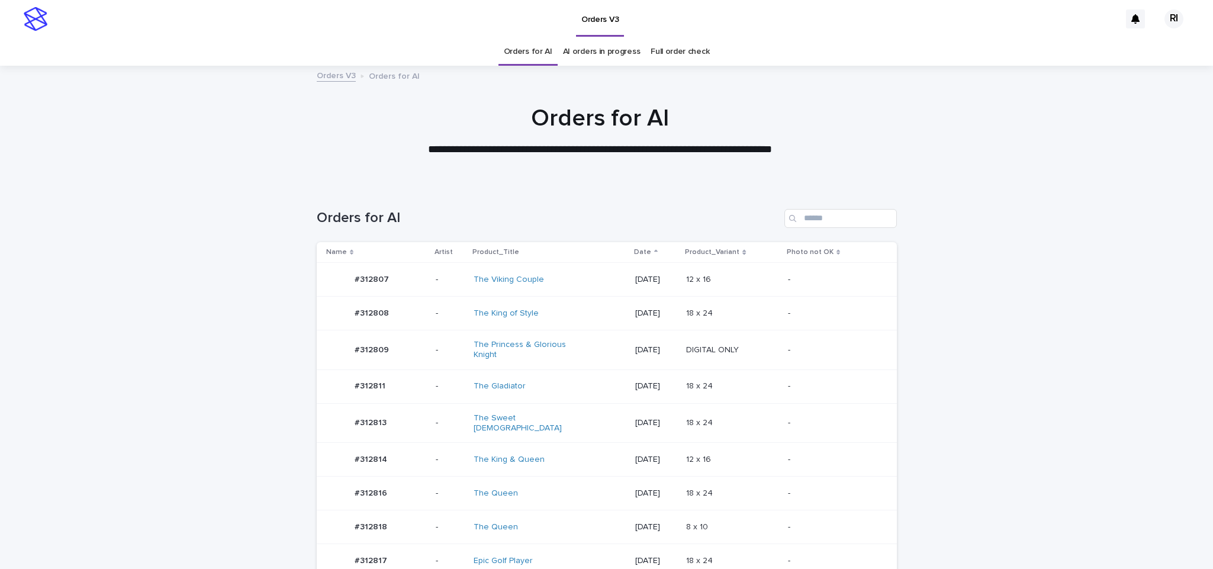
click at [766, 476] on td "18 x 24 18 x 24" at bounding box center [732, 493] width 102 height 34
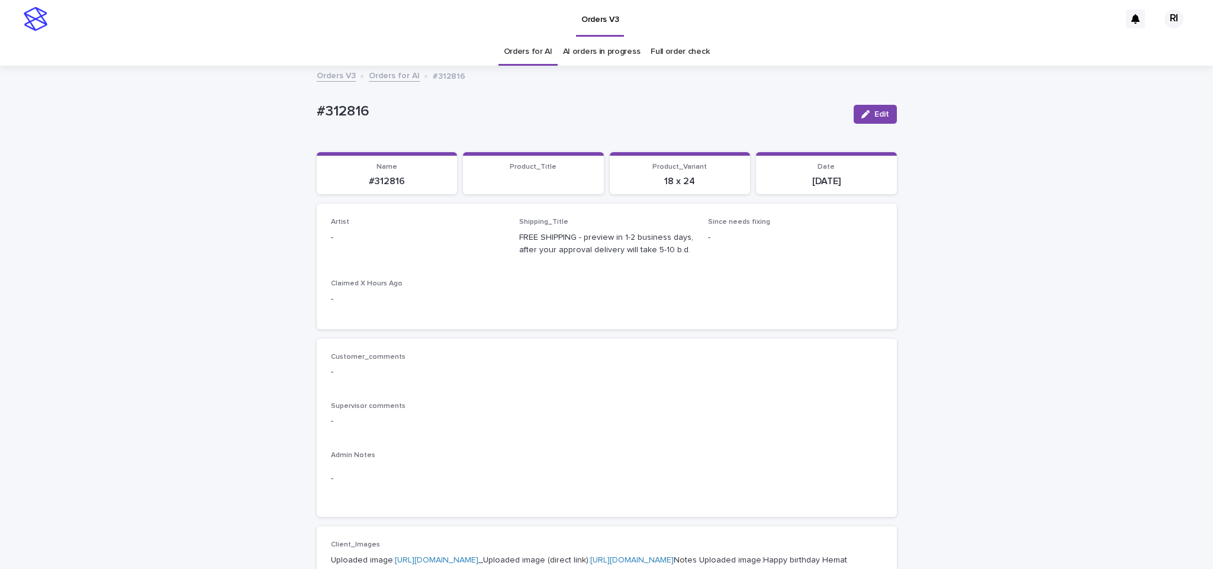
click at [874, 112] on span "Edit" at bounding box center [881, 114] width 15 height 8
paste input "****"
type input "****"
click at [868, 116] on span "Save" at bounding box center [878, 114] width 20 height 8
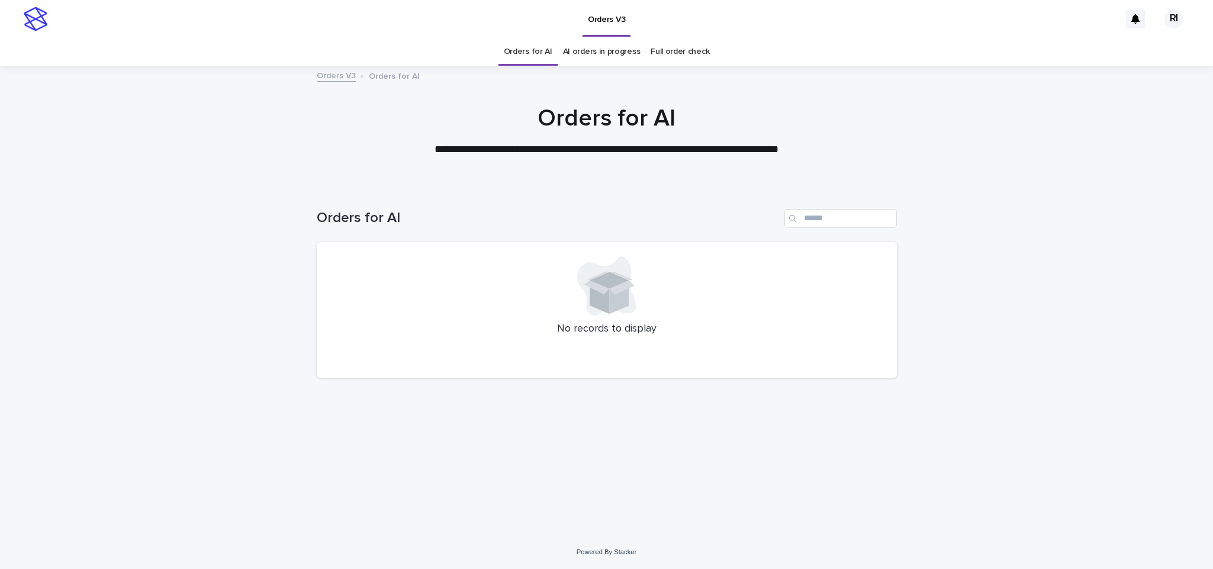
click at [363, 345] on div "No records to display" at bounding box center [607, 310] width 580 height 136
click at [835, 215] on input "Search" at bounding box center [840, 218] width 112 height 19
paste input "****"
type input "****"
click at [517, 54] on link "Orders for AI" at bounding box center [528, 52] width 49 height 28
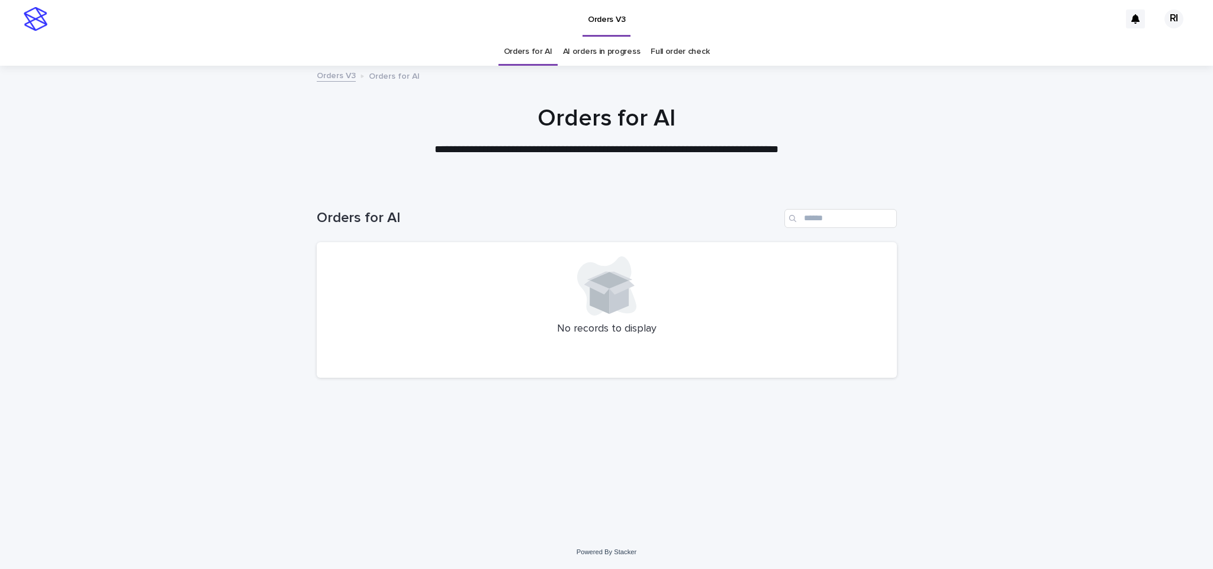
click at [484, 293] on div at bounding box center [607, 285] width 552 height 59
click at [494, 539] on div "**********" at bounding box center [606, 284] width 1213 height 569
click at [489, 407] on div "Loading... Saving… Loading... Saving… Orders for AI No records to display" at bounding box center [607, 345] width 592 height 320
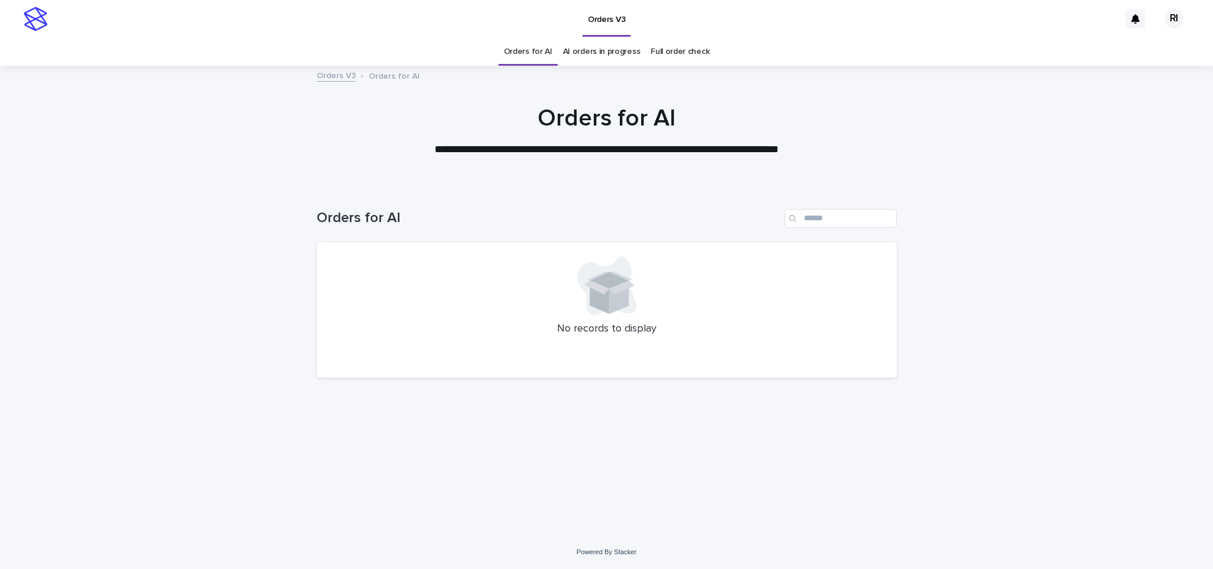
click at [489, 407] on div "Loading... Saving… Loading... Saving… Orders for AI No records to display" at bounding box center [607, 345] width 592 height 320
click at [483, 429] on div "Loading... Saving… Loading... Saving… Orders for AI No records to display" at bounding box center [607, 345] width 592 height 320
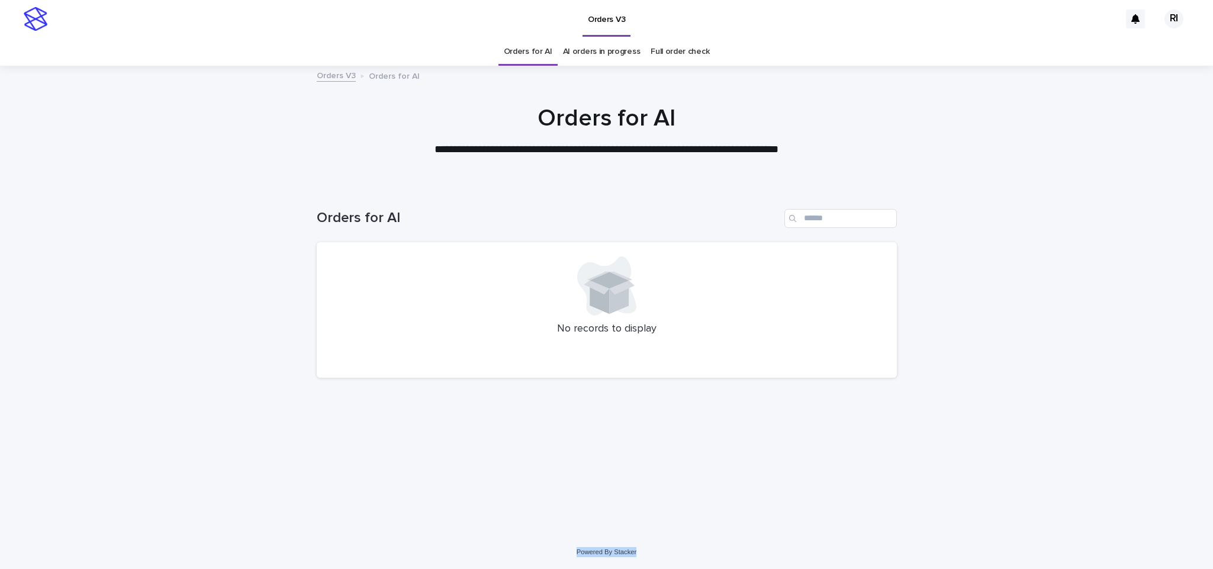
click at [483, 429] on div "Loading... Saving… Loading... Saving… Orders for AI No records to display" at bounding box center [607, 345] width 592 height 320
drag, startPoint x: 483, startPoint y: 429, endPoint x: 476, endPoint y: 392, distance: 36.7
click at [476, 392] on div "Loading... Saving… Loading... Saving… Orders for AI No records to display" at bounding box center [607, 345] width 592 height 320
click at [473, 416] on div "Loading... Saving… Loading... Saving… Orders for AI No records to display" at bounding box center [607, 345] width 592 height 320
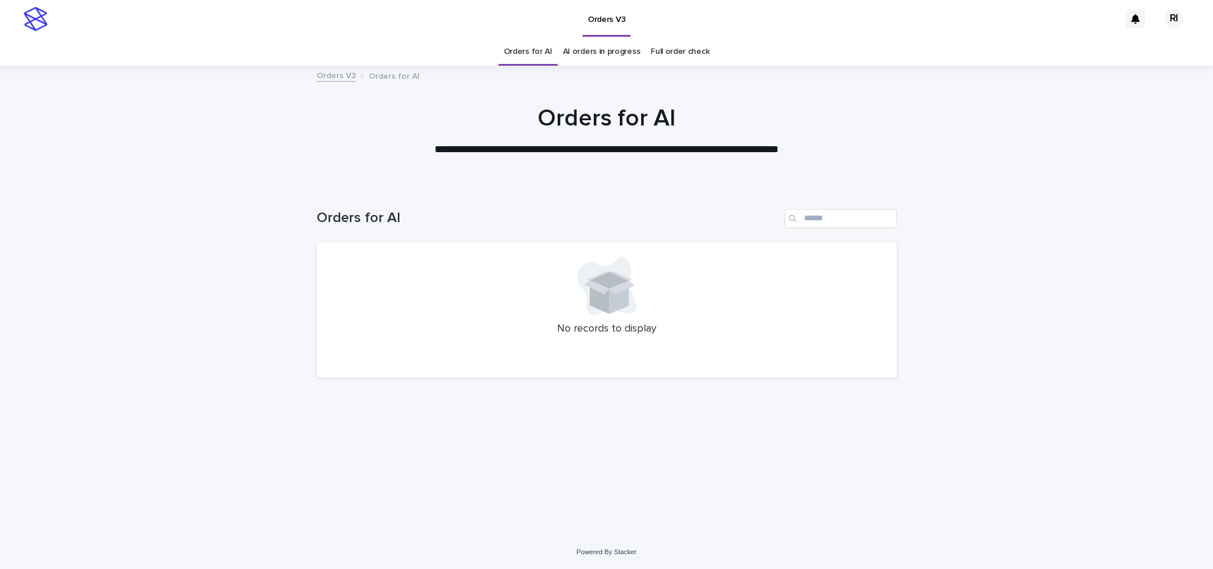
click at [465, 413] on div "Loading... Saving… Loading... Saving… Orders for AI No records to display" at bounding box center [607, 345] width 592 height 320
click at [861, 212] on input "Search" at bounding box center [840, 218] width 112 height 19
paste input "****"
type input "****"
click at [526, 54] on link "Orders for AI" at bounding box center [528, 52] width 49 height 28
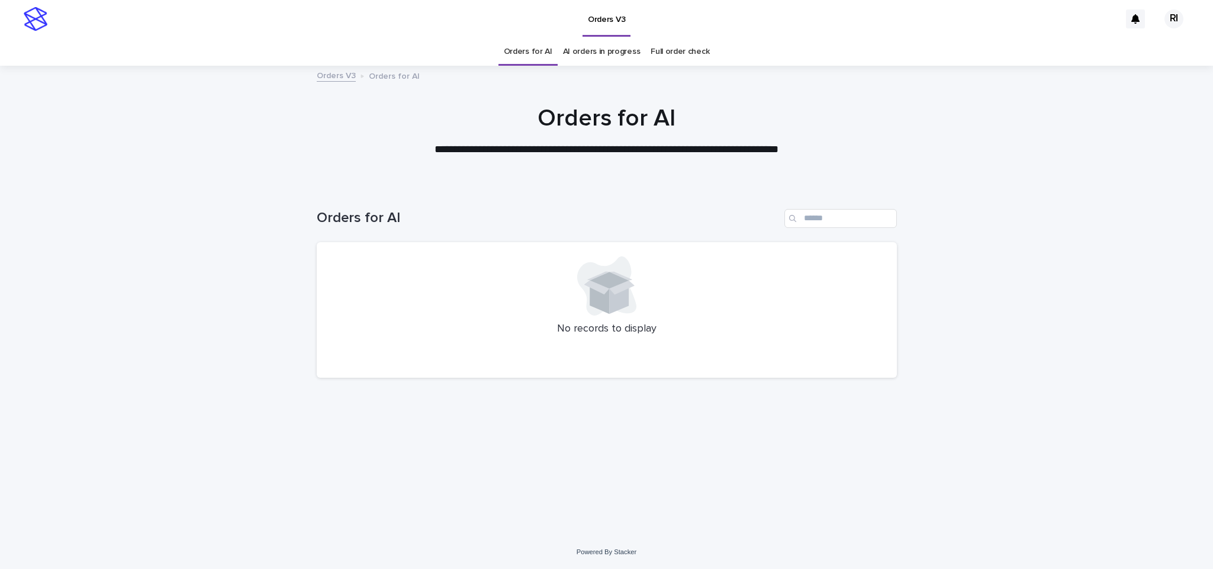
click at [221, 284] on div "Loading... Saving… Loading... Saving… Orders for AI No records to display" at bounding box center [606, 360] width 1213 height 350
